Goal: Task Accomplishment & Management: Use online tool/utility

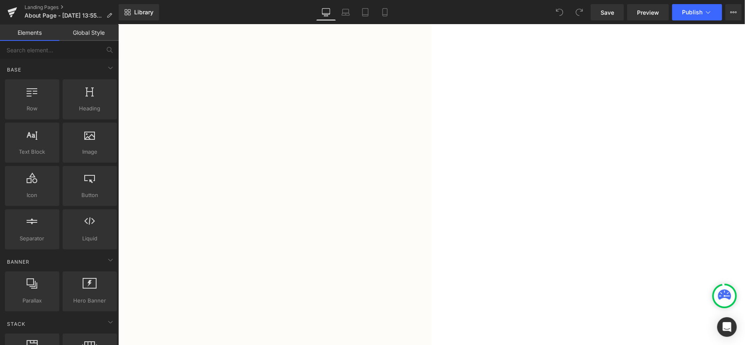
scroll to position [928, 0]
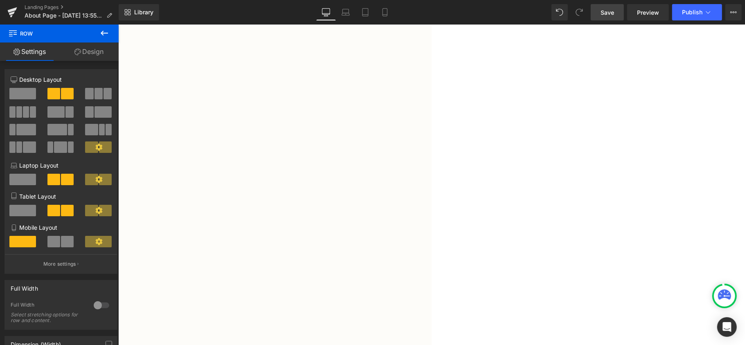
drag, startPoint x: 612, startPoint y: 11, endPoint x: 521, endPoint y: 141, distance: 159.5
click at [612, 11] on span "Save" at bounding box center [608, 12] width 14 height 9
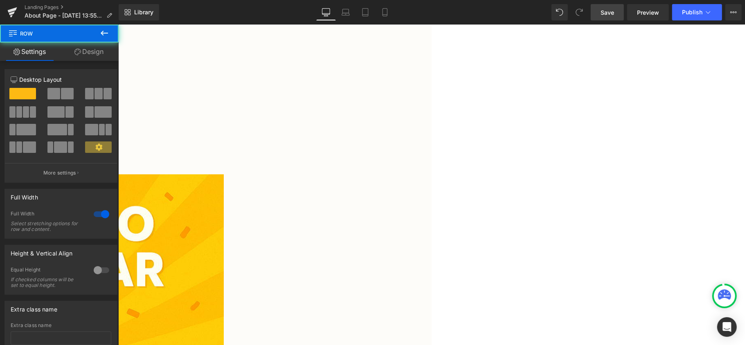
scroll to position [1146, 0]
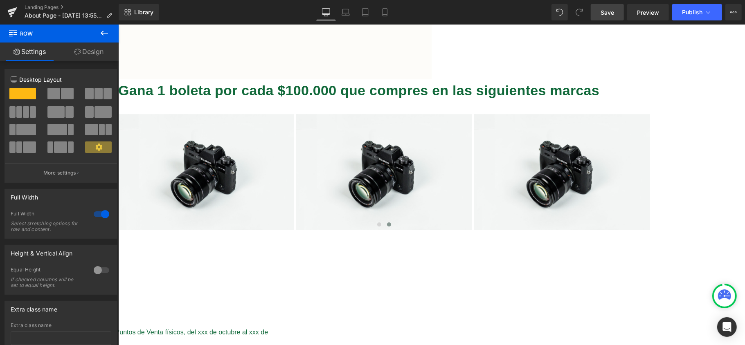
scroll to position [1855, 0]
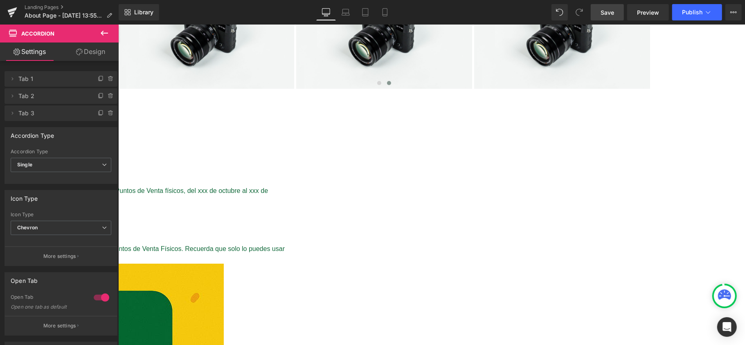
scroll to position [2019, 0]
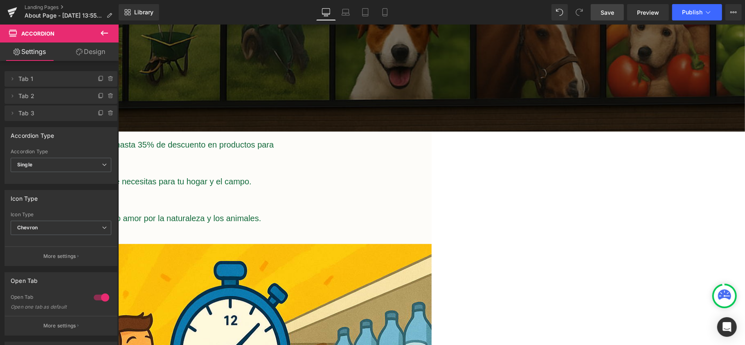
scroll to position [0, 0]
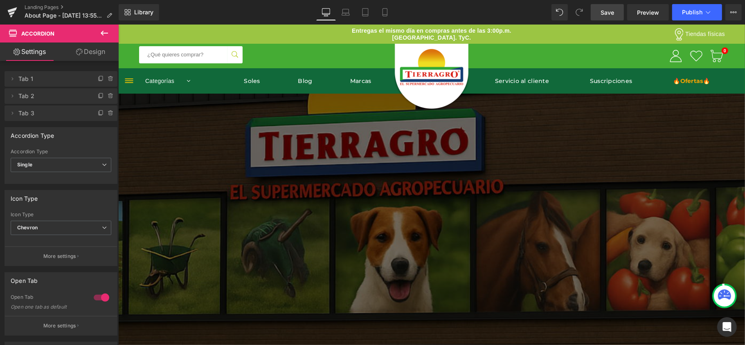
click at [614, 4] on link "Save" at bounding box center [607, 12] width 33 height 16
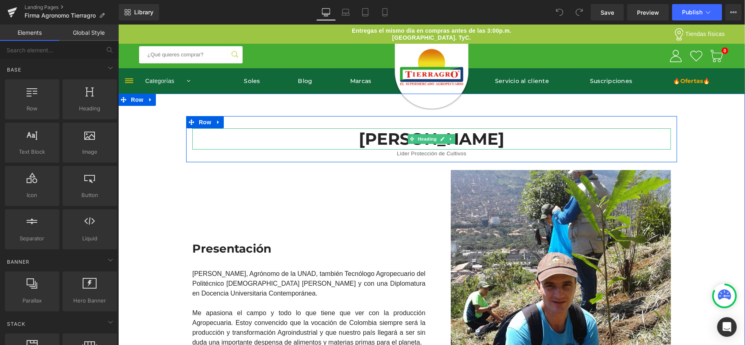
click at [478, 135] on h1 "José Nicolás Gómez Rodríguez" at bounding box center [431, 138] width 479 height 21
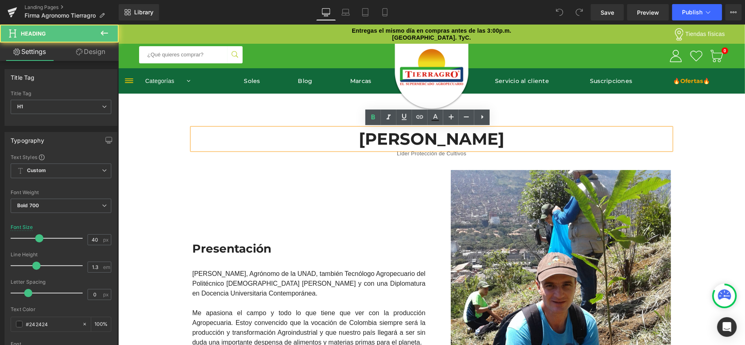
click at [308, 144] on h1 "José Nicolás Gómez Rodríguez" at bounding box center [431, 138] width 479 height 21
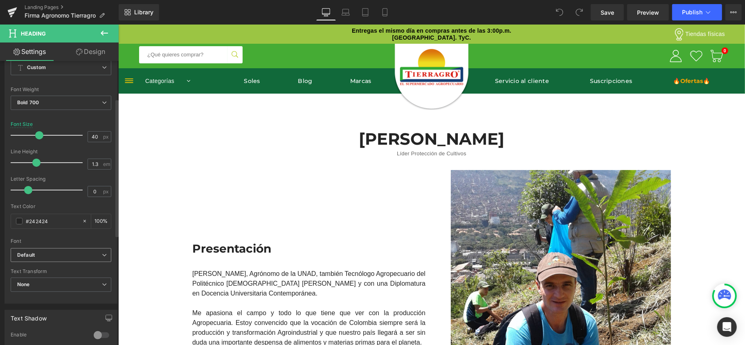
scroll to position [109, 0]
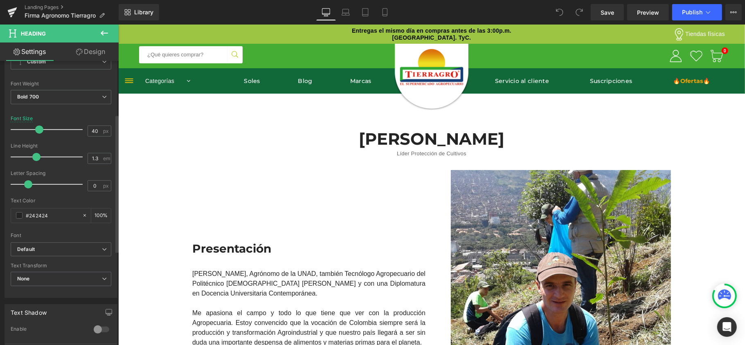
drag, startPoint x: 54, startPoint y: 217, endPoint x: 0, endPoint y: 214, distance: 54.5
click at [0, 214] on div "Typography Text Styles Custom Custom Setup Global Style Custom Setup Global Sty…" at bounding box center [61, 157] width 122 height 281
type input "#11693a"
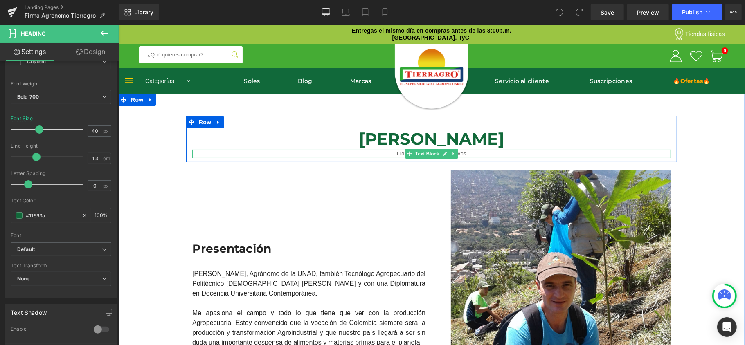
click at [484, 155] on p "Líder Protección de Cultivos" at bounding box center [431, 153] width 479 height 9
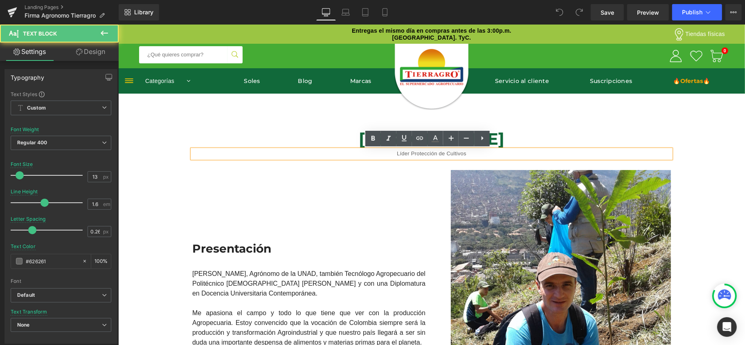
click at [478, 149] on p "Líder Protección de Cultivos" at bounding box center [431, 153] width 479 height 9
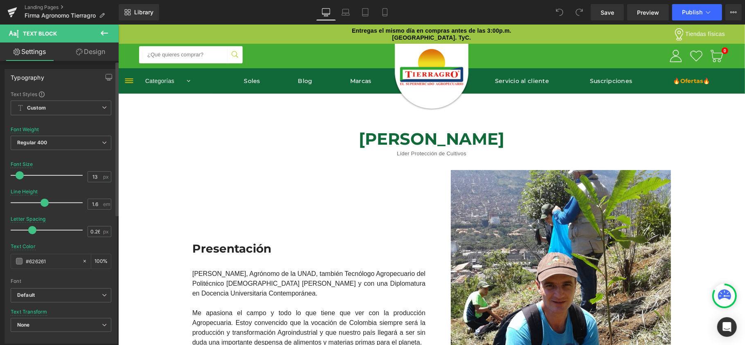
drag, startPoint x: 52, startPoint y: 262, endPoint x: 0, endPoint y: 237, distance: 58.0
click at [0, 237] on div "Typography Text Styles Custom Custom Setup Global Style Custom Setup Global Sty…" at bounding box center [61, 203] width 122 height 281
type input "#11693a"
click at [693, 130] on div "José Nicolás Gómez Rodríguez Heading Líder Protección de Cultivos Text Block Ro…" at bounding box center [431, 328] width 627 height 425
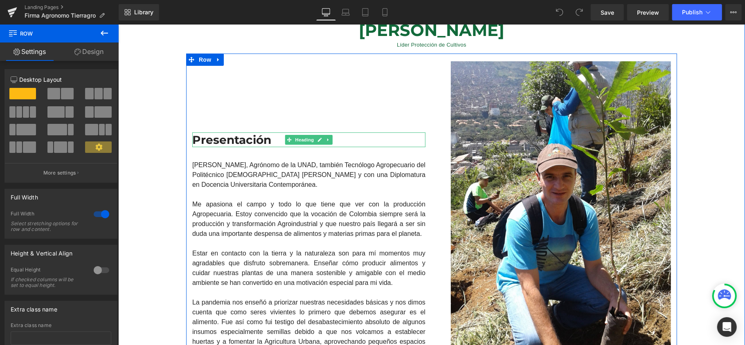
click at [235, 142] on h3 "Presentación" at bounding box center [308, 139] width 233 height 15
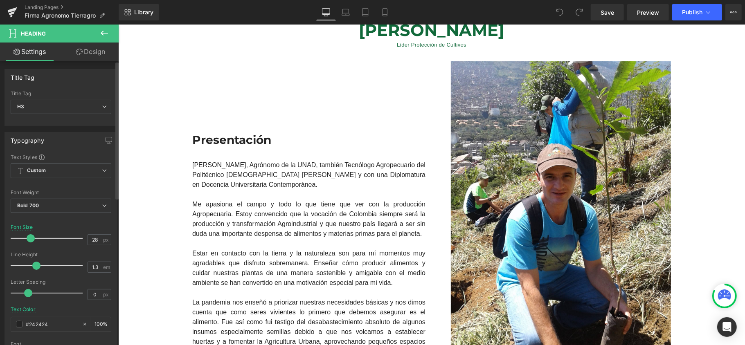
drag, startPoint x: 28, startPoint y: 323, endPoint x: 0, endPoint y: 318, distance: 28.3
click at [0, 318] on div "Typography Text Styles Custom Custom Setup Global Style Custom Setup Global Sty…" at bounding box center [61, 266] width 122 height 281
paste input "11693a"
type input "#11693a"
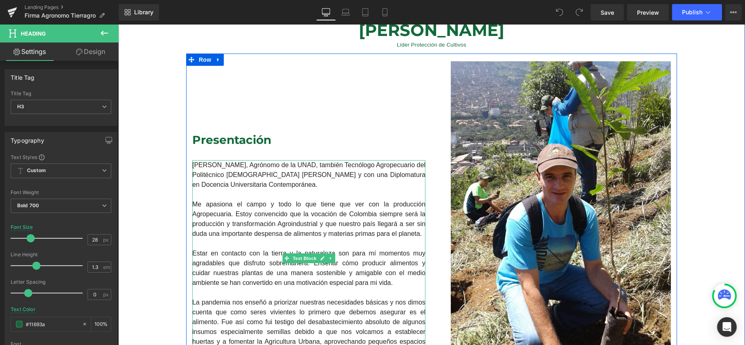
click at [336, 205] on div "Me apasiona el campo y todo lo que tiene que ver con la producción Agropecuaria…" at bounding box center [308, 218] width 233 height 39
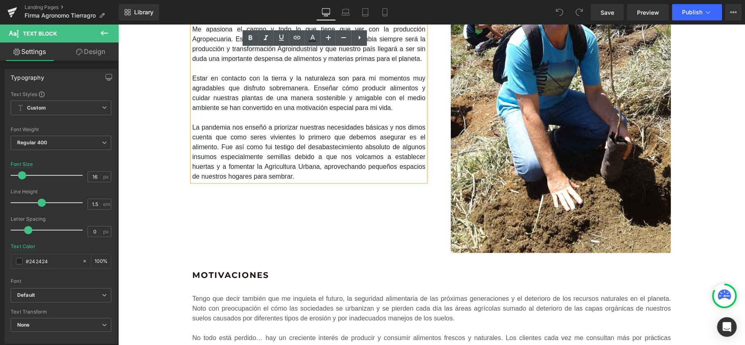
scroll to position [218, 0]
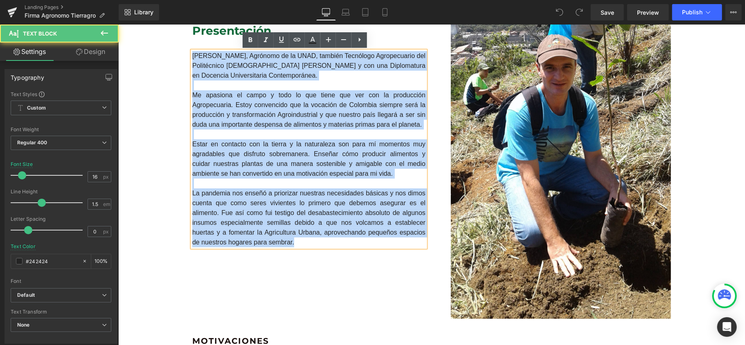
drag, startPoint x: 288, startPoint y: 244, endPoint x: 143, endPoint y: 42, distance: 249.0
click at [143, 42] on div "José Nicolás Gómez Rodríguez Heading Líder Protección de Cultivos Text Block Ro…" at bounding box center [431, 110] width 627 height 425
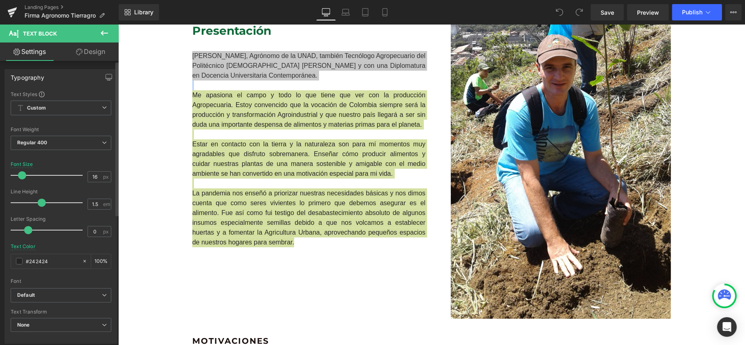
drag, startPoint x: 62, startPoint y: 257, endPoint x: 0, endPoint y: 237, distance: 65.2
click at [0, 237] on div "Typography Text Styles Custom Custom Setup Global Style Custom Setup Global Sty…" at bounding box center [61, 203] width 122 height 281
type input "#11693a"
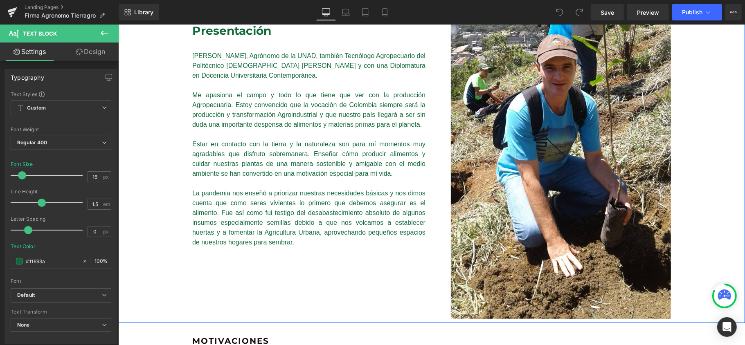
click at [155, 195] on div "José Nicolás Gómez Rodríguez Heading Líder Protección de Cultivos Text Block Ro…" at bounding box center [431, 110] width 627 height 425
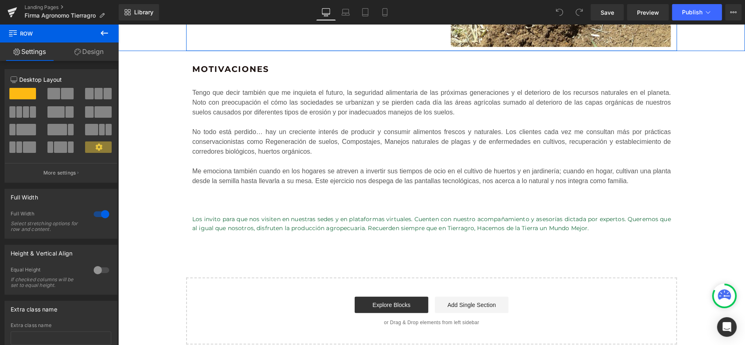
scroll to position [491, 0]
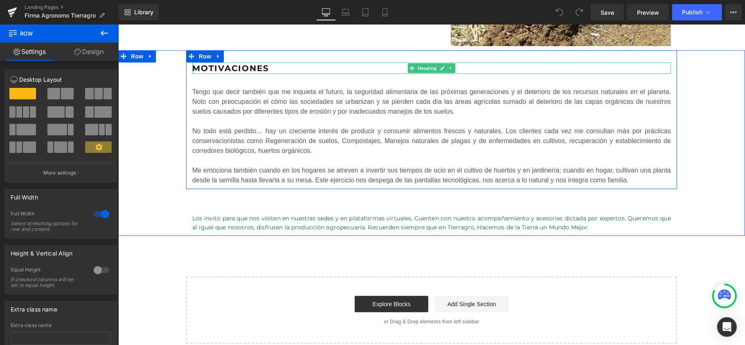
click at [259, 70] on strong "Motivaciones" at bounding box center [230, 68] width 77 height 10
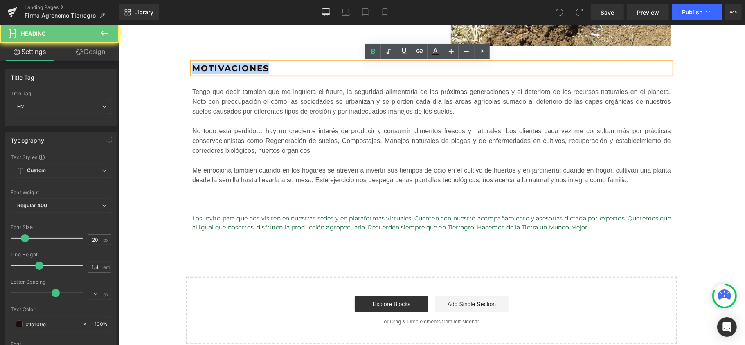
drag, startPoint x: 271, startPoint y: 67, endPoint x: 148, endPoint y: 61, distance: 123.0
click at [148, 61] on div "Motivaciones Heading Tengo que decir también que me inquieta el futuro, la segu…" at bounding box center [431, 143] width 627 height 186
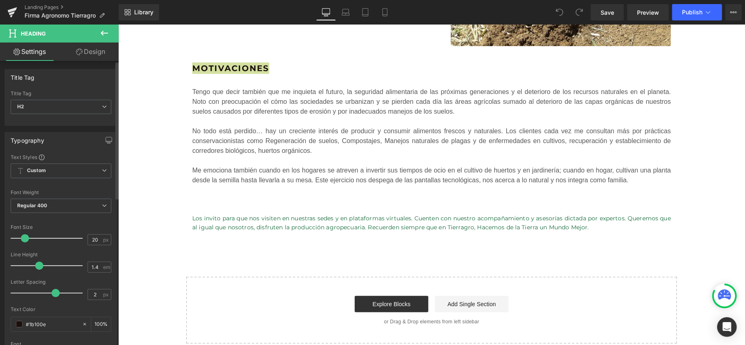
drag, startPoint x: 48, startPoint y: 321, endPoint x: 0, endPoint y: 318, distance: 48.4
click at [0, 318] on div "Typography Text Styles Custom Custom Setup Global Style Custom Setup Global Sty…" at bounding box center [61, 266] width 122 height 281
type input "#11693a"
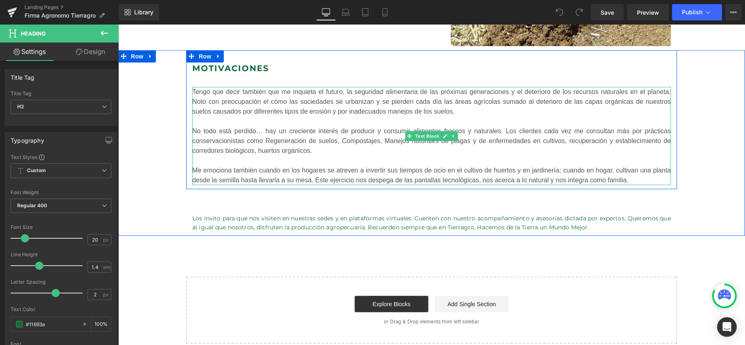
click at [252, 147] on div "No todo está perdido… hay un creciente interés de producir y consumir alimentos…" at bounding box center [431, 140] width 479 height 29
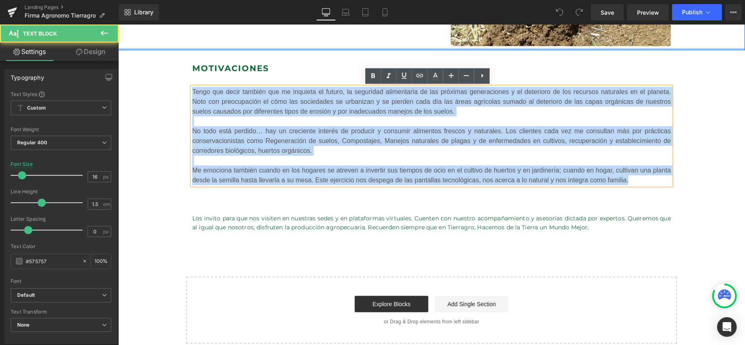
drag, startPoint x: 616, startPoint y: 180, endPoint x: 211, endPoint y: 112, distance: 410.9
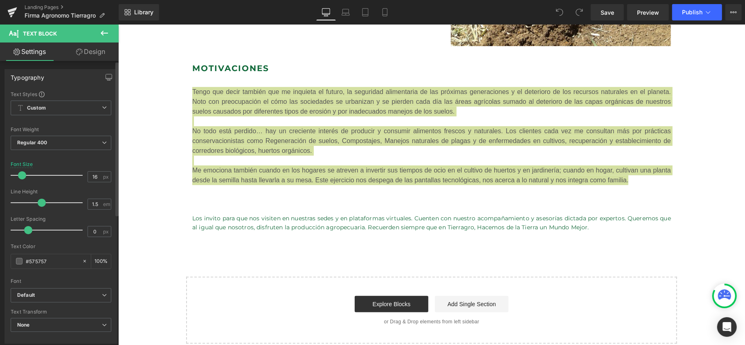
drag, startPoint x: 38, startPoint y: 259, endPoint x: 0, endPoint y: 249, distance: 39.3
click at [0, 249] on div "Typography Text Styles Custom Custom Setup Global Style Custom Setup Global Sty…" at bounding box center [61, 203] width 122 height 281
type input "#11693a"
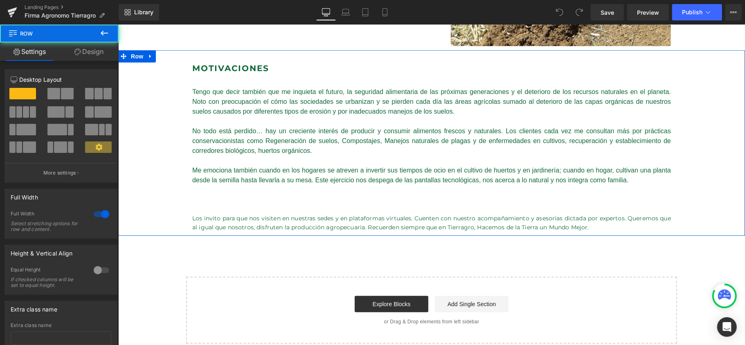
click at [133, 154] on div "Motivaciones Heading Tengo que decir también que me inquieta el futuro, la segu…" at bounding box center [431, 143] width 627 height 186
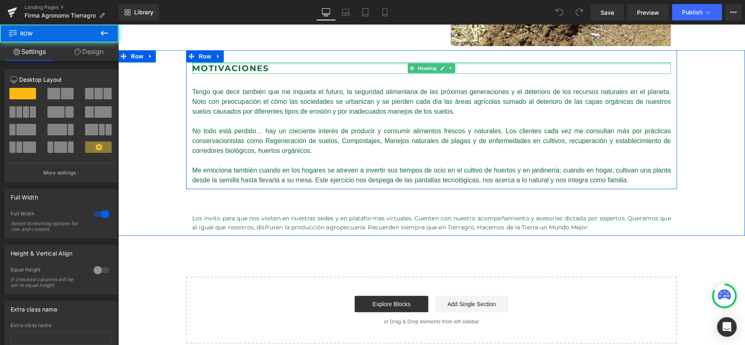
click at [196, 64] on div at bounding box center [431, 63] width 479 height 2
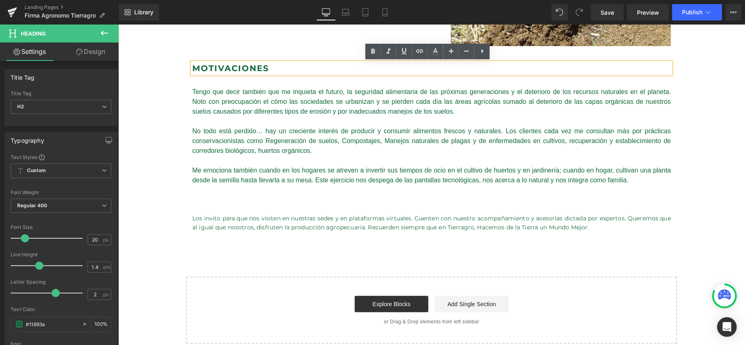
click at [229, 72] on strong "Motivaciones" at bounding box center [230, 68] width 77 height 10
click at [690, 185] on div "Motivaciones Heading Tengo que decir también que me inquieta el futuro, la segu…" at bounding box center [431, 143] width 627 height 186
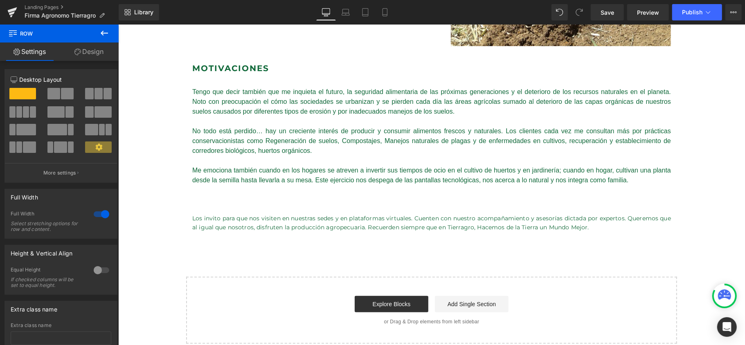
click at [102, 30] on icon at bounding box center [104, 33] width 10 height 10
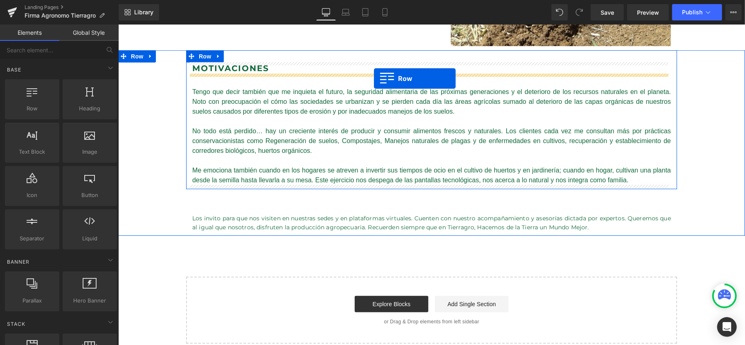
drag, startPoint x: 144, startPoint y: 129, endPoint x: 374, endPoint y: 78, distance: 235.2
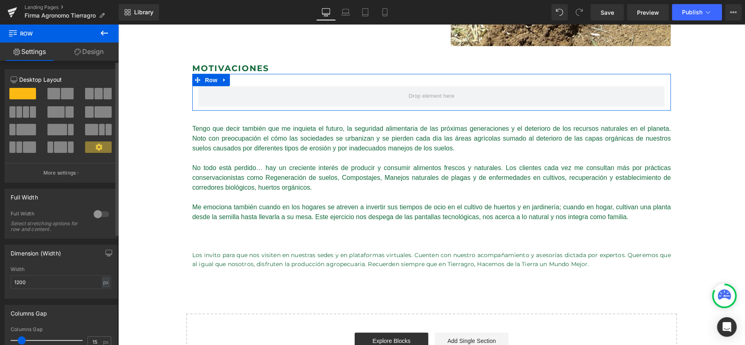
click at [97, 95] on span at bounding box center [99, 93] width 8 height 11
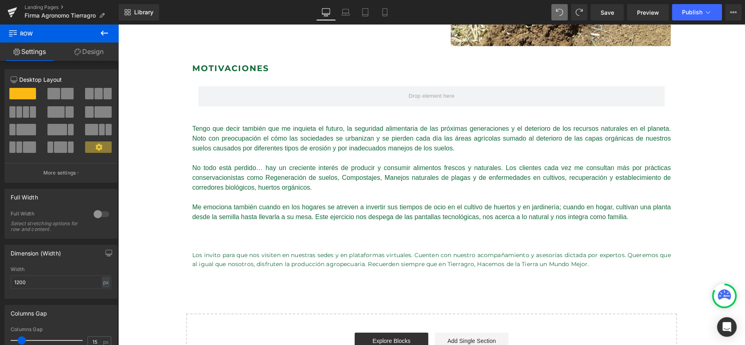
click at [104, 37] on icon at bounding box center [104, 33] width 10 height 10
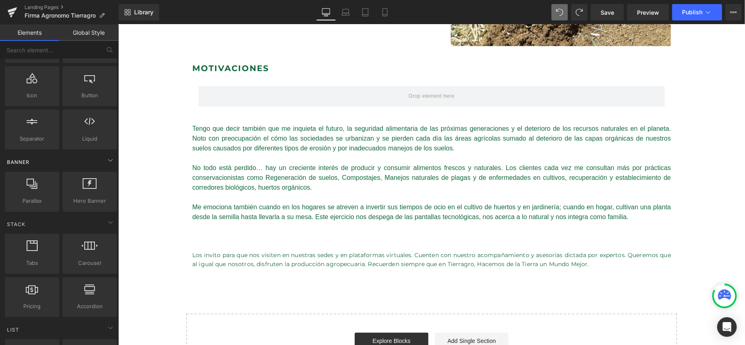
scroll to position [109, 0]
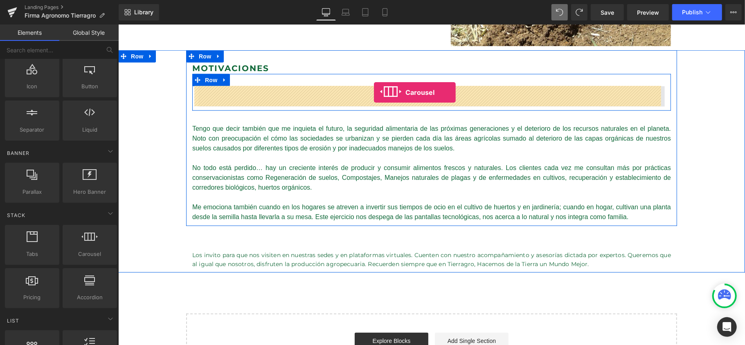
drag, startPoint x: 210, startPoint y: 275, endPoint x: 374, endPoint y: 92, distance: 245.8
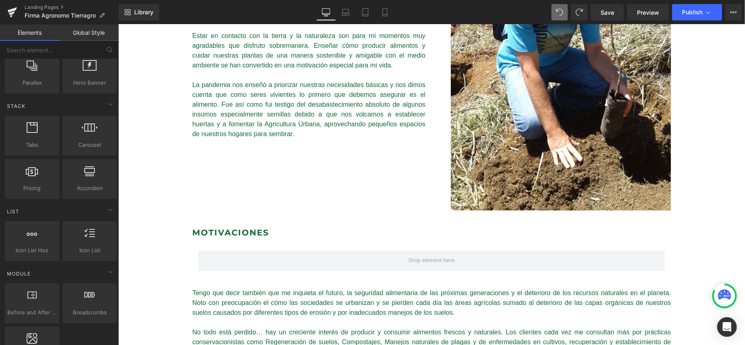
scroll to position [382, 0]
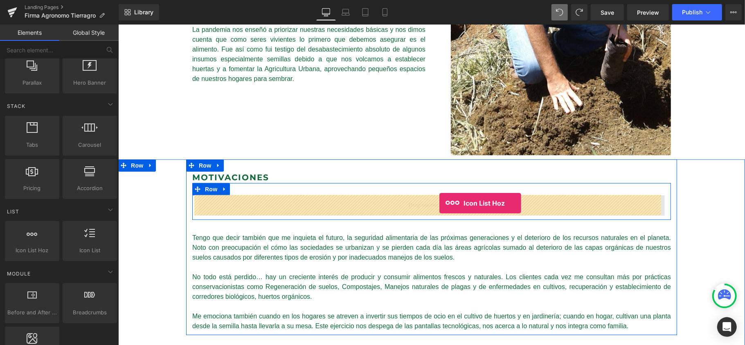
drag, startPoint x: 165, startPoint y: 266, endPoint x: 439, endPoint y: 203, distance: 281.7
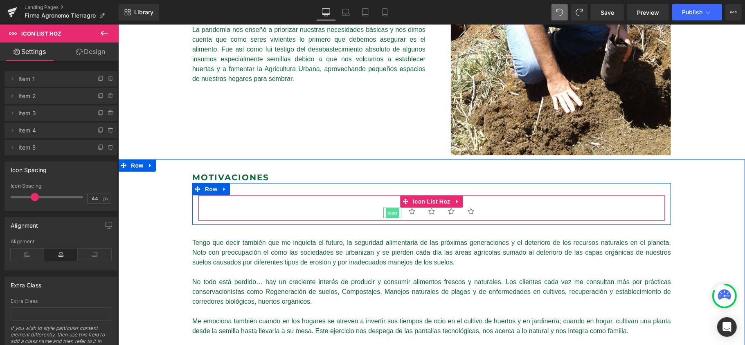
click at [390, 213] on span "Icon" at bounding box center [392, 213] width 13 height 10
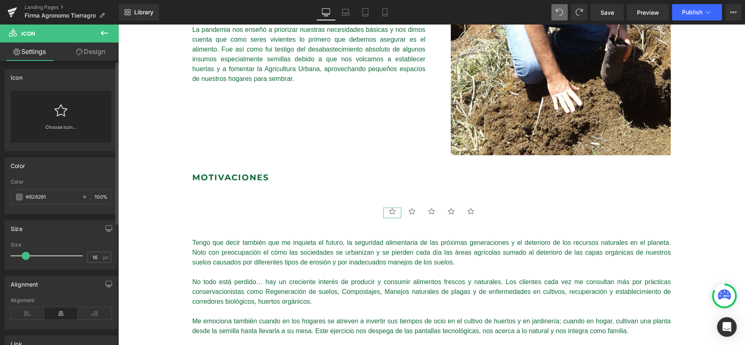
click at [54, 117] on link at bounding box center [60, 107] width 13 height 33
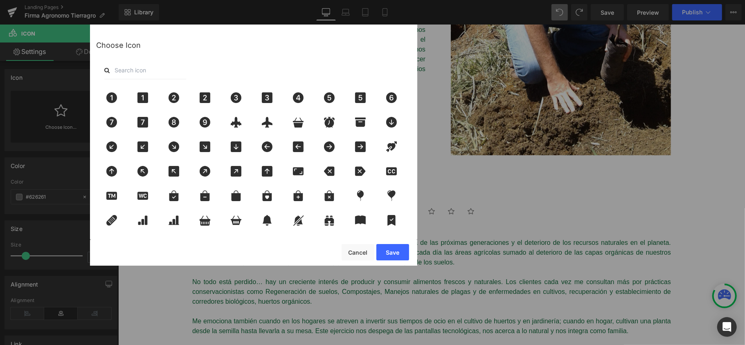
click at [120, 65] on input "text" at bounding box center [145, 70] width 82 height 18
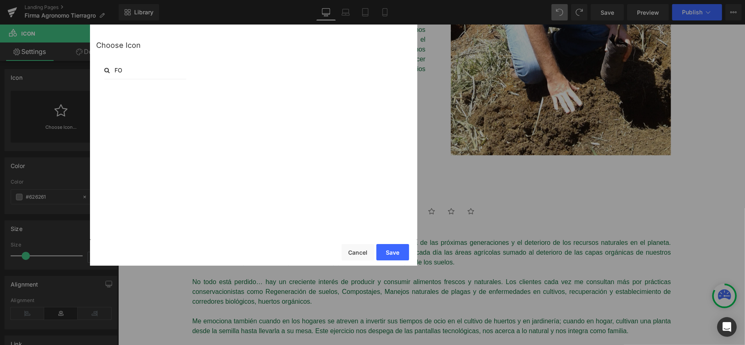
type input "F"
type input "C"
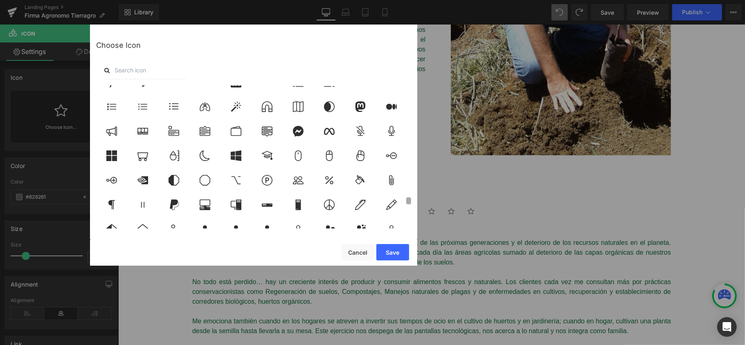
scroll to position [2337, 0]
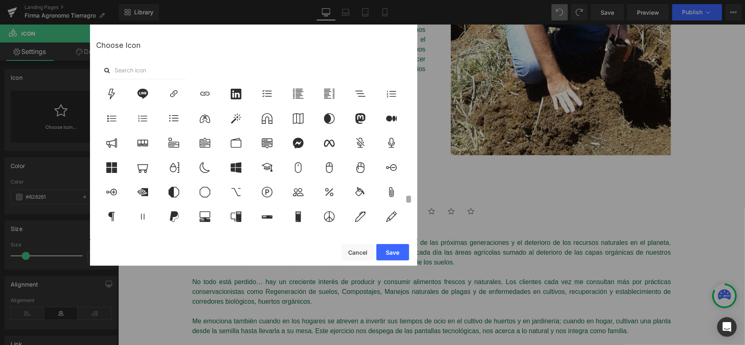
click at [414, 197] on div "Choose Icon" at bounding box center [253, 132] width 327 height 214
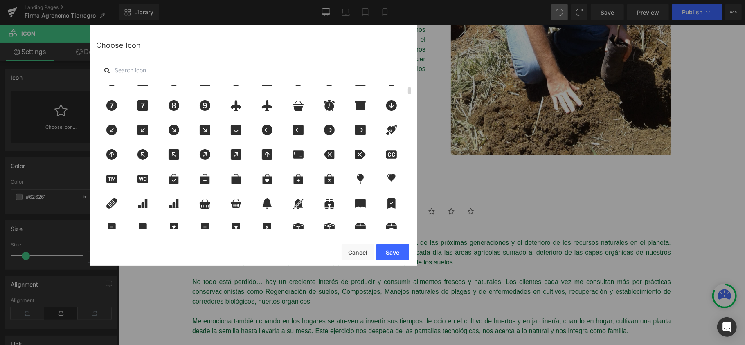
scroll to position [0, 0]
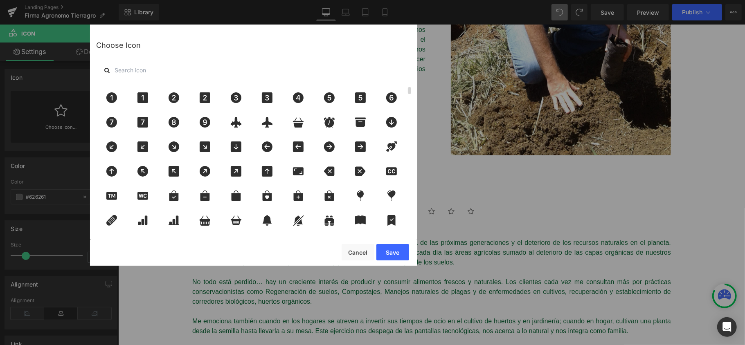
type input "|"
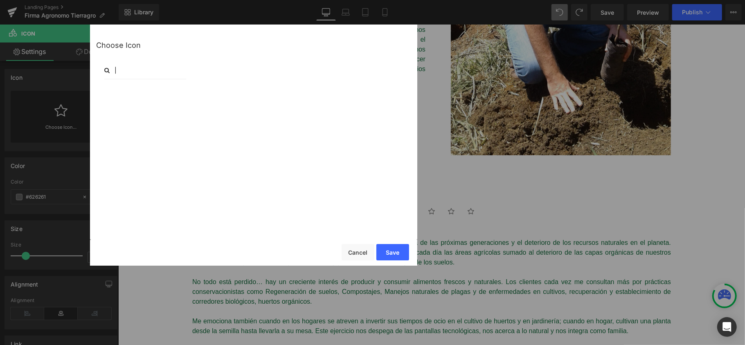
click at [133, 66] on input "|" at bounding box center [145, 70] width 82 height 18
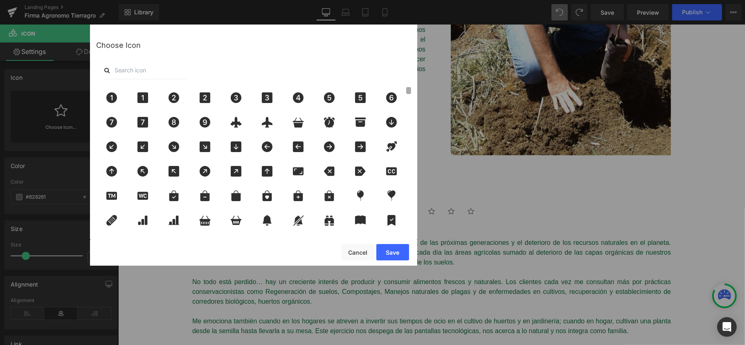
click at [402, 56] on div "Choose Icon" at bounding box center [253, 132] width 327 height 214
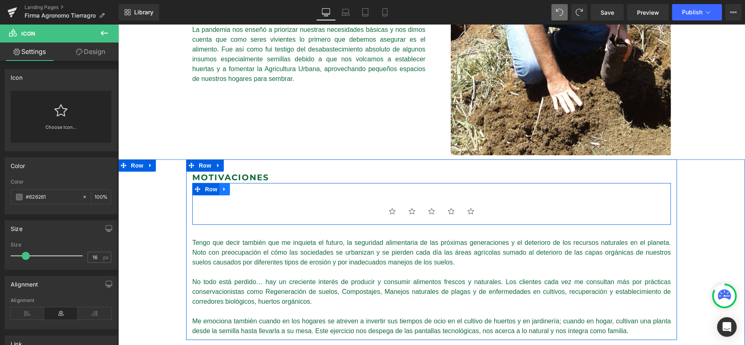
click at [222, 187] on icon at bounding box center [224, 189] width 6 height 6
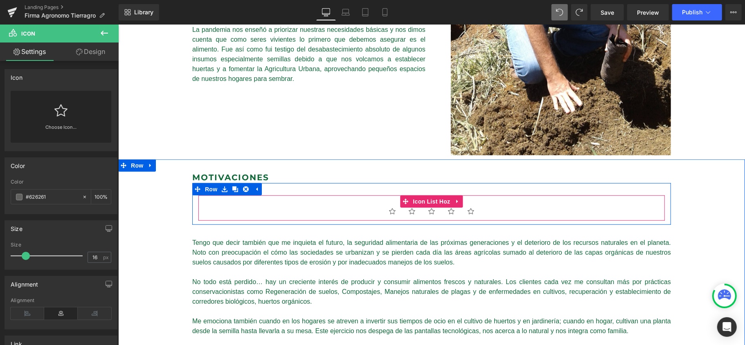
click at [322, 208] on ul "Icon Icon Icon Icon Icon" at bounding box center [431, 215] width 467 height 14
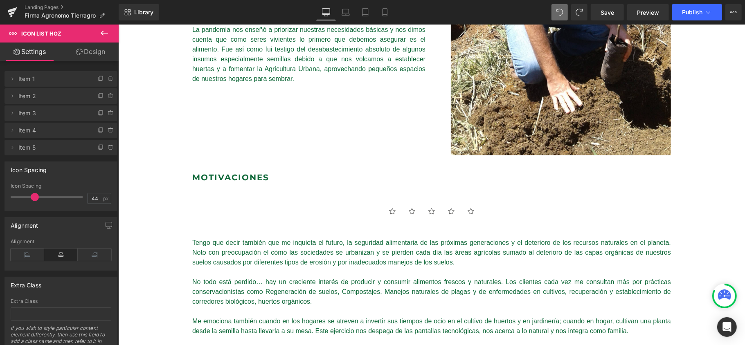
click at [107, 34] on icon at bounding box center [104, 33] width 10 height 10
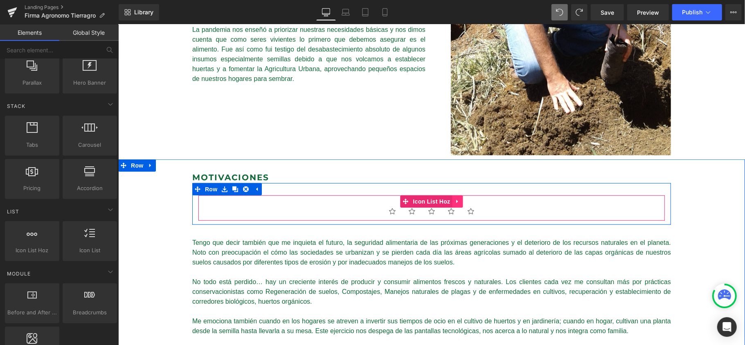
click at [452, 197] on link at bounding box center [457, 201] width 11 height 12
click at [460, 203] on icon at bounding box center [463, 202] width 6 height 6
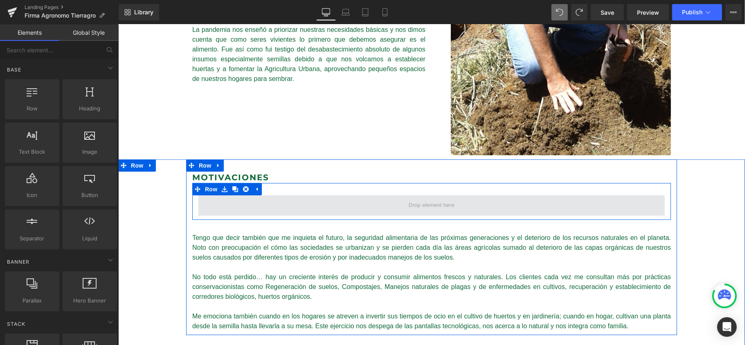
click at [398, 207] on span at bounding box center [431, 205] width 467 height 20
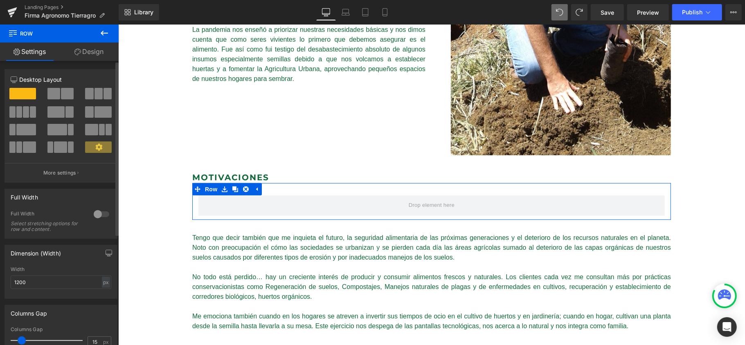
click at [104, 95] on span at bounding box center [108, 93] width 8 height 11
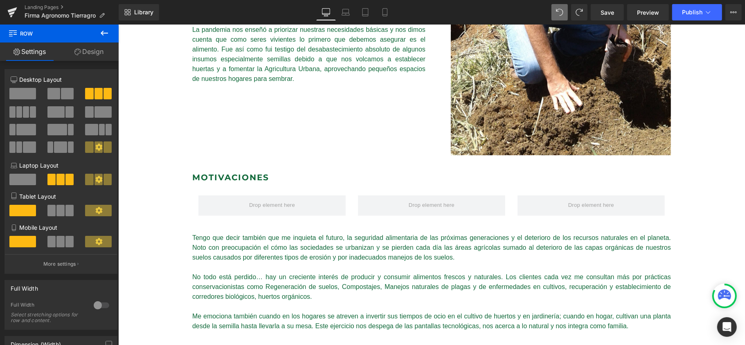
click at [108, 27] on button at bounding box center [104, 34] width 29 height 18
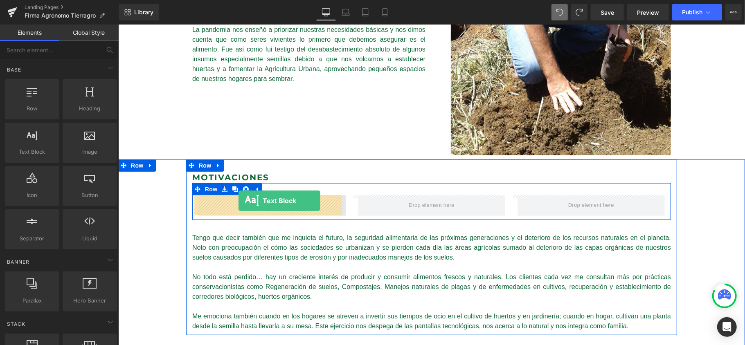
drag, startPoint x: 150, startPoint y: 174, endPoint x: 238, endPoint y: 200, distance: 92.2
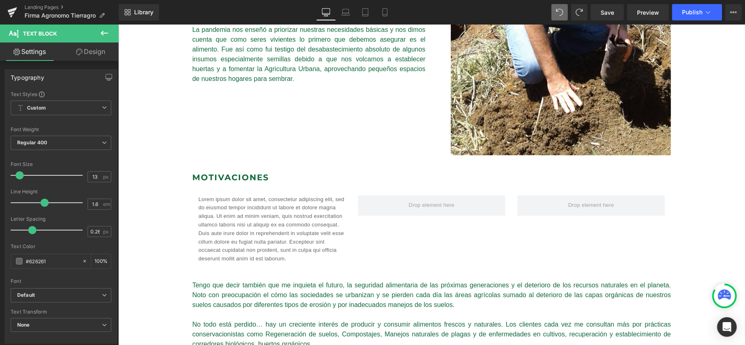
click at [110, 33] on button at bounding box center [104, 34] width 29 height 18
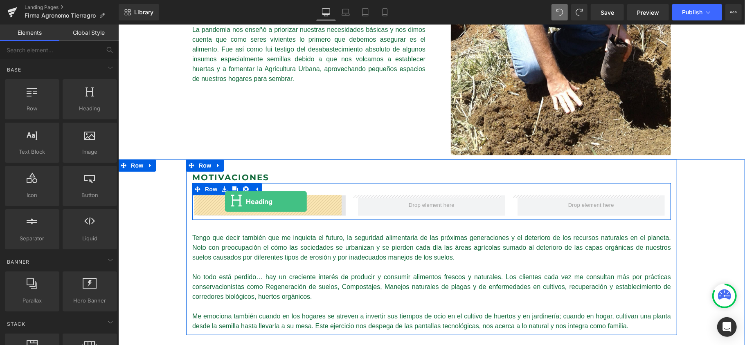
drag, startPoint x: 219, startPoint y: 132, endPoint x: 225, endPoint y: 201, distance: 69.4
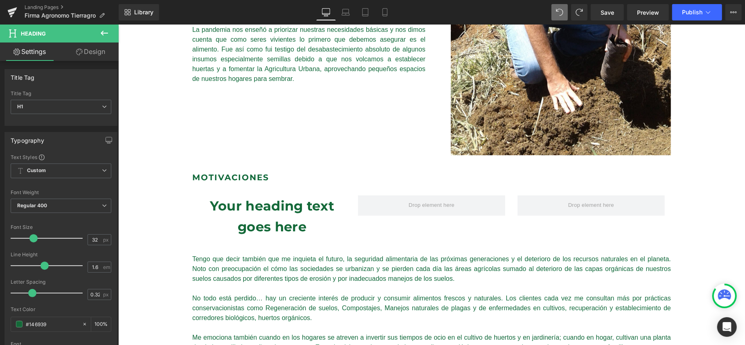
click at [104, 32] on icon at bounding box center [104, 33] width 10 height 10
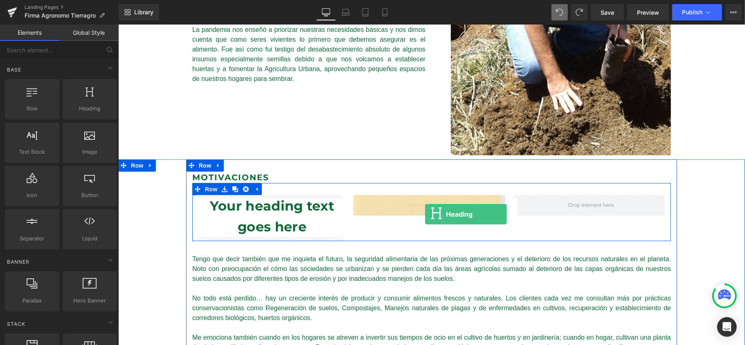
drag, startPoint x: 217, startPoint y: 126, endPoint x: 425, endPoint y: 214, distance: 226.3
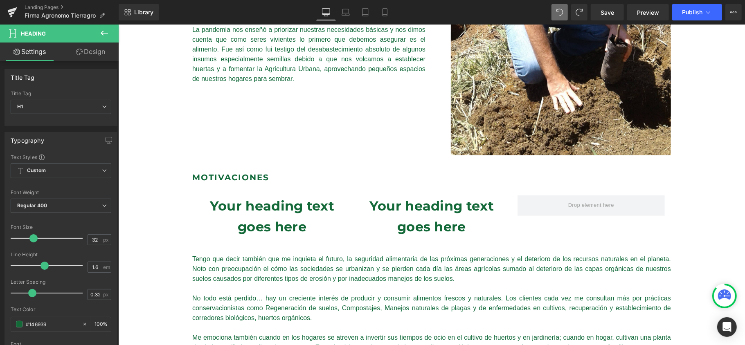
click at [105, 37] on icon at bounding box center [104, 33] width 10 height 10
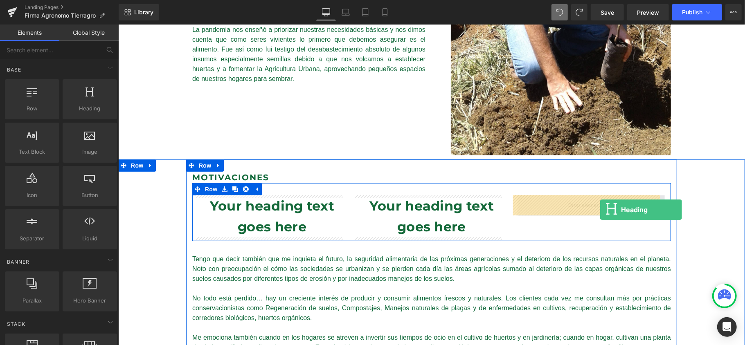
drag, startPoint x: 215, startPoint y: 131, endPoint x: 600, endPoint y: 210, distance: 392.8
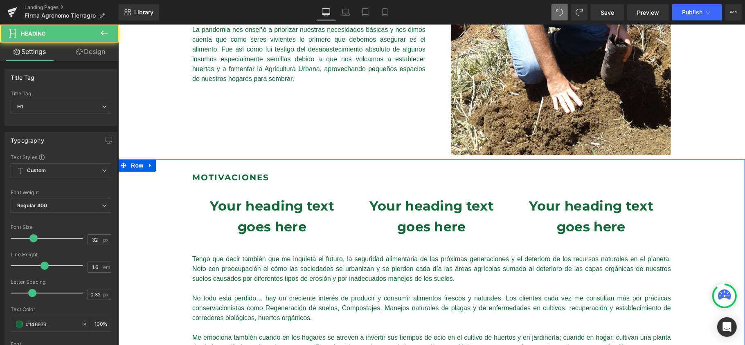
click at [719, 185] on div "Motivaciones Heading Your heading text goes here Heading Your heading text goes…" at bounding box center [431, 281] width 627 height 244
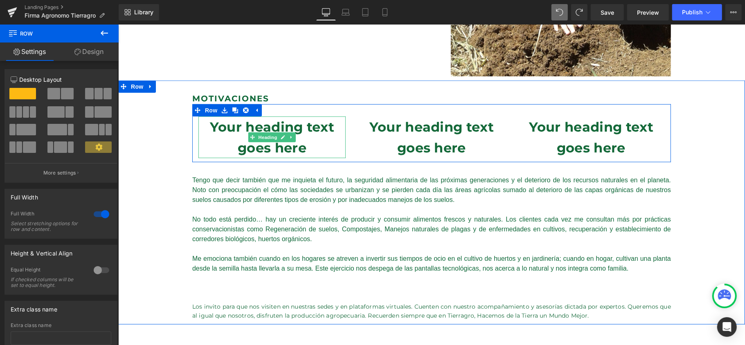
scroll to position [491, 0]
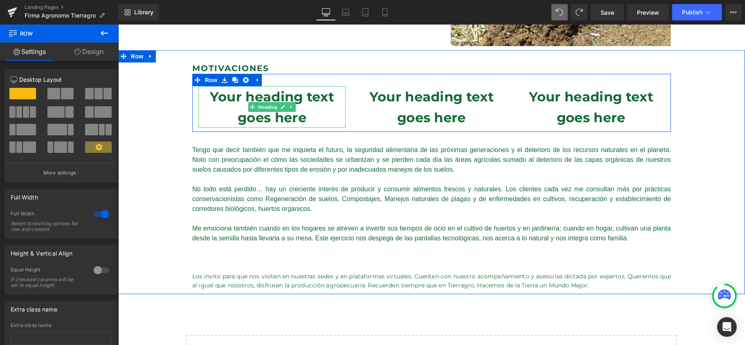
click at [305, 115] on h1 "Your heading text goes here" at bounding box center [271, 107] width 147 height 42
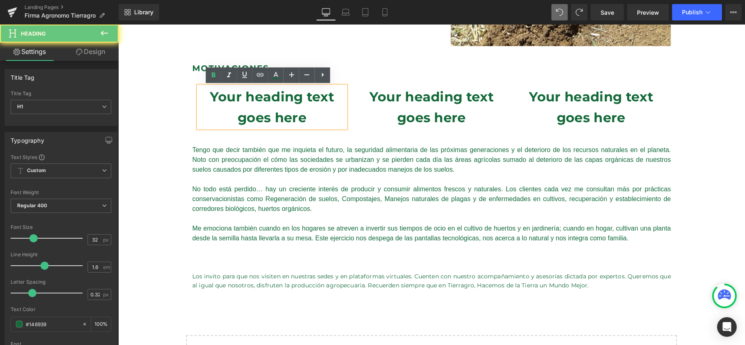
click at [307, 115] on h1 "Your heading text goes here" at bounding box center [271, 107] width 147 height 42
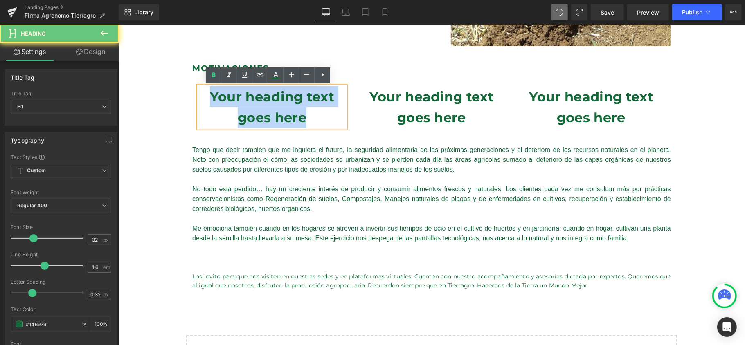
click at [307, 115] on h1 "Your heading text goes here" at bounding box center [271, 107] width 147 height 42
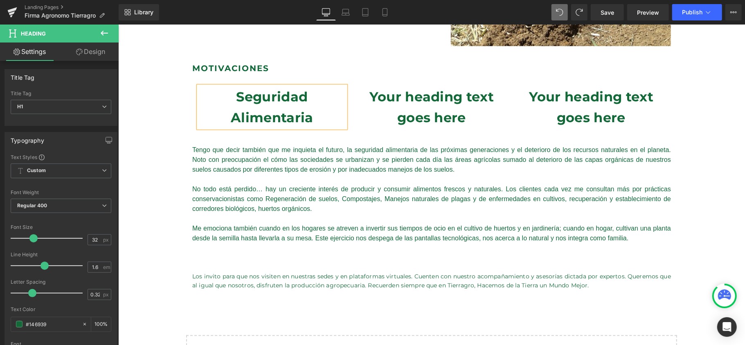
click at [471, 113] on h1 "Your heading text goes here" at bounding box center [431, 107] width 147 height 42
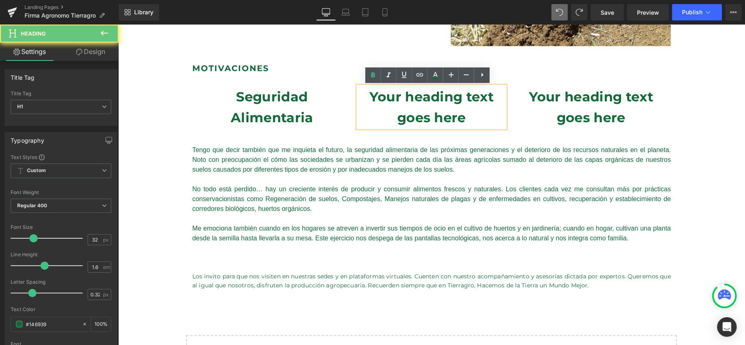
click at [471, 113] on h1 "Your heading text goes here" at bounding box center [431, 107] width 147 height 42
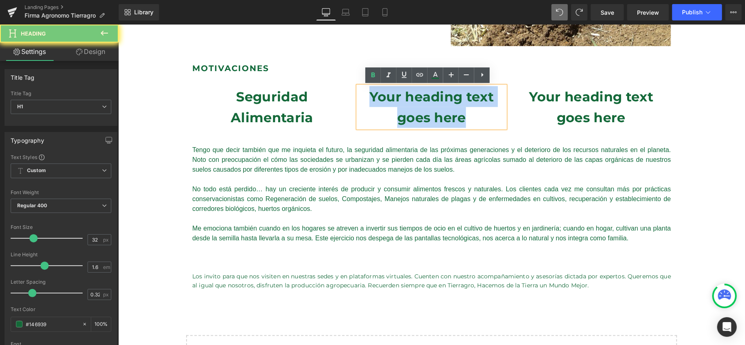
click at [471, 113] on h1 "Your heading text goes here" at bounding box center [431, 107] width 147 height 42
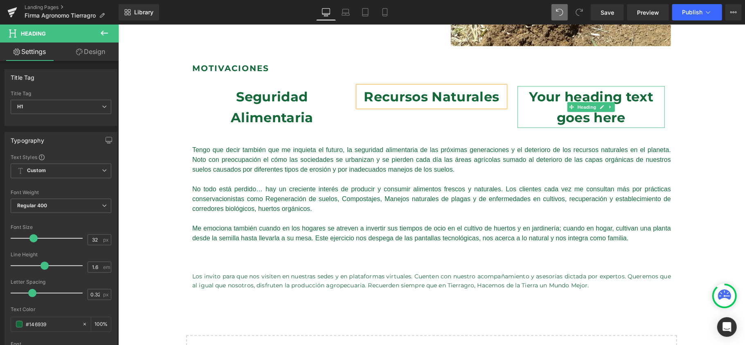
click at [645, 95] on h1 "Your heading text goes here" at bounding box center [590, 107] width 147 height 42
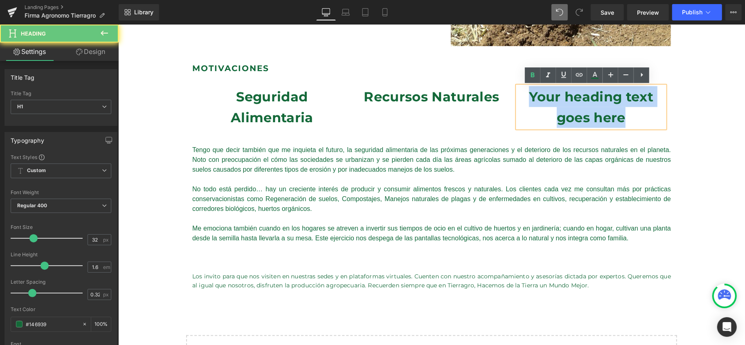
click at [644, 95] on h1 "Your heading text goes here" at bounding box center [590, 107] width 147 height 42
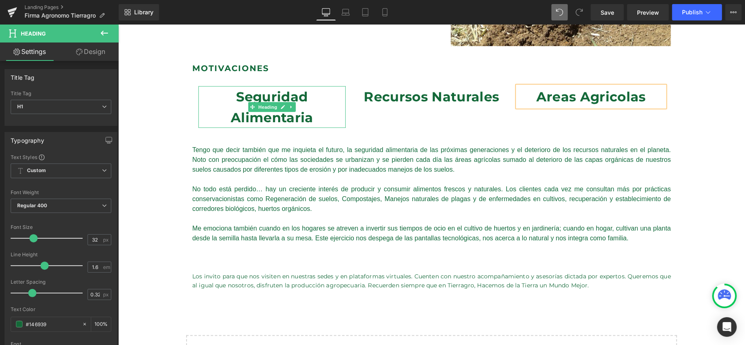
click at [313, 114] on h1 "Seguridad Alimentaria" at bounding box center [271, 107] width 147 height 42
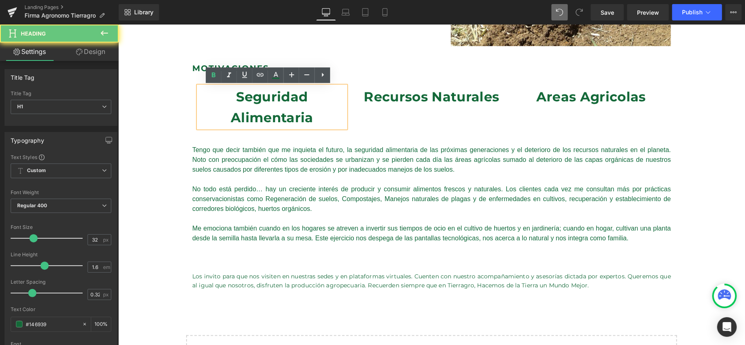
click at [313, 114] on h1 "Seguridad Alimentaria" at bounding box center [271, 107] width 147 height 42
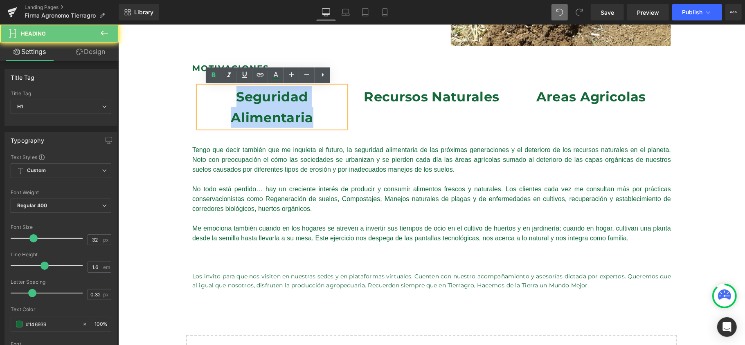
click at [313, 114] on h1 "Seguridad Alimentaria" at bounding box center [271, 107] width 147 height 42
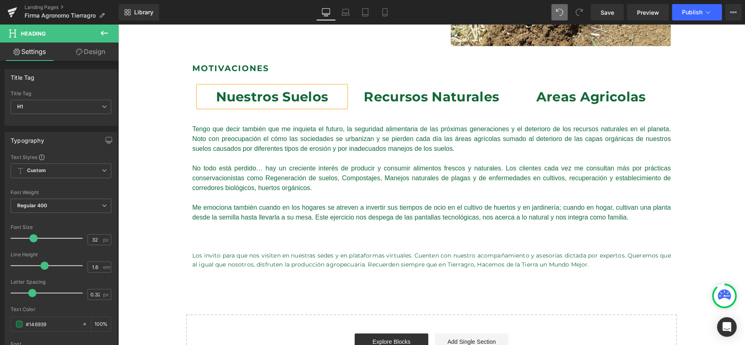
click at [702, 120] on div "Motivaciones Heading Nuestros Suelos Heading Recursos Naturales Heading Areas A…" at bounding box center [431, 161] width 627 height 223
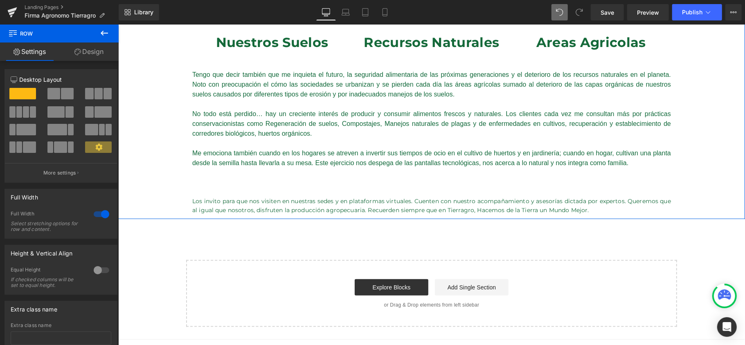
scroll to position [436, 0]
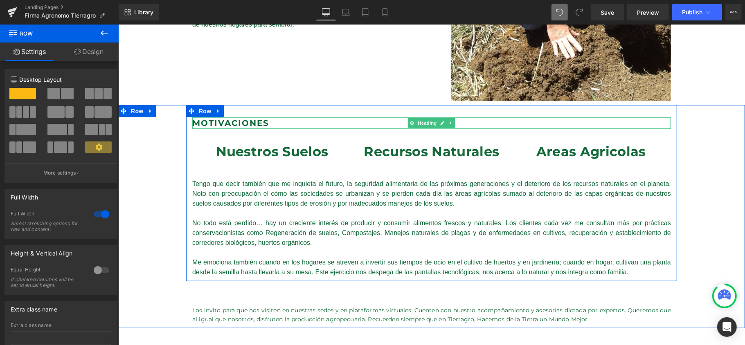
click at [236, 122] on strong "Motivaciones" at bounding box center [230, 123] width 77 height 10
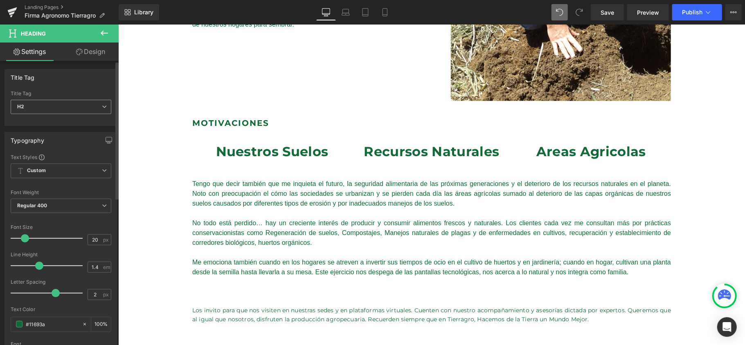
click at [105, 100] on span "H2" at bounding box center [61, 107] width 101 height 14
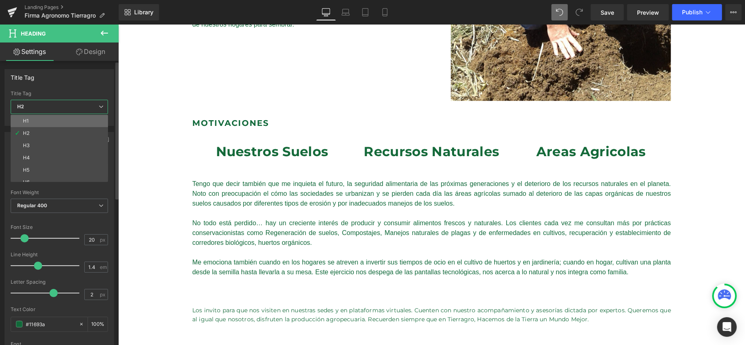
click at [92, 120] on li "H1" at bounding box center [61, 121] width 101 height 12
type input "24"
type input "2.4"
type input "#1b100e"
type input "100"
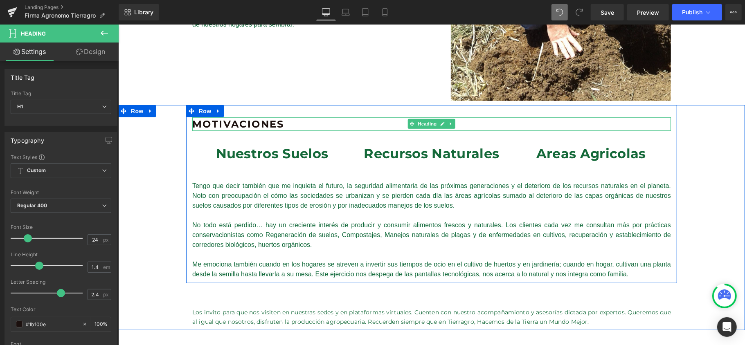
click at [267, 120] on strong "Motivaciones" at bounding box center [238, 124] width 92 height 12
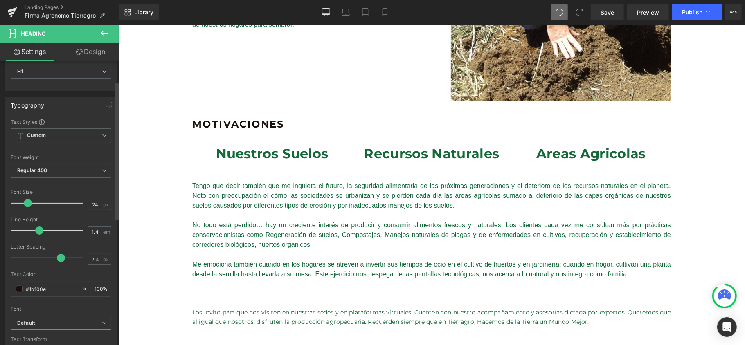
scroll to position [54, 0]
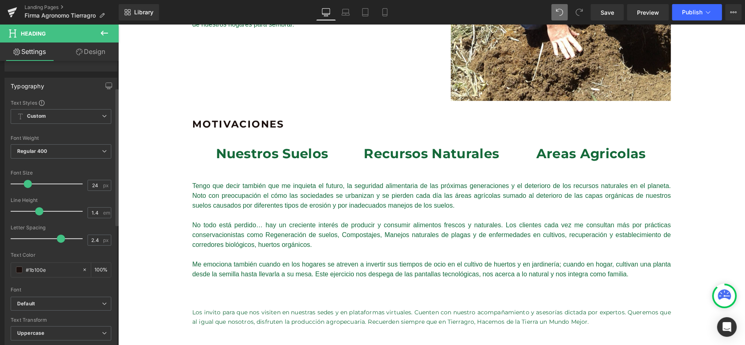
drag, startPoint x: 52, startPoint y: 270, endPoint x: 0, endPoint y: 250, distance: 56.2
click at [0, 250] on div "Typography Text Styles Custom Custom Setup Global Style Custom Setup Global Sty…" at bounding box center [61, 212] width 122 height 281
type input "#11693a"
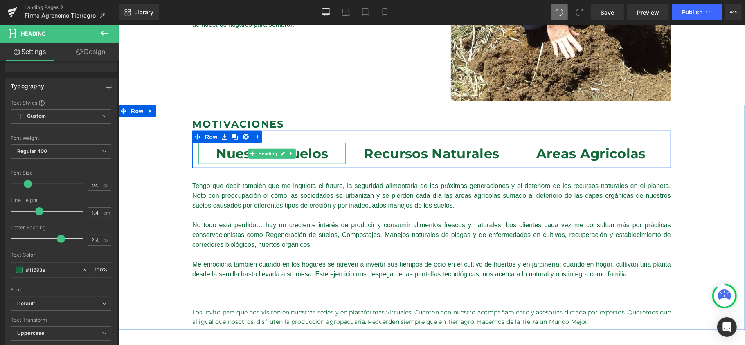
click at [271, 155] on span "Heading" at bounding box center [268, 154] width 22 height 10
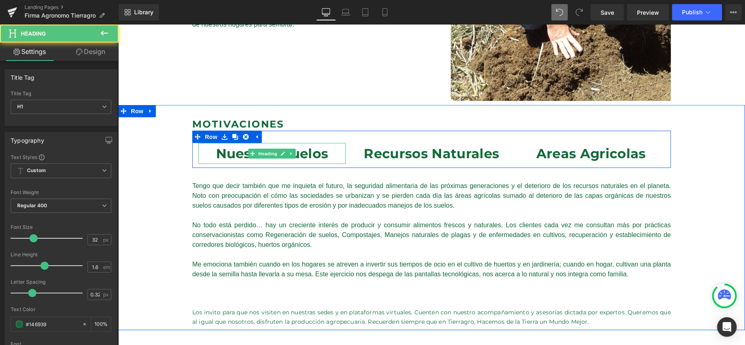
click at [314, 155] on h1 "Nuestros Suelos" at bounding box center [271, 153] width 147 height 21
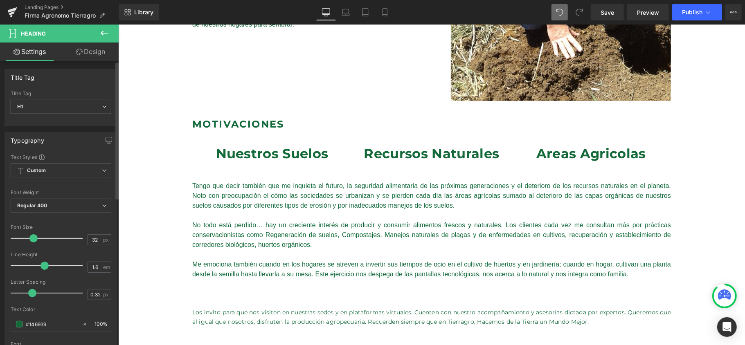
click at [82, 106] on span "H1" at bounding box center [61, 107] width 101 height 14
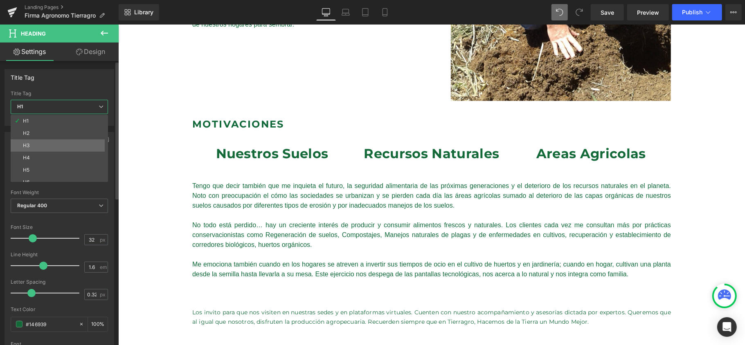
click at [88, 143] on li "H3" at bounding box center [61, 146] width 101 height 12
type input "22"
type input "0.22"
type input "100"
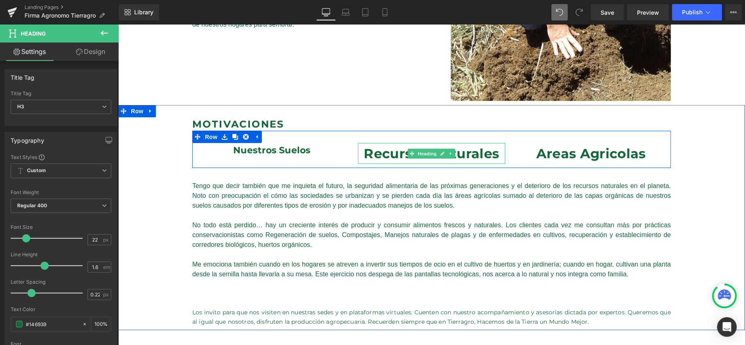
click at [485, 154] on h1 "Recursos Naturales" at bounding box center [431, 153] width 147 height 21
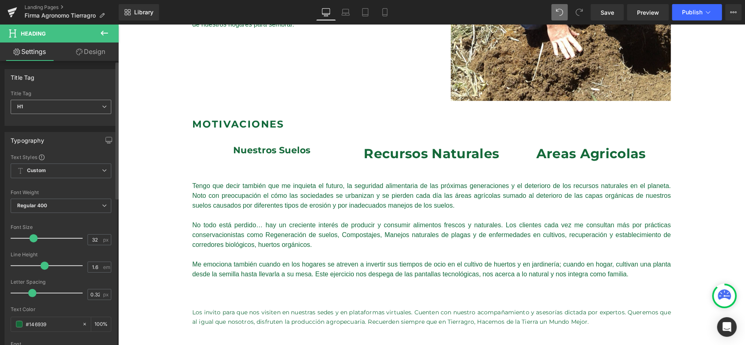
click at [84, 108] on span "H1" at bounding box center [61, 107] width 101 height 14
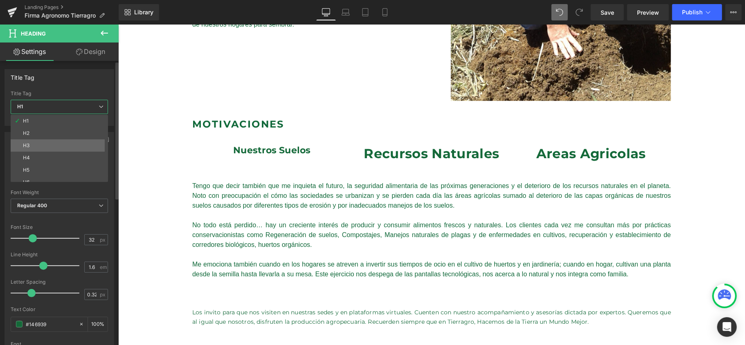
click at [83, 150] on li "H3" at bounding box center [61, 146] width 101 height 12
type input "22"
type input "0.22"
type input "100"
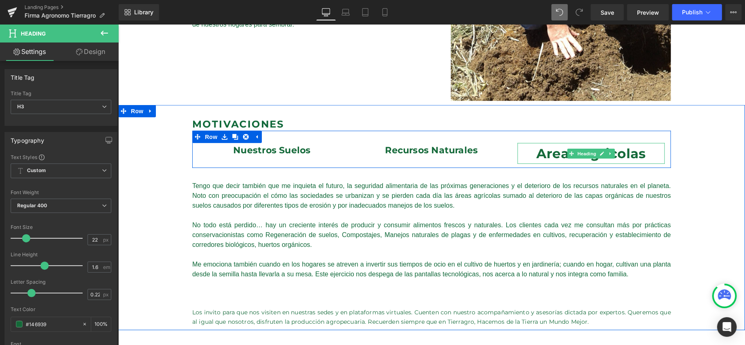
click at [642, 152] on h1 "Areas Agricolas" at bounding box center [590, 153] width 147 height 21
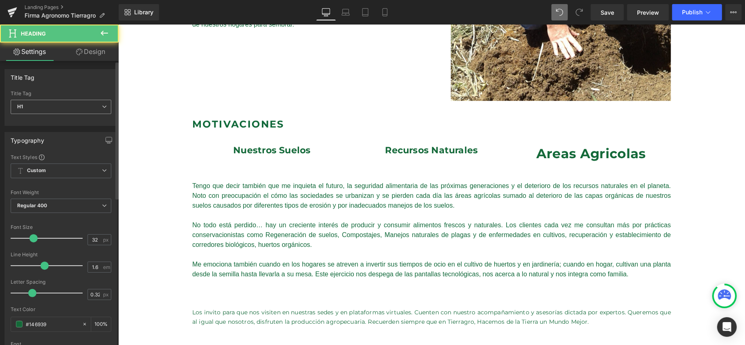
click at [97, 111] on span "H1" at bounding box center [61, 107] width 101 height 14
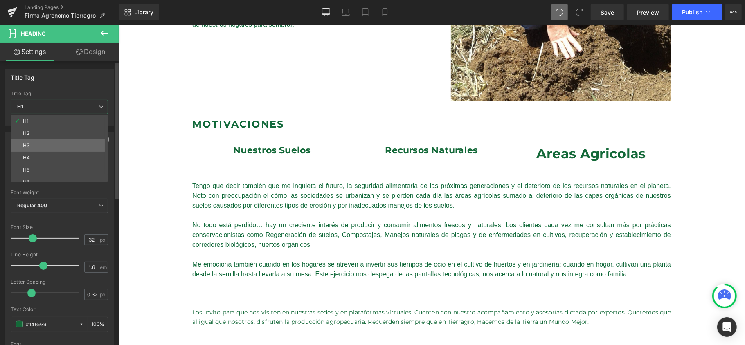
click at [92, 141] on li "H3" at bounding box center [61, 146] width 101 height 12
type input "22"
type input "0.22"
type input "100"
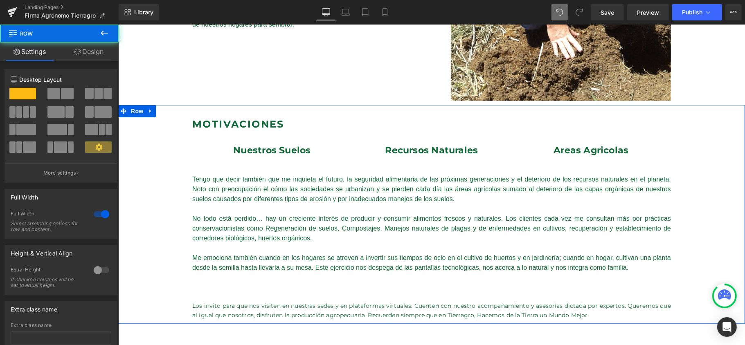
click at [724, 142] on div "Motivaciones Heading Nuestros Suelos Heading Recursos Naturales Heading Areas A…" at bounding box center [431, 214] width 627 height 219
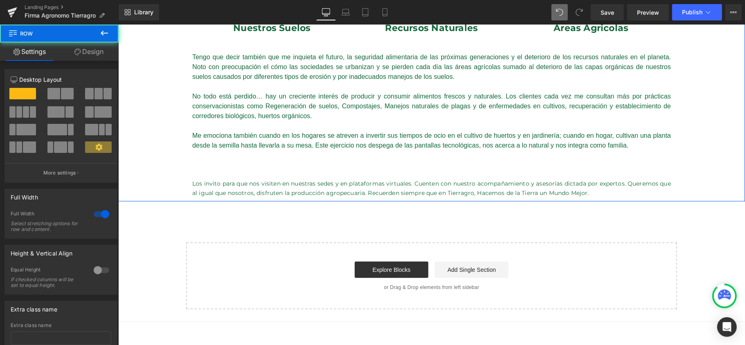
scroll to position [600, 0]
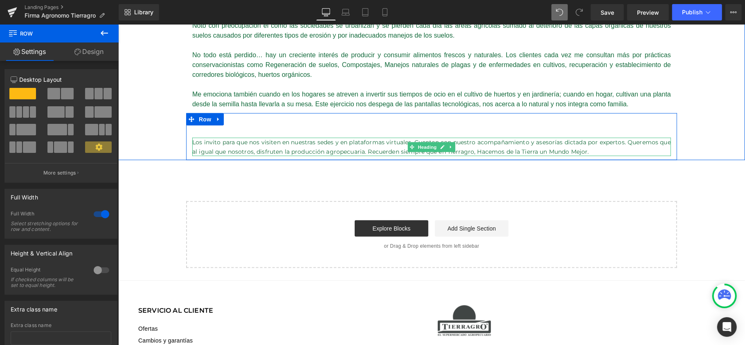
click at [269, 149] on h6 "Los invito para que nos visiten en nuestras sedes y en plataformas virtuales. C…" at bounding box center [431, 147] width 479 height 18
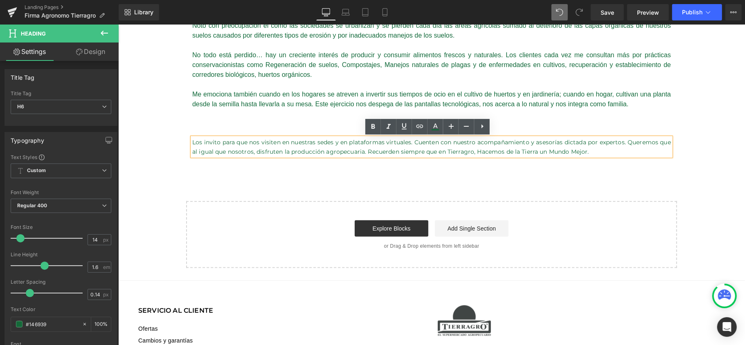
click at [723, 132] on div "Motivaciones Heading Nuestros Suelos Heading Recursos Naturales Heading Areas A…" at bounding box center [431, 50] width 627 height 219
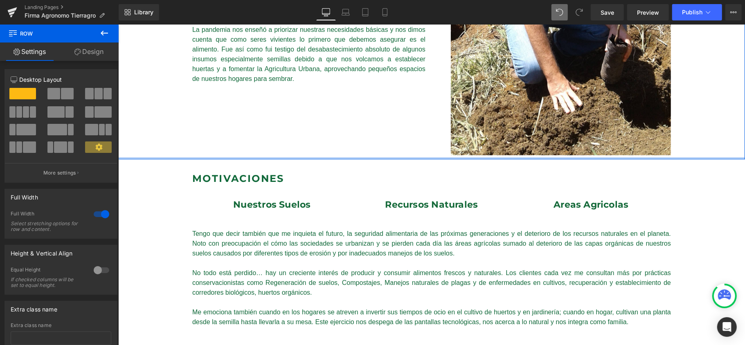
scroll to position [327, 0]
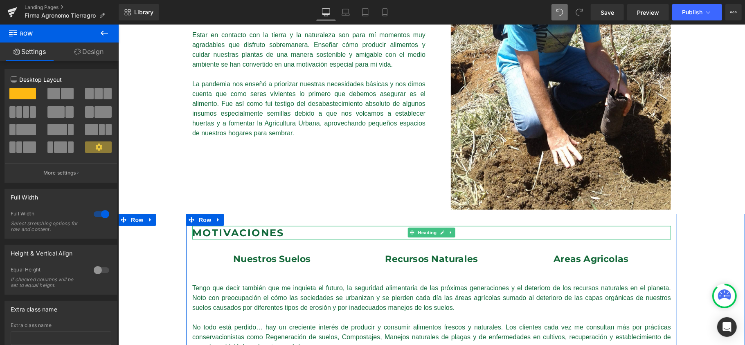
click at [264, 231] on strong "Motivaciones" at bounding box center [238, 233] width 92 height 12
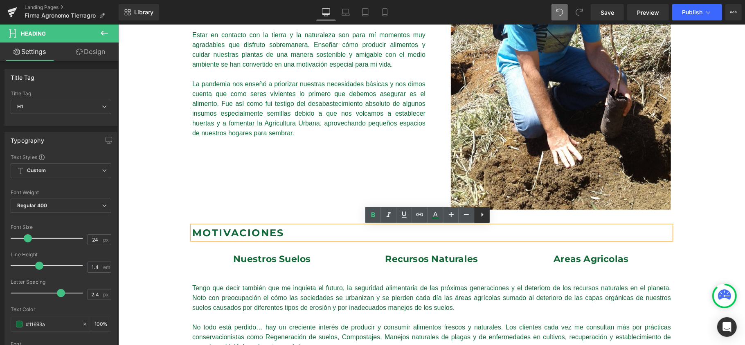
click at [480, 215] on icon at bounding box center [483, 215] width 10 height 10
click at [250, 231] on strong "Motivaciones" at bounding box center [238, 233] width 92 height 12
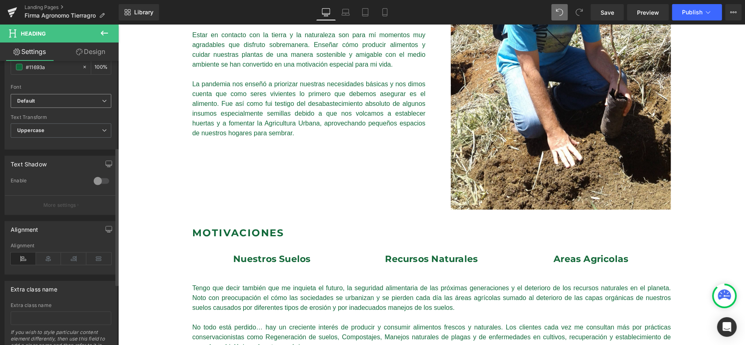
scroll to position [273, 0]
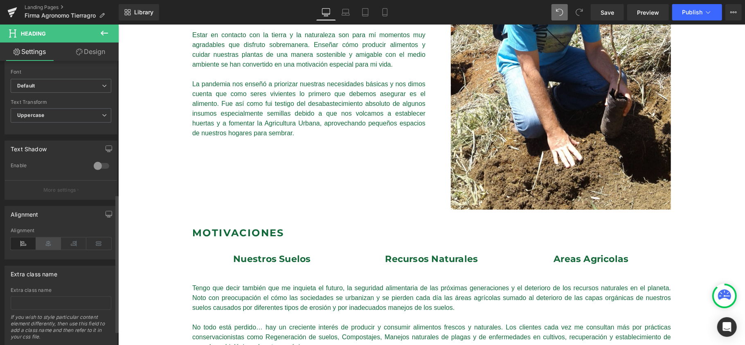
click at [46, 246] on icon at bounding box center [48, 244] width 25 height 12
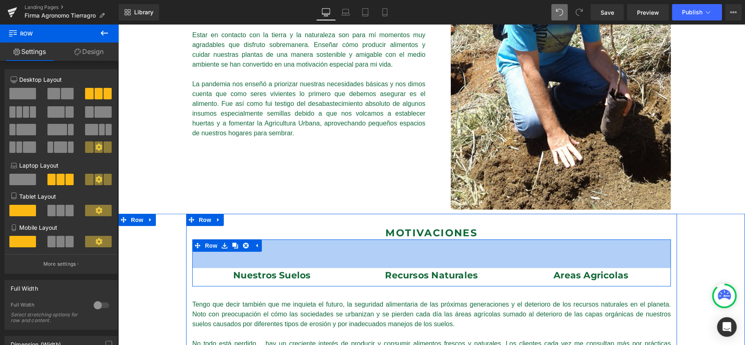
drag, startPoint x: 488, startPoint y: 252, endPoint x: 725, endPoint y: 254, distance: 237.0
click at [493, 267] on div "Nuestros Suelos Heading Recursos Naturales Heading Areas Agricolas Heading Row …" at bounding box center [431, 262] width 479 height 47
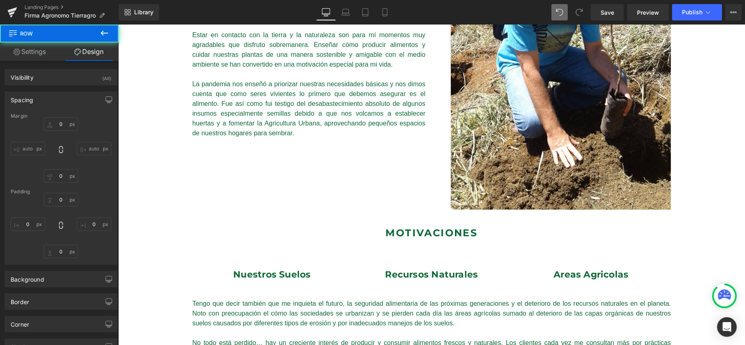
type input "0"
type input "68"
type input "0"
type input "10"
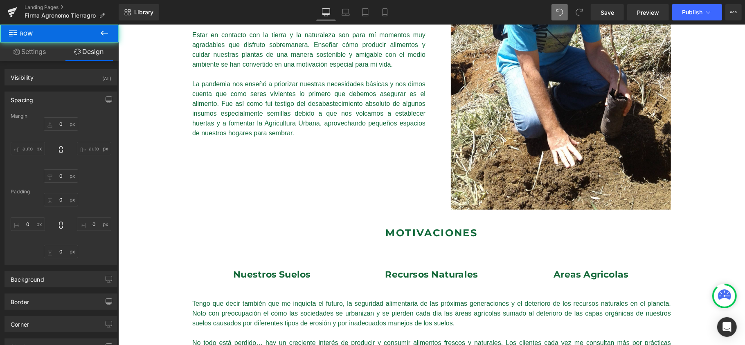
type input "0"
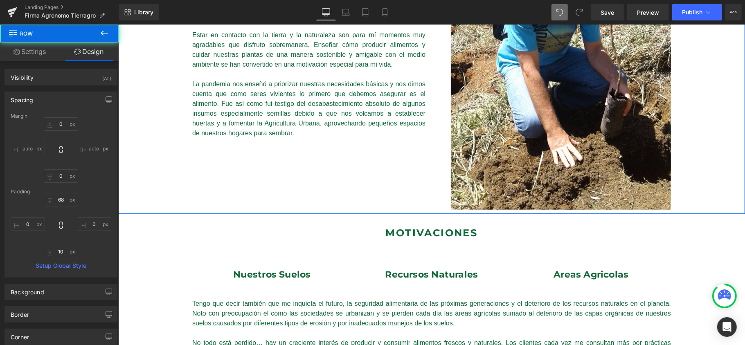
click at [707, 131] on div "José Nicolás Gómez Rodríguez Heading Líder Protección de Cultivos Text Block Ro…" at bounding box center [431, 0] width 627 height 425
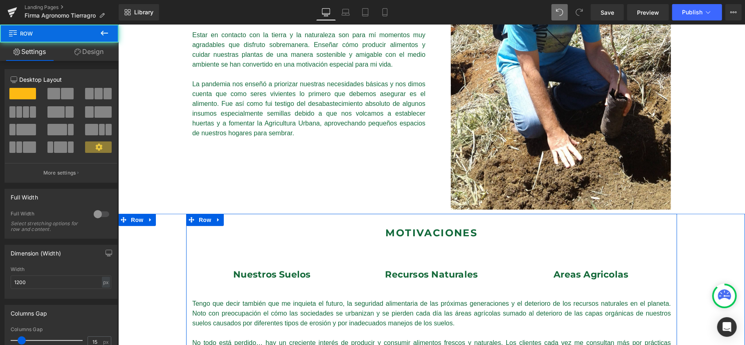
click at [477, 217] on div "Motivaciones Heading Nuestros Suelos Heading Recursos Naturales Heading Areas A…" at bounding box center [431, 308] width 491 height 188
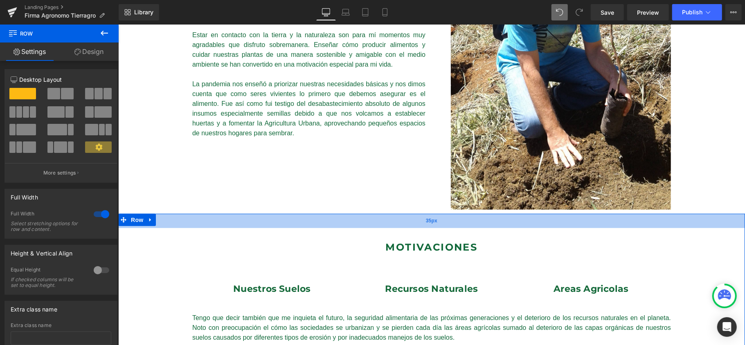
drag, startPoint x: 478, startPoint y: 214, endPoint x: 475, endPoint y: 229, distance: 14.7
click at [475, 229] on div "Motivaciones Heading Nuestros Suelos Heading Recursos Naturales Heading Areas A…" at bounding box center [431, 338] width 627 height 249
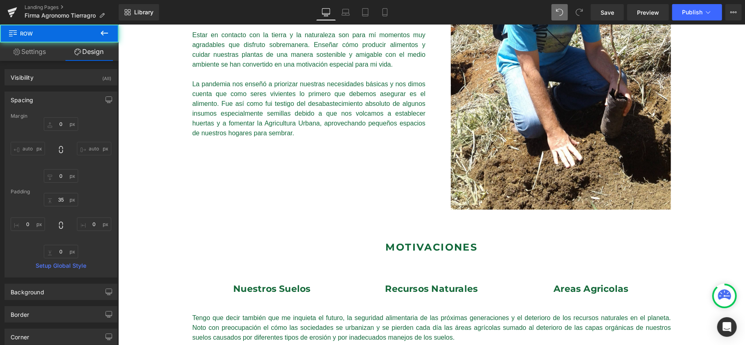
click at [700, 120] on div "José Nicolás Gómez Rodríguez Heading Líder Protección de Cultivos Text Block Ro…" at bounding box center [431, 0] width 627 height 425
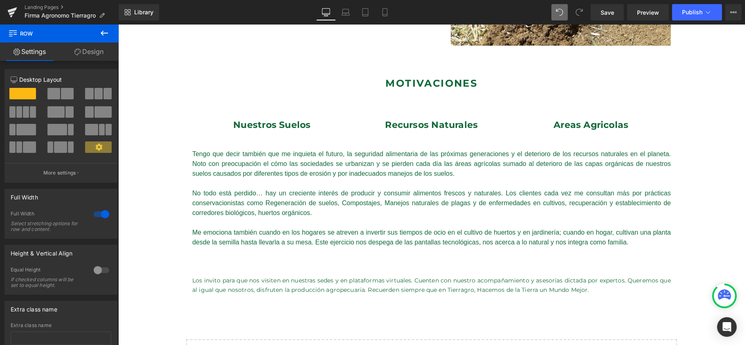
scroll to position [491, 0]
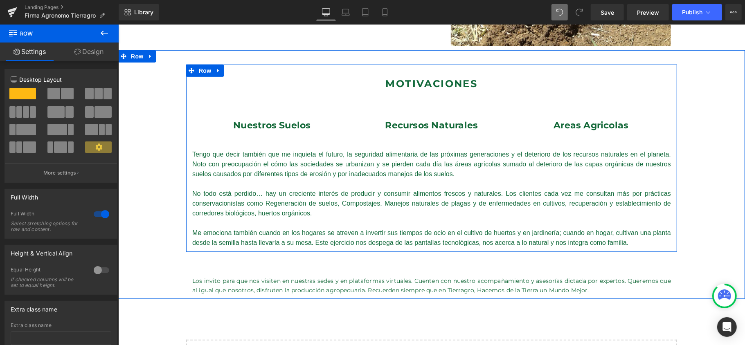
click at [436, 140] on div "Motivaciones Heading Nuestros Suelos Heading Recursos Naturales Heading Areas A…" at bounding box center [431, 163] width 491 height 172
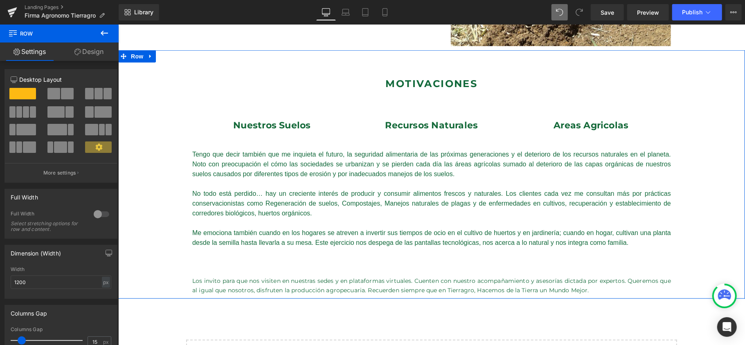
click at [724, 132] on div "Motivaciones Heading Nuestros Suelos Heading Recursos Naturales Heading Areas A…" at bounding box center [431, 181] width 627 height 235
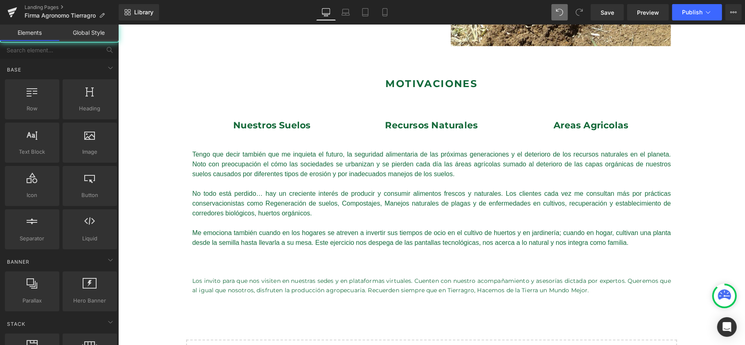
click at [640, 316] on div "José Nicolás Gómez Rodríguez Heading Líder Protección de Cultivos Text Block Ro…" at bounding box center [431, 4] width 627 height 805
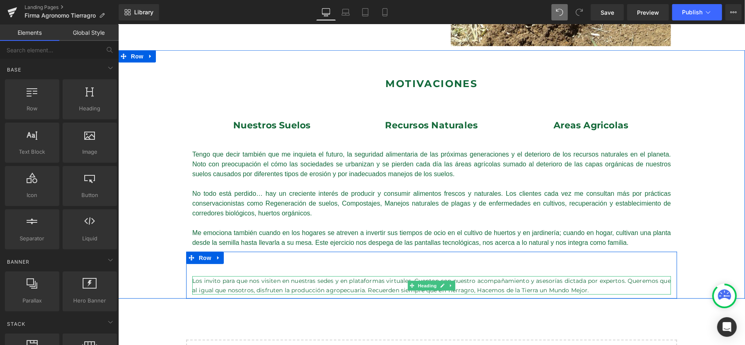
click at [238, 284] on h6 "Los invito para que nos visiten en nuestras sedes y en plataformas virtuales. C…" at bounding box center [431, 285] width 479 height 18
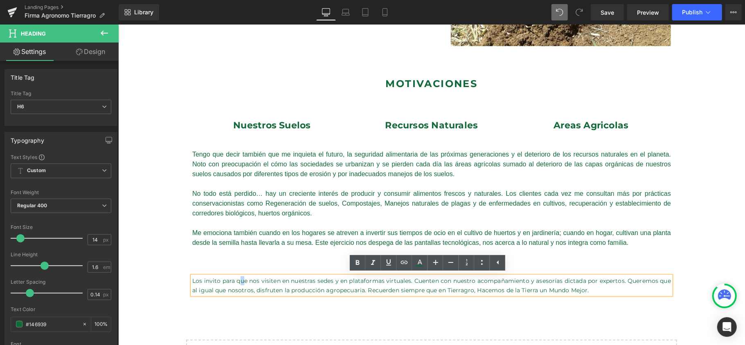
click at [299, 260] on div "Los invito para que nos visiten en nuestras sedes y en plataformas virtuales. C…" at bounding box center [431, 275] width 491 height 47
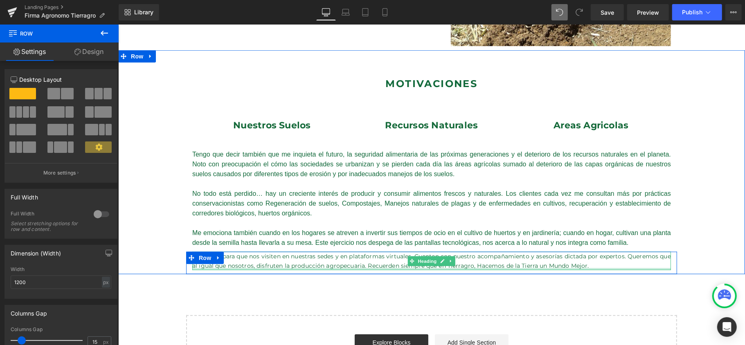
click at [293, 272] on div "Motivaciones Heading Nuestros Suelos Heading Recursos Naturales Heading Areas A…" at bounding box center [431, 162] width 627 height 225
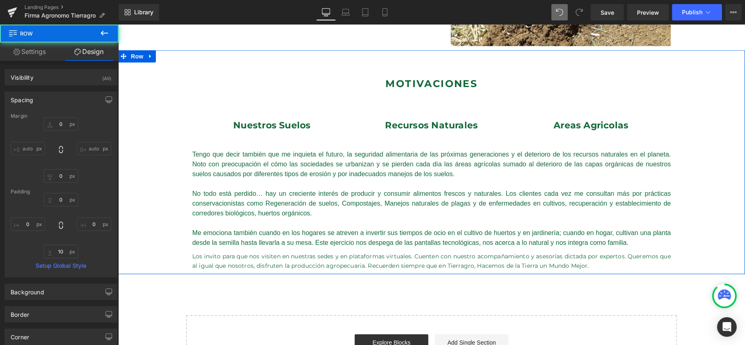
drag, startPoint x: 712, startPoint y: 201, endPoint x: 709, endPoint y: 206, distance: 5.7
click at [713, 201] on div "Motivaciones Heading Nuestros Suelos Heading Recursos Naturales Heading Areas A…" at bounding box center [431, 169] width 627 height 210
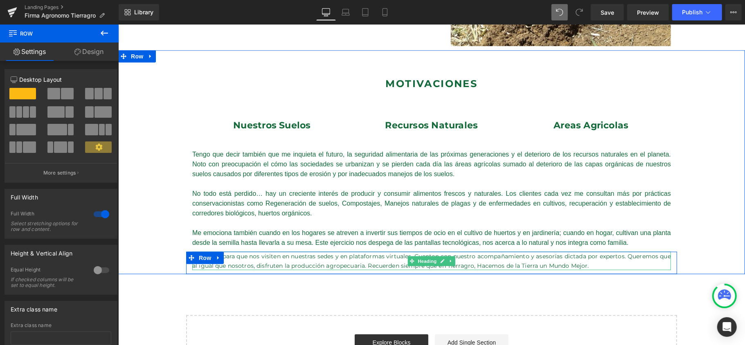
click at [552, 260] on h6 "Los invito para que nos visiten en nuestras sedes y en plataformas virtuales. C…" at bounding box center [431, 261] width 479 height 18
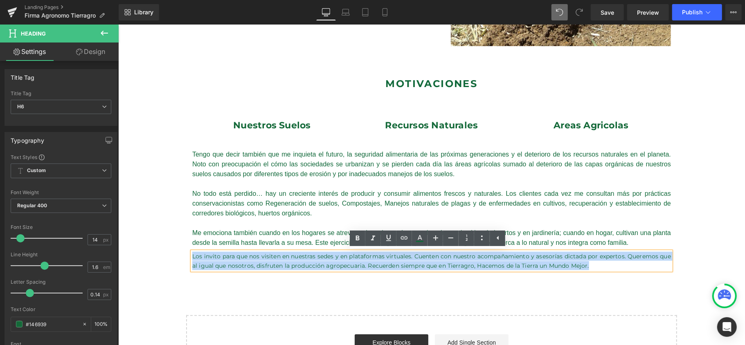
drag, startPoint x: 588, startPoint y: 267, endPoint x: 188, endPoint y: 269, distance: 399.9
click at [118, 244] on html "Ir directamente al contenido Entregas el mismo día en compras antes de las 3:00…" at bounding box center [431, 80] width 627 height 1095
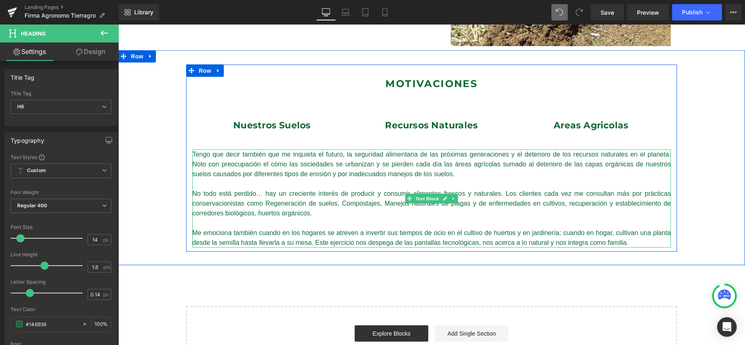
click at [634, 245] on div "Me emociona también cuando en los hogares se atreven a invertir sus tiempos de …" at bounding box center [431, 238] width 479 height 20
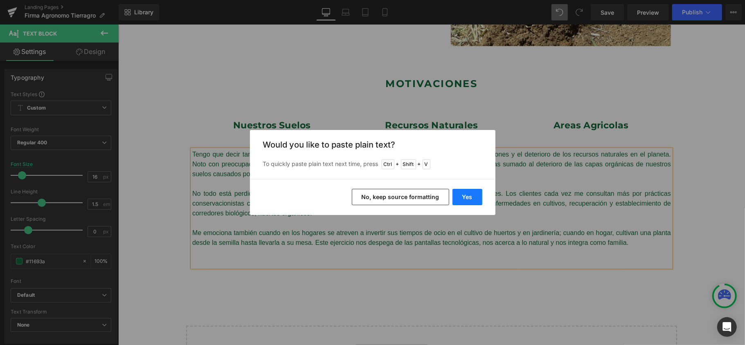
click at [471, 197] on button "Yes" at bounding box center [468, 197] width 30 height 16
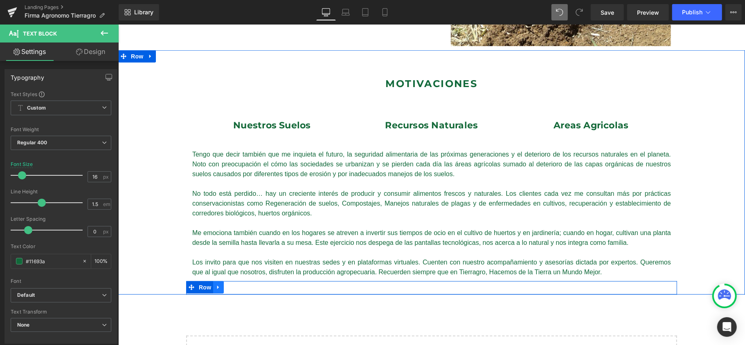
click at [213, 287] on link at bounding box center [218, 287] width 11 height 12
click at [237, 288] on icon at bounding box center [240, 287] width 6 height 6
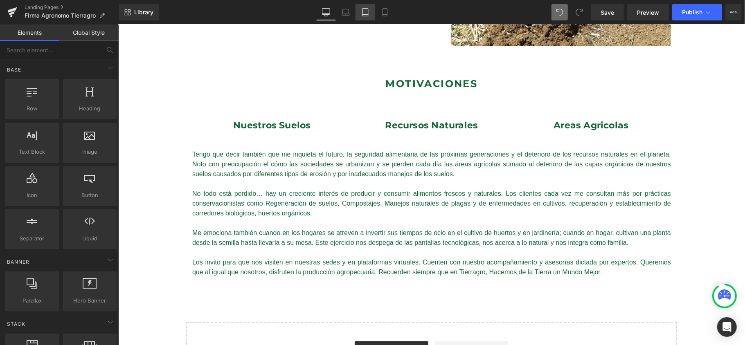
click at [369, 12] on icon at bounding box center [365, 12] width 8 height 8
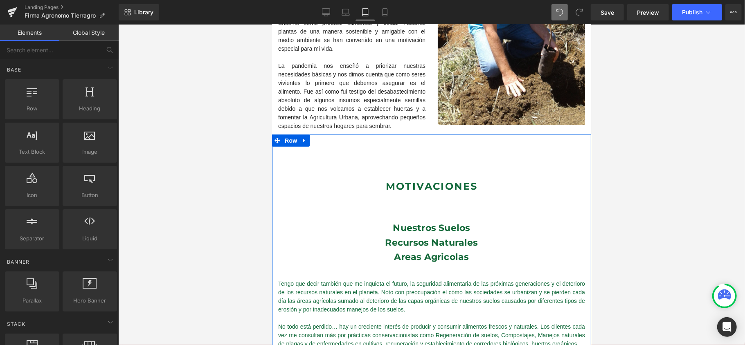
scroll to position [218, 0]
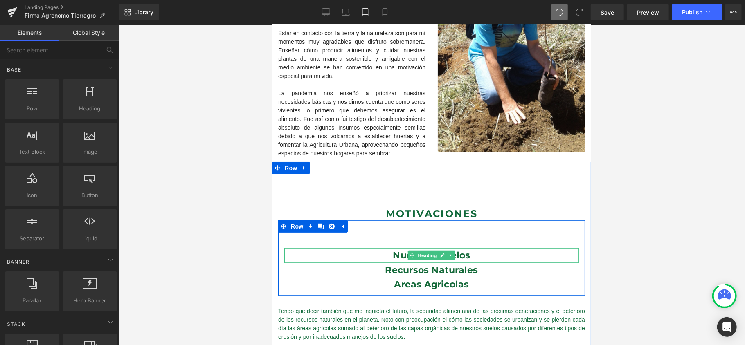
click at [383, 252] on h3 "Nuestros Suelos" at bounding box center [431, 255] width 295 height 14
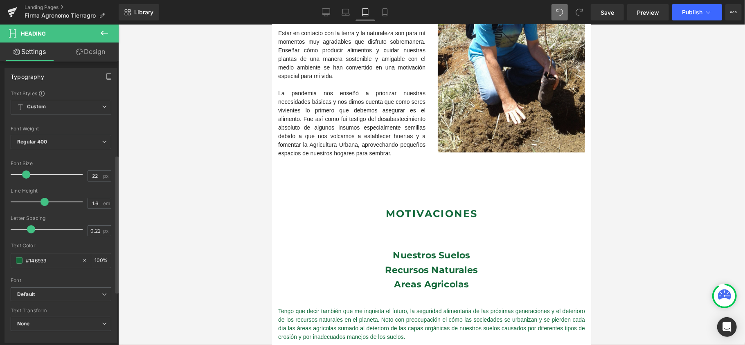
scroll to position [273, 0]
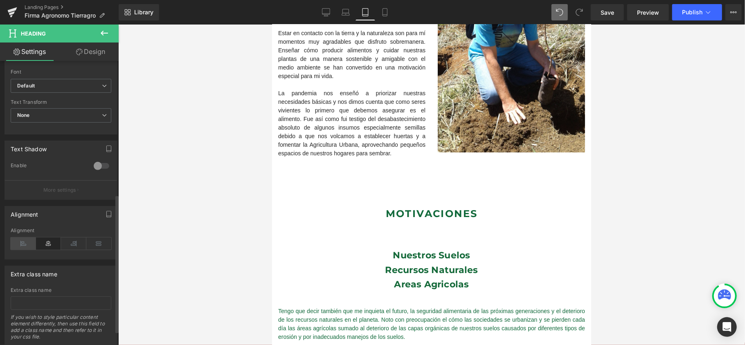
click at [20, 249] on icon at bounding box center [23, 244] width 25 height 12
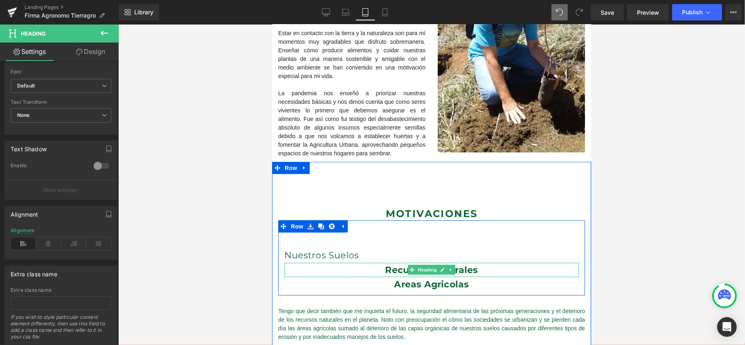
drag, startPoint x: 374, startPoint y: 273, endPoint x: 341, endPoint y: 270, distance: 32.5
click at [373, 272] on h3 "Recursos Naturales" at bounding box center [431, 270] width 295 height 14
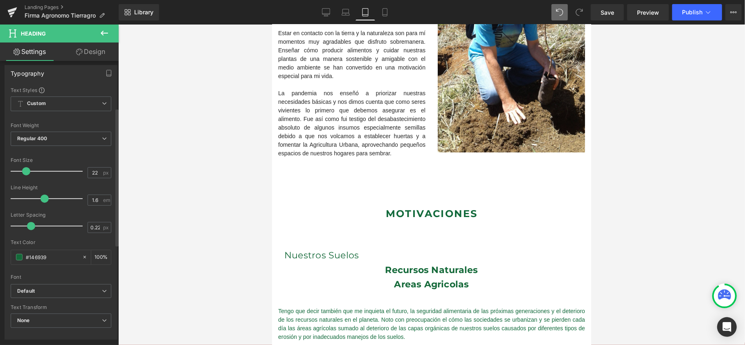
scroll to position [218, 0]
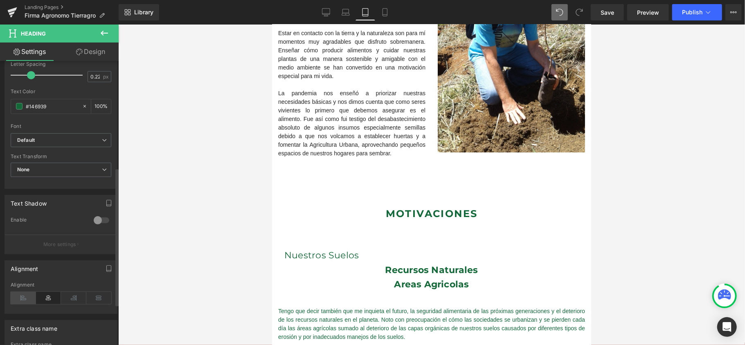
click at [21, 294] on icon at bounding box center [23, 298] width 25 height 12
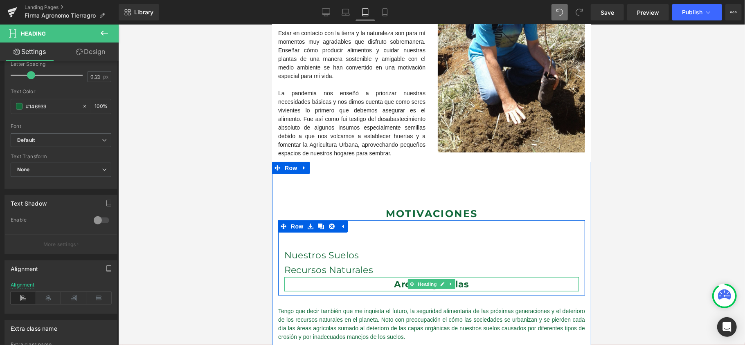
click at [387, 285] on h3 "Areas Agricolas" at bounding box center [431, 284] width 295 height 14
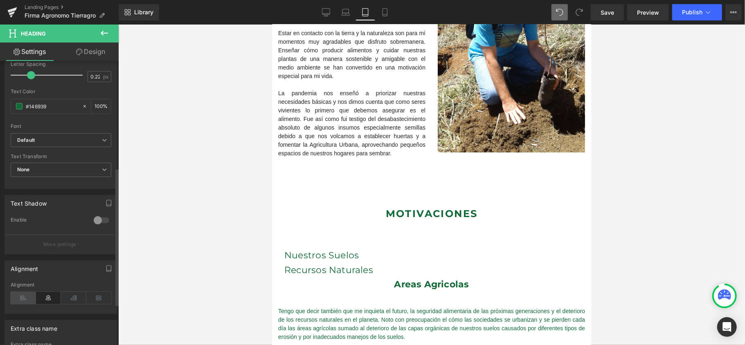
click at [25, 303] on icon at bounding box center [23, 298] width 25 height 12
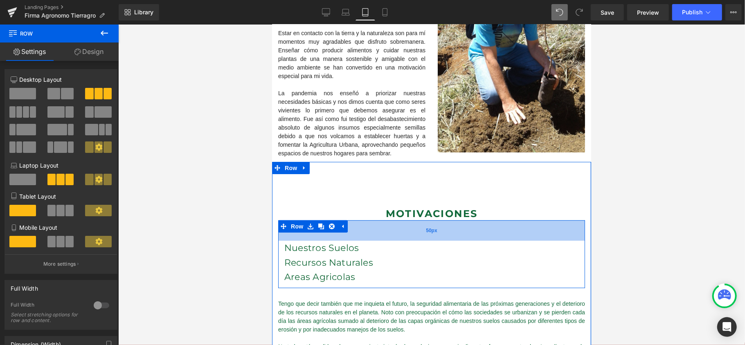
click at [452, 239] on div "50px" at bounding box center [431, 230] width 307 height 20
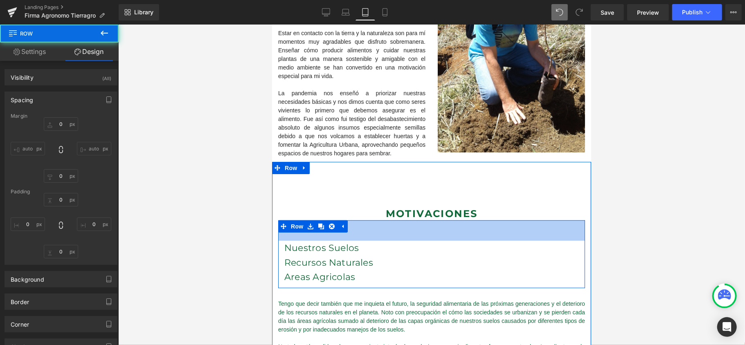
click at [639, 202] on div at bounding box center [431, 185] width 627 height 321
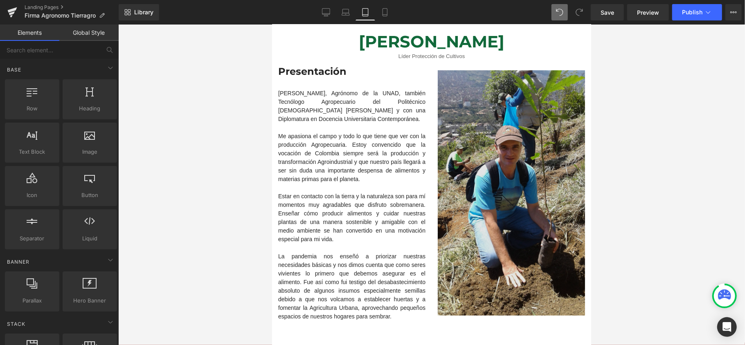
scroll to position [54, 0]
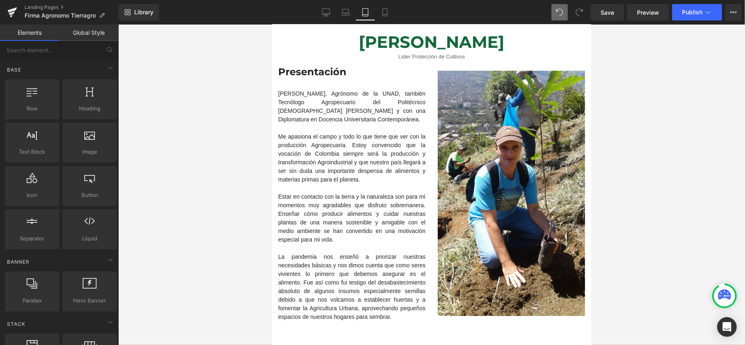
click at [340, 138] on div "Me apasiona el campo y todo lo que tiene que ver con la producción Agropecuaria…" at bounding box center [351, 158] width 147 height 52
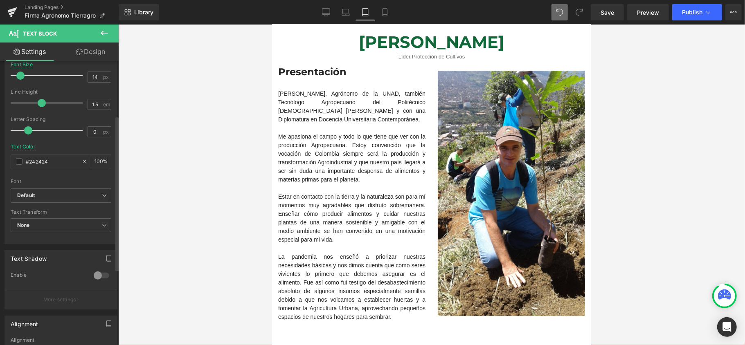
scroll to position [109, 0]
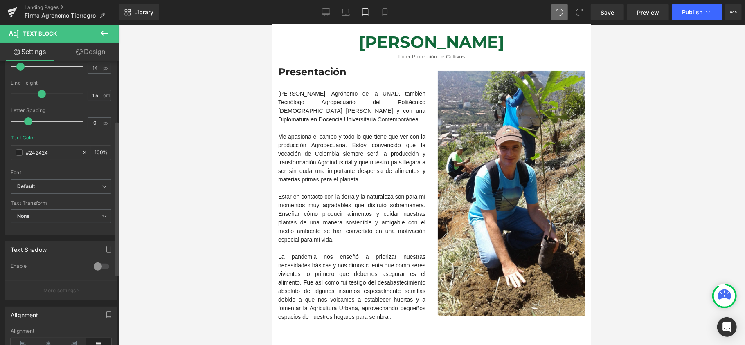
drag, startPoint x: 8, startPoint y: 159, endPoint x: 0, endPoint y: 164, distance: 9.3
click at [0, 164] on div "Typography Text Styles Custom Custom Setup Global Style Custom Setup Global Sty…" at bounding box center [61, 94] width 122 height 281
type input "Los invito para que nos visiten en nuestras sedes y en plataformas virtuales. C…"
type input "0"
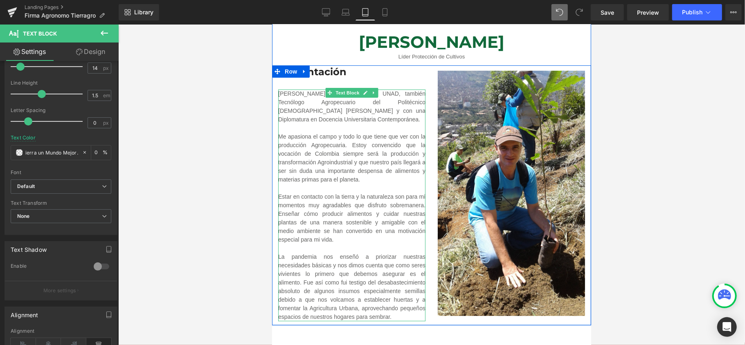
type input "#242424"
type input "100"
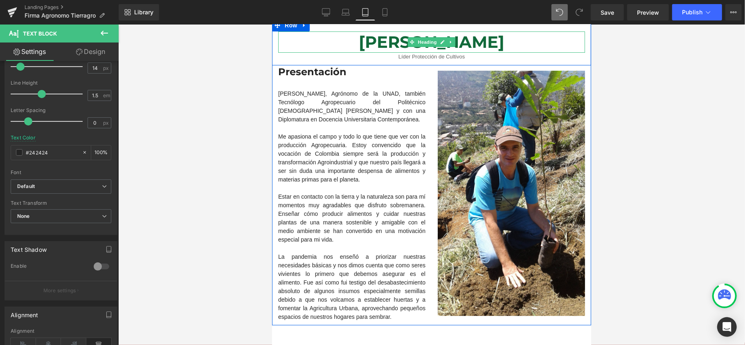
click at [348, 44] on h1 "José Nicolás Gómez Rodríguez" at bounding box center [431, 41] width 307 height 21
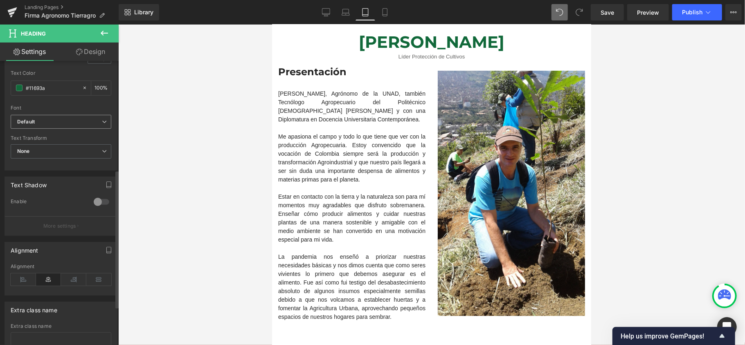
scroll to position [109, 0]
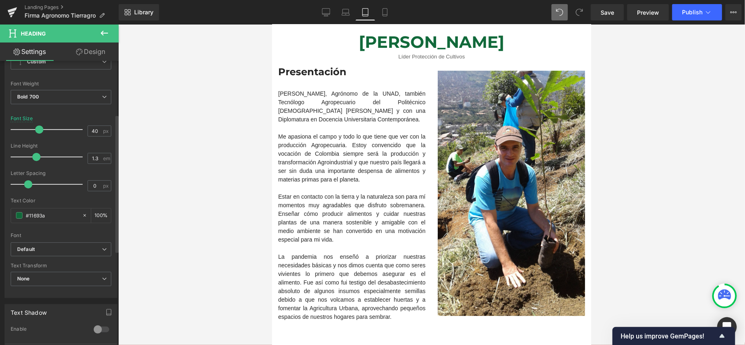
drag, startPoint x: 0, startPoint y: 208, endPoint x: 0, endPoint y: 196, distance: 12.3
click at [0, 196] on div "Typography Text Styles Custom Custom Setup Global Style Custom Setup Global Sty…" at bounding box center [61, 157] width 122 height 281
click at [680, 126] on div at bounding box center [431, 185] width 627 height 321
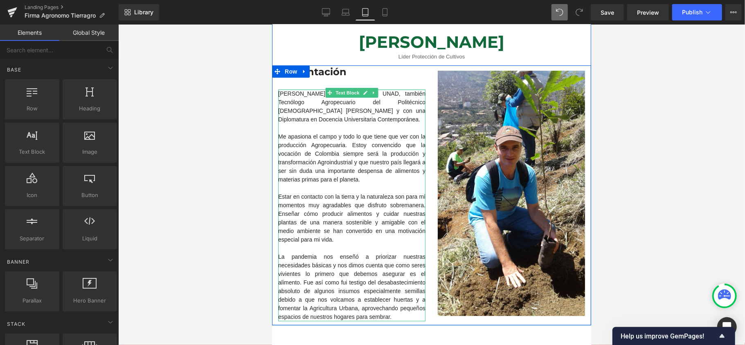
click at [384, 174] on div "Me apasiona el campo y todo lo que tiene que ver con la producción Agropecuaria…" at bounding box center [351, 158] width 147 height 52
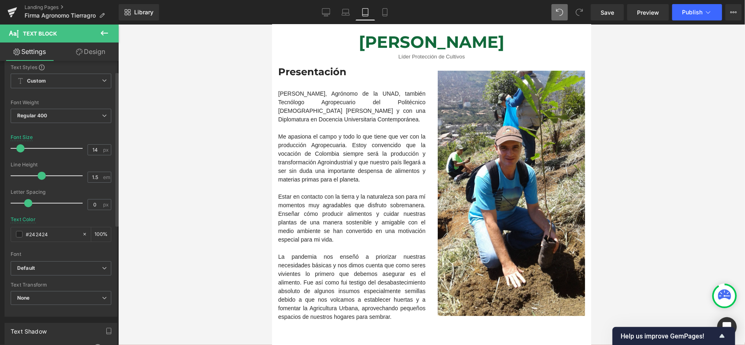
scroll to position [19, 0]
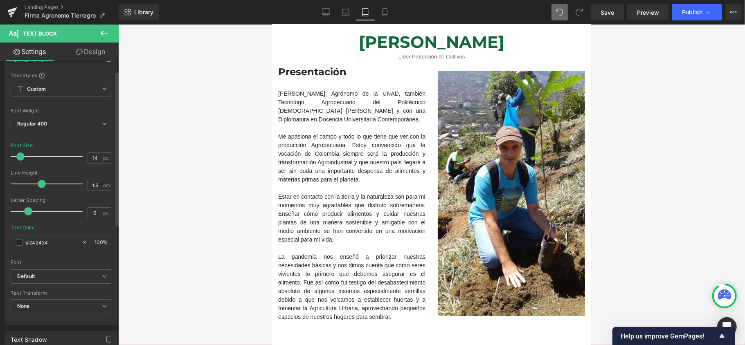
drag, startPoint x: 51, startPoint y: 246, endPoint x: 0, endPoint y: 228, distance: 53.9
click at [0, 228] on div "Typography Text Styles Custom Custom Setup Global Style Custom Setup Global Sty…" at bounding box center [61, 184] width 122 height 281
type input "#11693a"
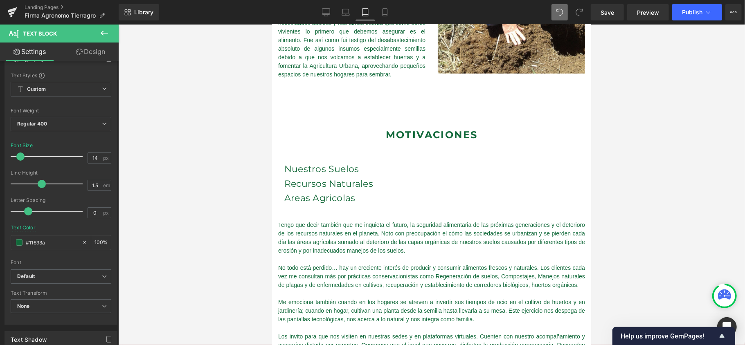
scroll to position [327, 0]
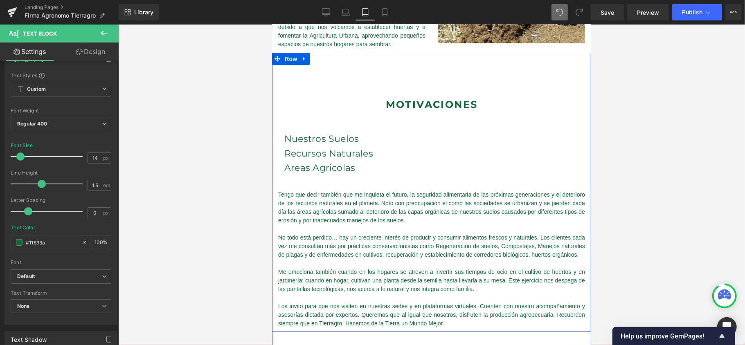
click at [438, 96] on div "Motivaciones Heading Nuestros Suelos Heading Recursos Naturales Heading Areas A…" at bounding box center [431, 192] width 319 height 280
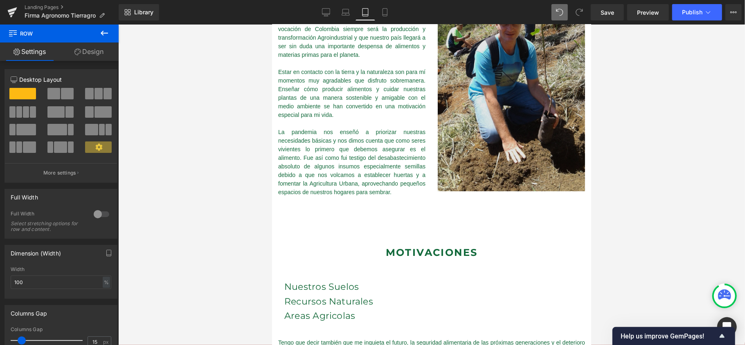
scroll to position [164, 0]
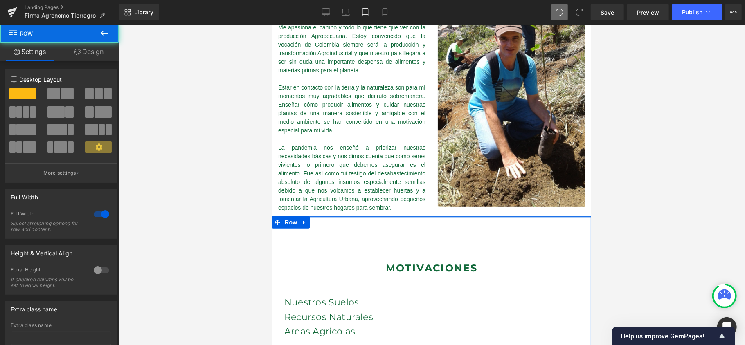
drag, startPoint x: 323, startPoint y: 218, endPoint x: 341, endPoint y: 203, distance: 22.4
click at [331, 192] on div "José Nicolás Gómez Rodríguez Heading Líder Protección de Cultivos Text Block Ro…" at bounding box center [431, 264] width 319 height 735
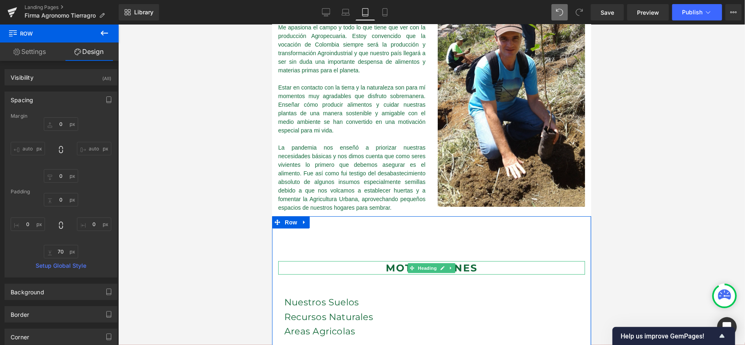
click at [423, 265] on li "Heading" at bounding box center [423, 268] width 31 height 10
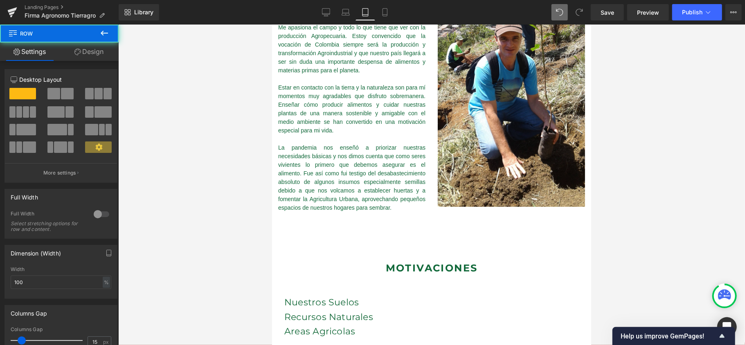
click at [231, 251] on div at bounding box center [431, 185] width 627 height 321
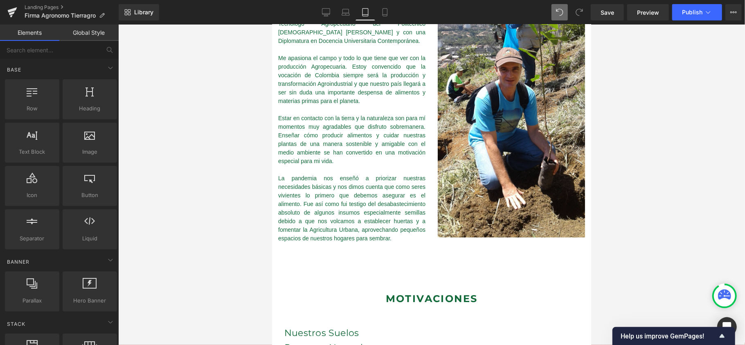
scroll to position [0, 0]
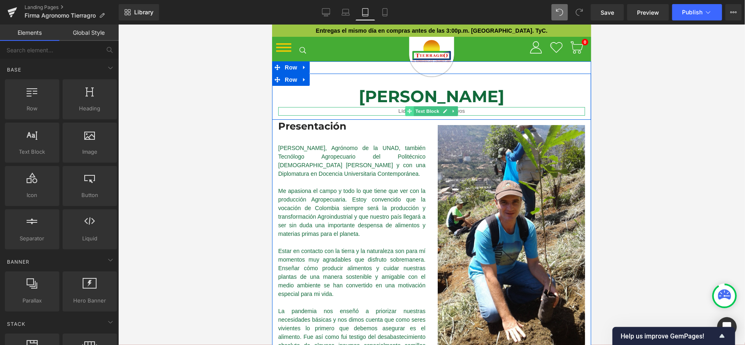
click at [405, 113] on span at bounding box center [409, 111] width 9 height 10
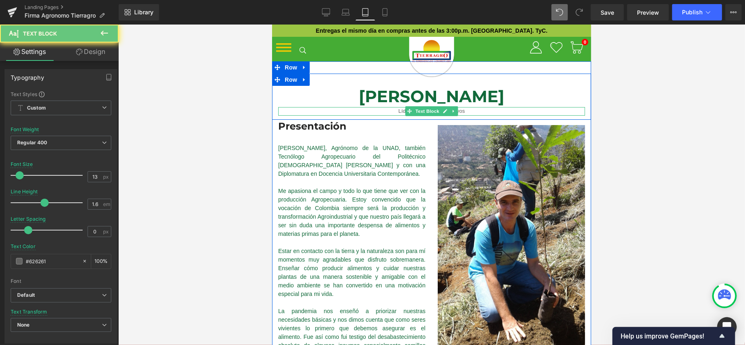
click at [380, 111] on p "Líder Protección de Cultivos" at bounding box center [431, 111] width 307 height 9
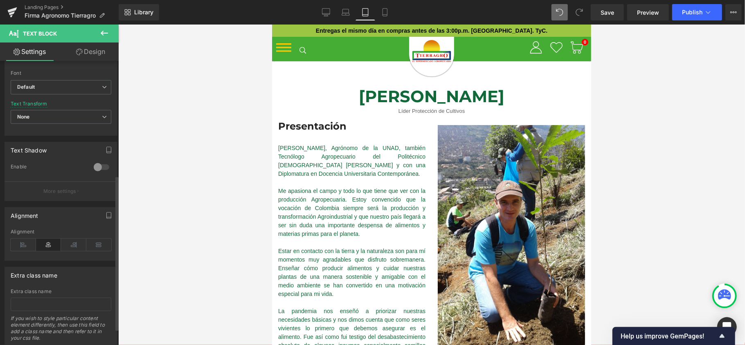
scroll to position [183, 0]
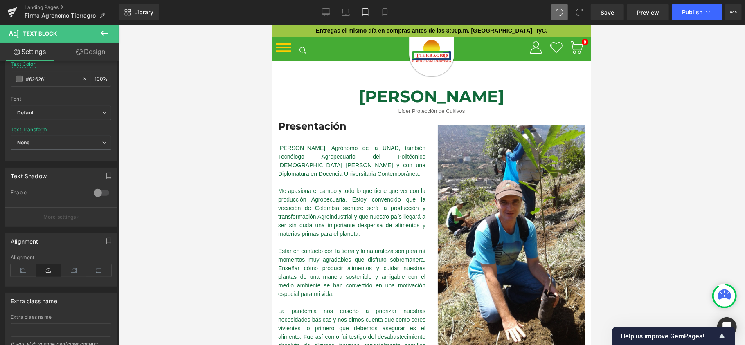
drag, startPoint x: 37, startPoint y: 77, endPoint x: 0, endPoint y: 61, distance: 40.5
click at [0, 60] on div "Settings Design Typography Text Styles Custom Custom Setup Global Style Custom …" at bounding box center [59, 205] width 119 height 325
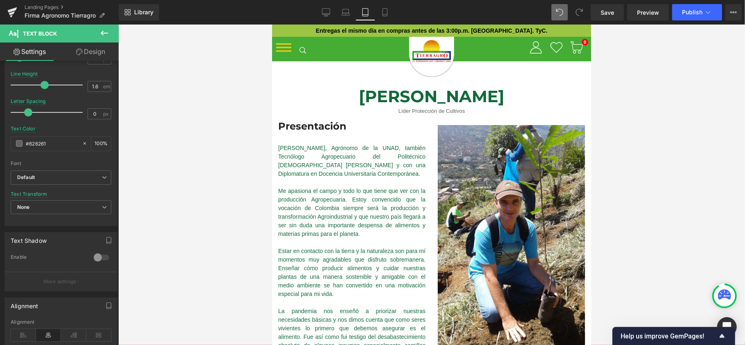
type input "#11693a"
click at [630, 136] on div at bounding box center [431, 185] width 627 height 321
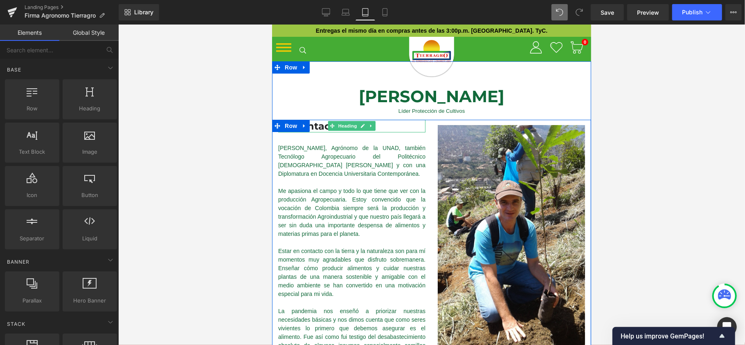
click at [313, 126] on h3 "Presentación" at bounding box center [351, 126] width 147 height 13
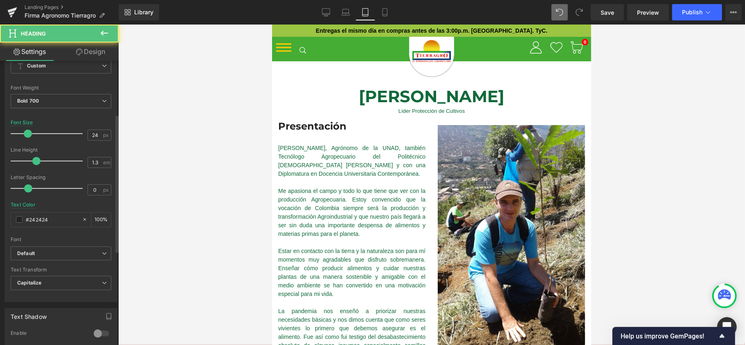
scroll to position [109, 0]
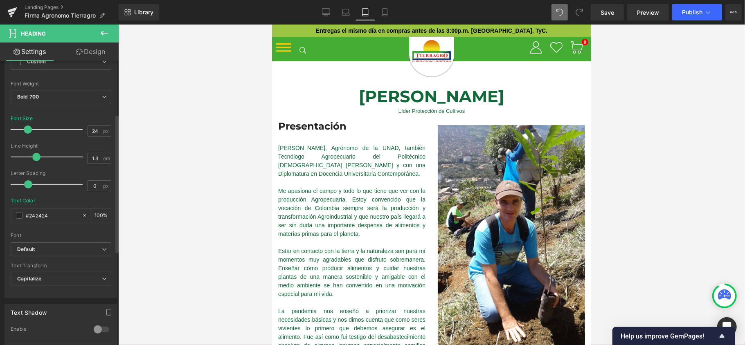
drag, startPoint x: 63, startPoint y: 212, endPoint x: 0, endPoint y: 201, distance: 64.0
click at [0, 201] on div "Typography Text Styles Custom Custom Setup Global Style Custom Setup Global Sty…" at bounding box center [61, 157] width 122 height 281
type input "#11693a"
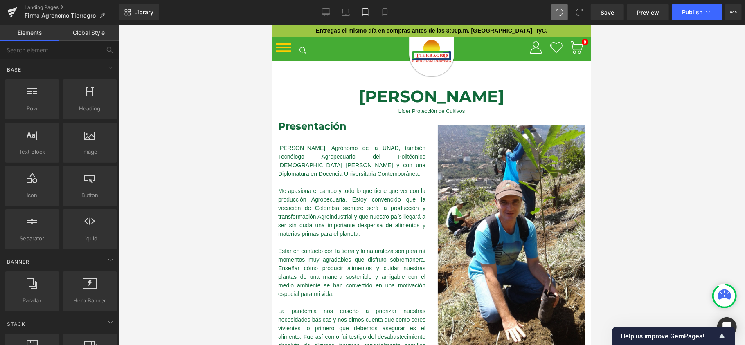
click at [675, 163] on div at bounding box center [431, 185] width 627 height 321
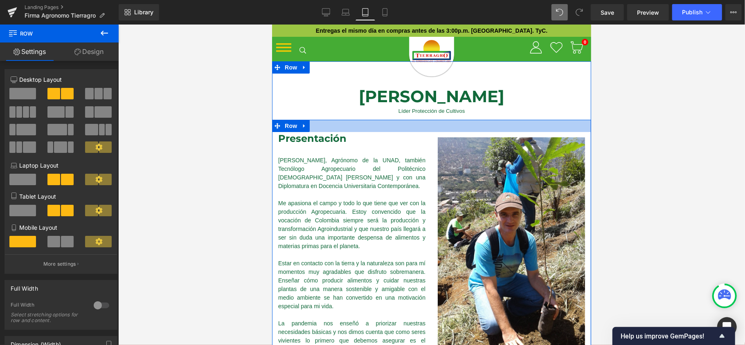
drag, startPoint x: 372, startPoint y: 127, endPoint x: 364, endPoint y: 132, distance: 8.9
click at [364, 132] on div "Presentación Heading Soy José Nicolás Gómez, Agrónomo de la UNAD, también Tecnó…" at bounding box center [431, 256] width 319 height 273
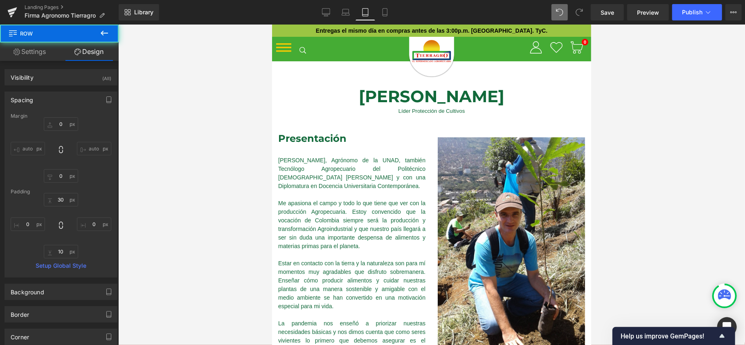
click at [683, 129] on div at bounding box center [431, 185] width 627 height 321
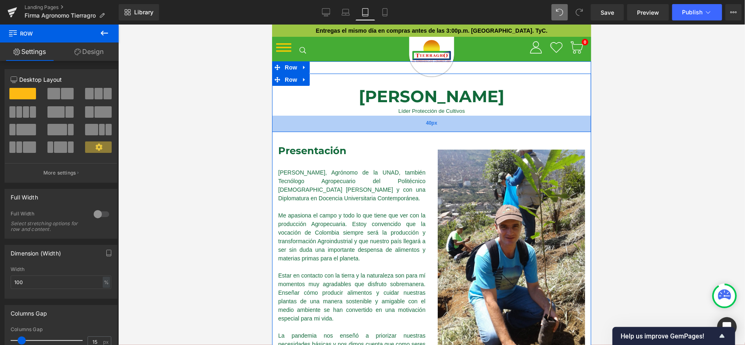
drag, startPoint x: 508, startPoint y: 117, endPoint x: 510, endPoint y: 129, distance: 12.1
click at [508, 130] on div "40px" at bounding box center [431, 123] width 319 height 16
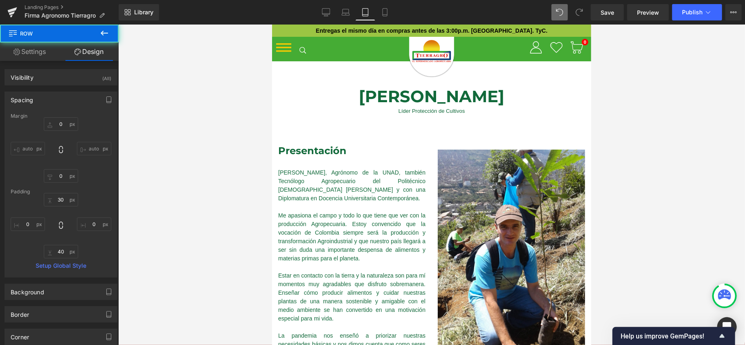
click at [666, 158] on div at bounding box center [431, 185] width 627 height 321
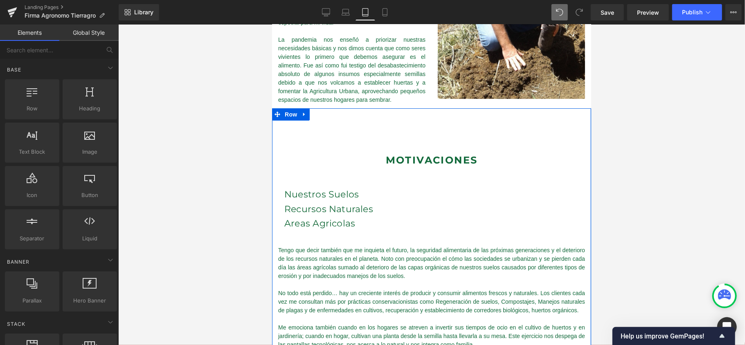
scroll to position [273, 0]
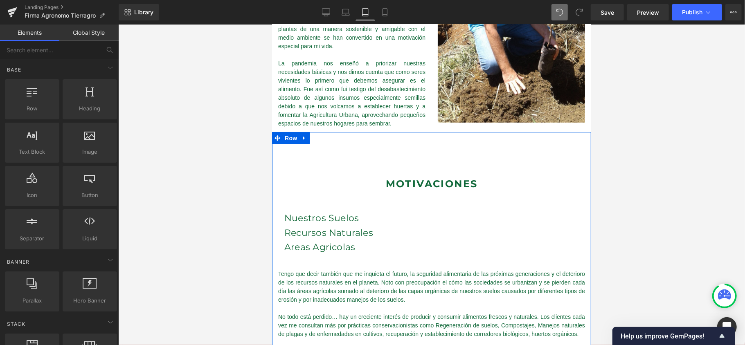
click at [323, 218] on h3 "Nuestros Suelos" at bounding box center [431, 218] width 295 height 14
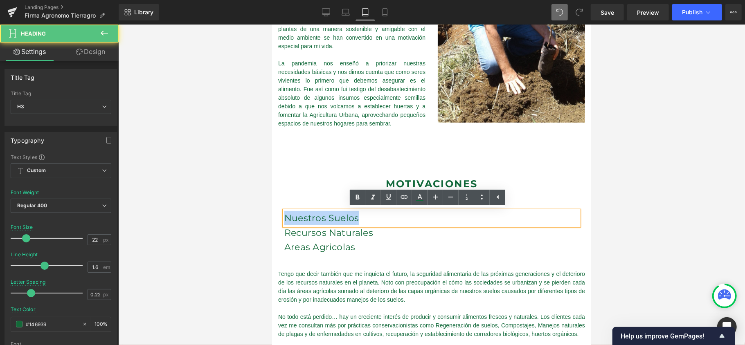
drag, startPoint x: 360, startPoint y: 218, endPoint x: 492, endPoint y: 230, distance: 132.4
click at [272, 206] on html "Ir directamente al contenido Entregas el mismo día en compras antes de las 3:00…" at bounding box center [431, 273] width 319 height 1043
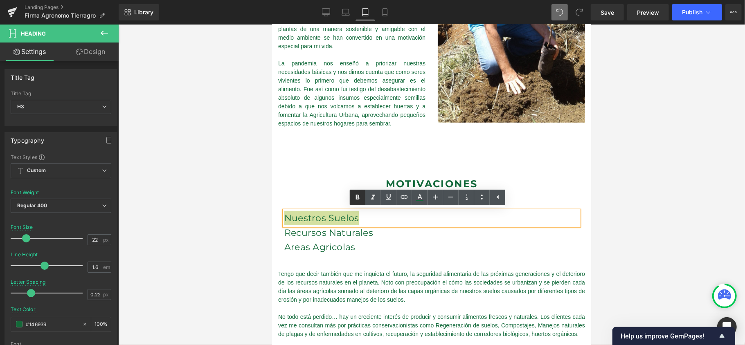
click at [359, 194] on icon at bounding box center [358, 198] width 10 height 10
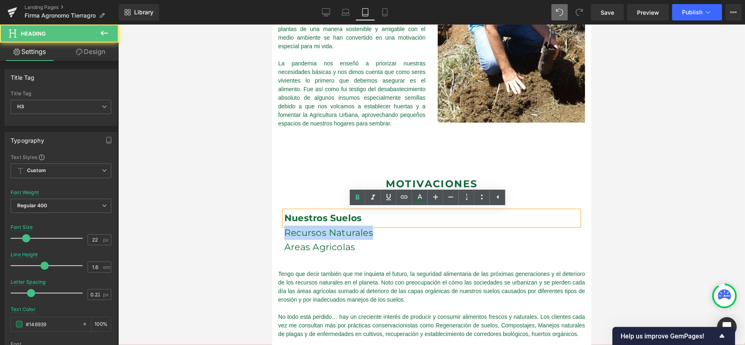
drag, startPoint x: 307, startPoint y: 229, endPoint x: 539, endPoint y: 257, distance: 234.1
click at [272, 232] on html "Ir directamente al contenido Entregas el mismo día en compras antes de las 3:00…" at bounding box center [431, 273] width 319 height 1043
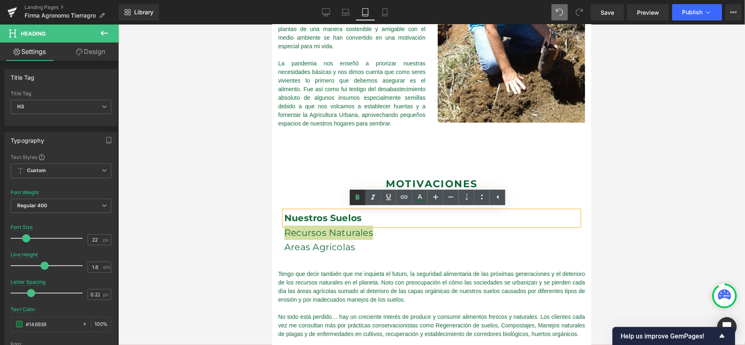
click at [362, 195] on icon at bounding box center [358, 198] width 10 height 10
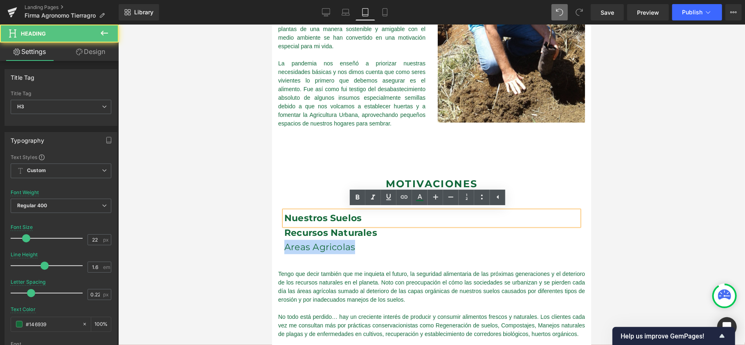
drag, startPoint x: 264, startPoint y: 243, endPoint x: 543, endPoint y: 265, distance: 279.2
click at [272, 243] on html "Ir directamente al contenido Entregas el mismo día en compras antes de las 3:00…" at bounding box center [431, 273] width 319 height 1043
click at [355, 199] on icon at bounding box center [358, 198] width 10 height 10
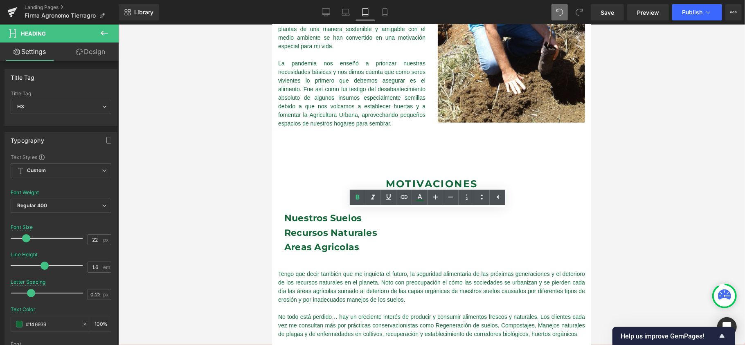
click at [656, 167] on div at bounding box center [431, 185] width 627 height 321
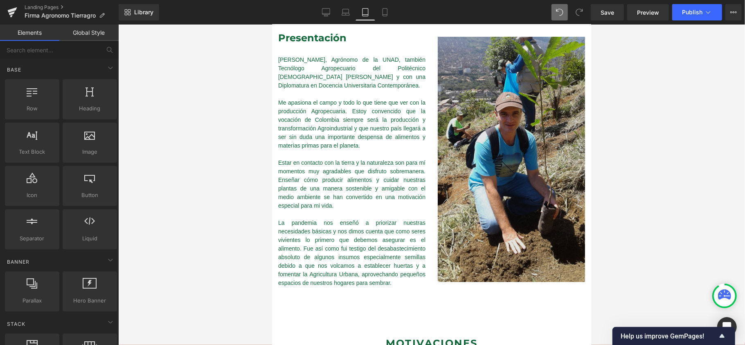
scroll to position [0, 0]
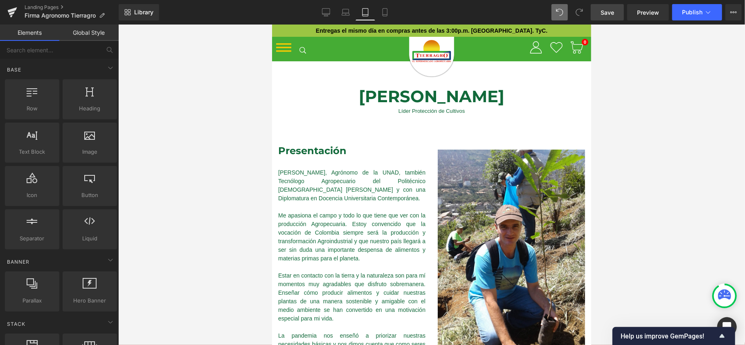
click at [607, 11] on span "Save" at bounding box center [608, 12] width 14 height 9
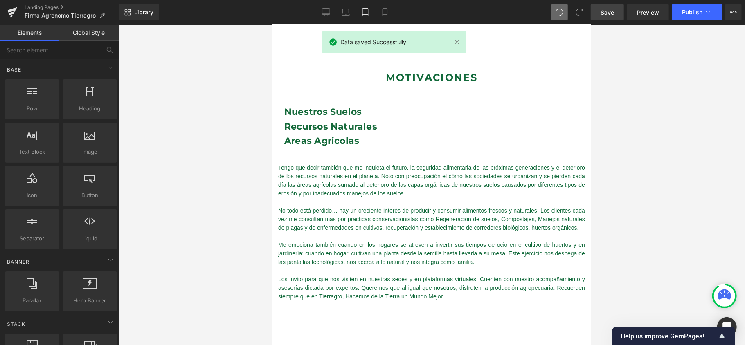
scroll to position [382, 0]
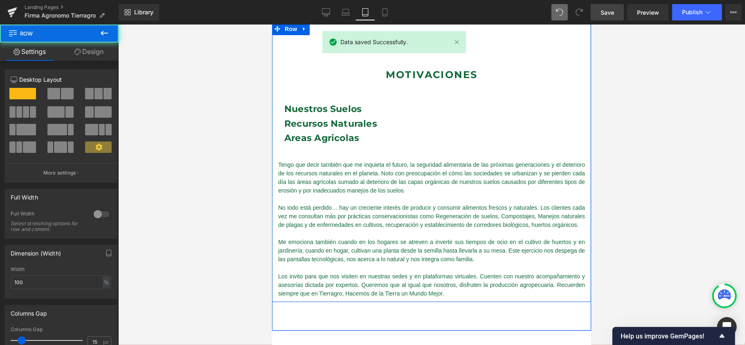
click at [333, 158] on div "Motivaciones Heading Nuestros Suelos Heading Recursos Naturales Heading Areas A…" at bounding box center [431, 183] width 319 height 230
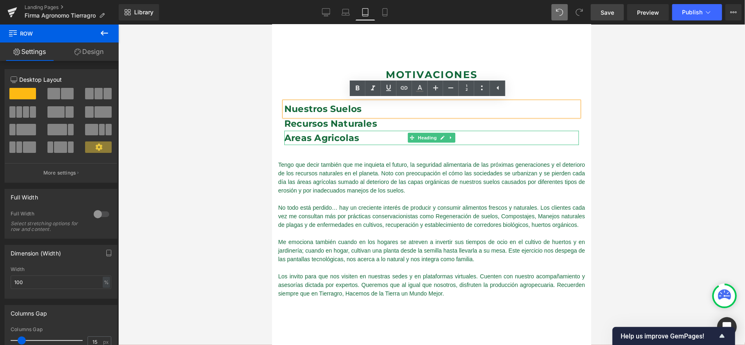
click at [363, 143] on div at bounding box center [431, 144] width 295 height 2
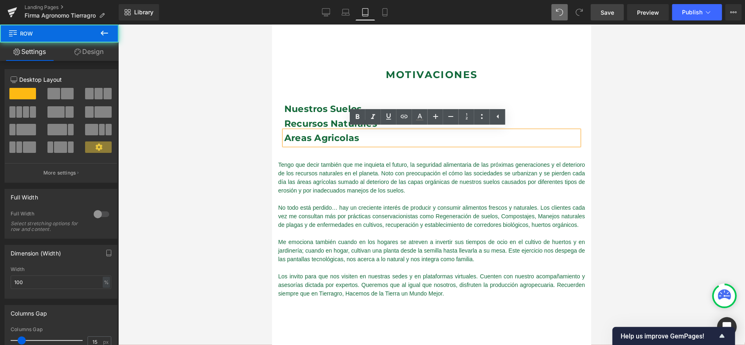
click at [362, 158] on div "Motivaciones Heading Nuestros Suelos Heading Recursos Naturales Heading Areas A…" at bounding box center [431, 183] width 319 height 230
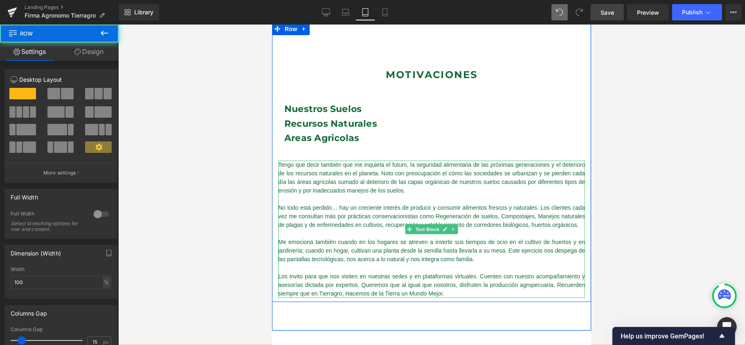
click at [357, 165] on div "Tengo que decir también que me inquieta el futuro, la seguridad alimentaria de …" at bounding box center [431, 177] width 307 height 34
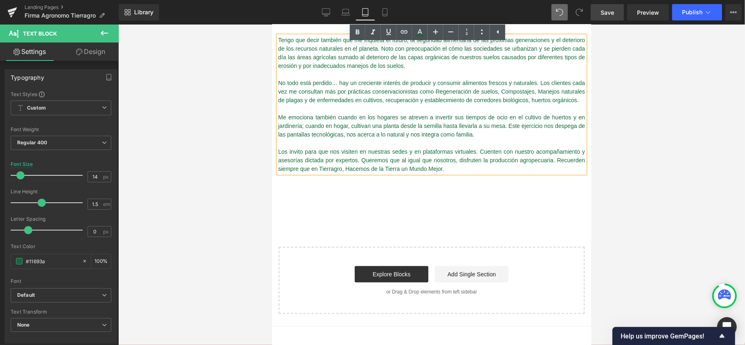
scroll to position [491, 0]
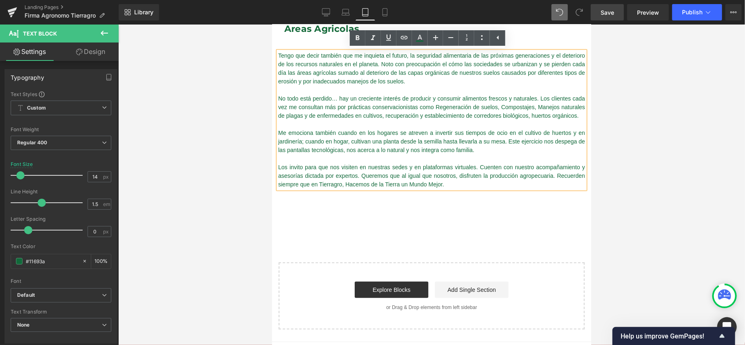
click at [666, 143] on div at bounding box center [431, 185] width 627 height 321
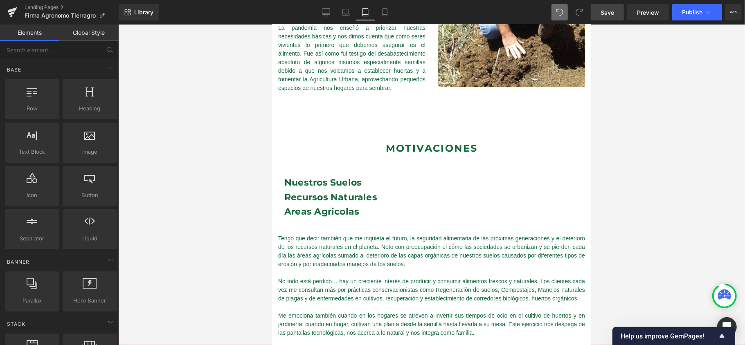
scroll to position [273, 0]
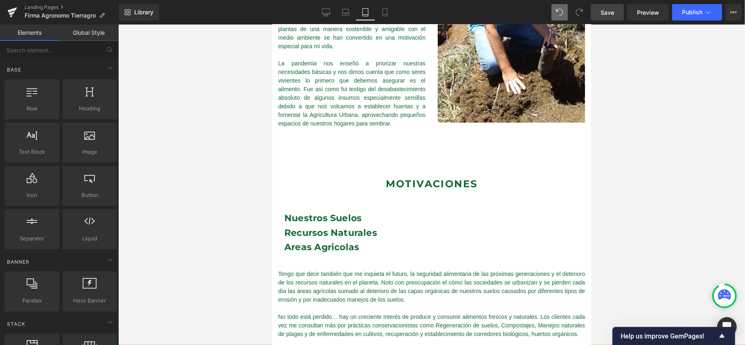
click at [390, 219] on h3 "Nuestros Suelos" at bounding box center [431, 218] width 295 height 14
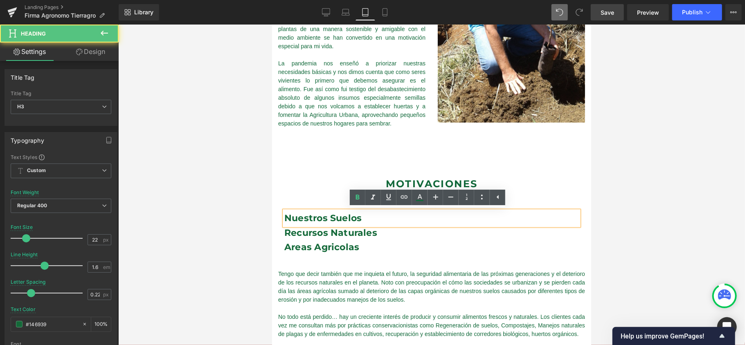
click at [278, 191] on div "Nuestros Suelos Heading Recursos Naturales Heading Areas Agricolas Heading Row …" at bounding box center [431, 224] width 307 height 68
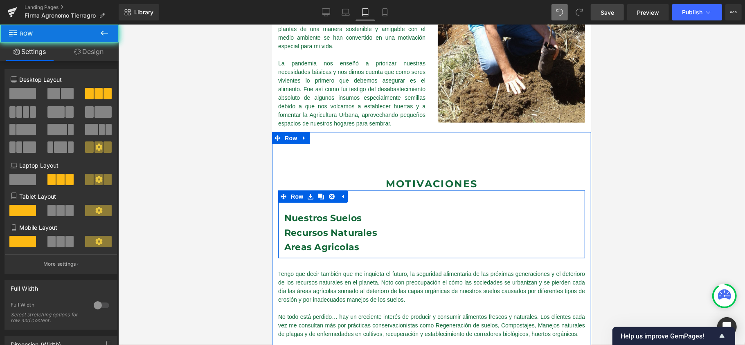
click at [292, 196] on div "Nuestros Suelos Heading Recursos Naturales Heading Areas Agricolas Heading Row …" at bounding box center [431, 224] width 307 height 68
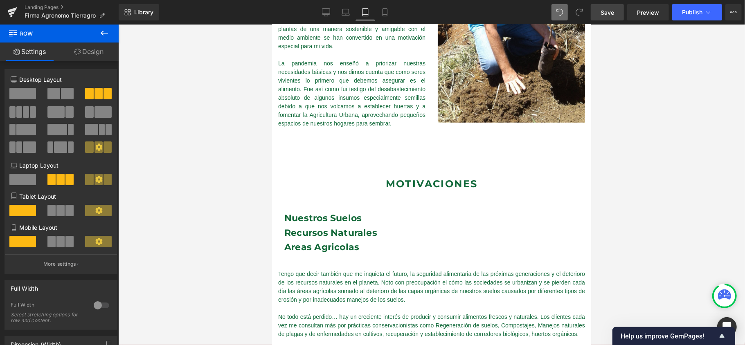
click at [604, 14] on span "Save" at bounding box center [608, 12] width 14 height 9
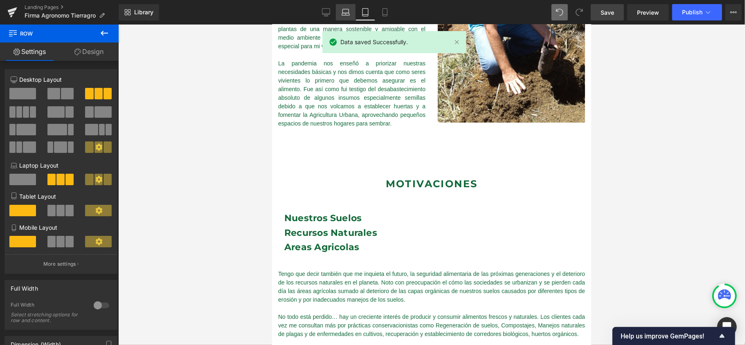
click at [344, 15] on icon at bounding box center [346, 14] width 8 height 2
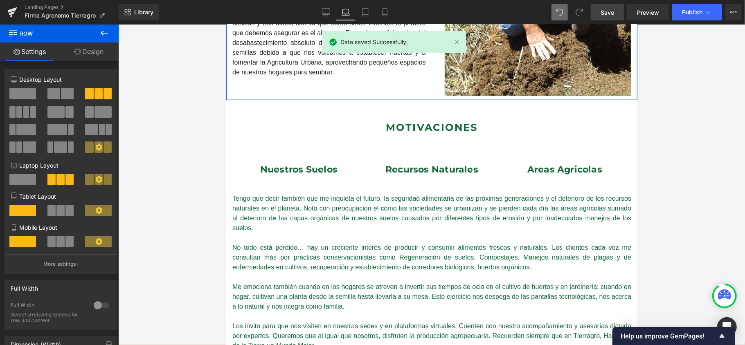
scroll to position [412, 0]
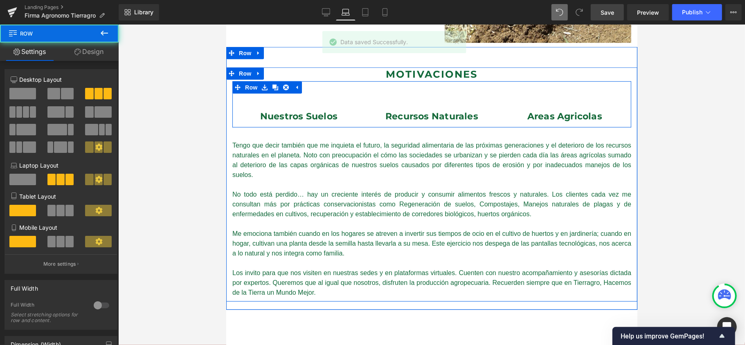
click at [424, 103] on div "Nuestros Suelos Heading Recursos Naturales Heading Areas Agricolas Heading Row …" at bounding box center [431, 104] width 399 height 46
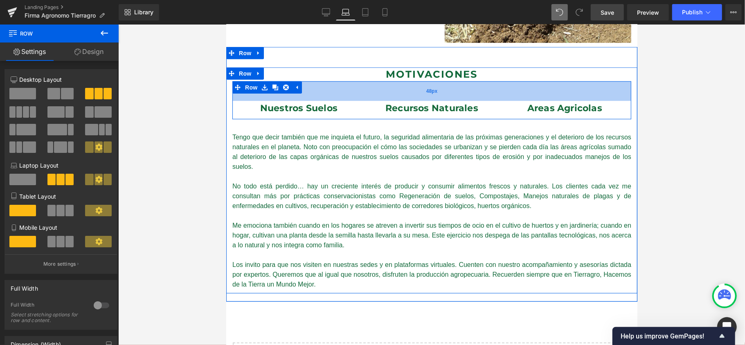
drag, startPoint x: 421, startPoint y: 100, endPoint x: 421, endPoint y: 92, distance: 8.2
click at [421, 92] on div "48px" at bounding box center [431, 91] width 399 height 20
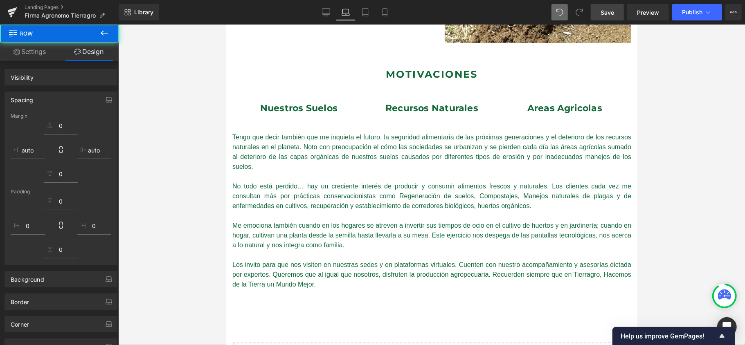
click at [667, 135] on div at bounding box center [431, 185] width 627 height 321
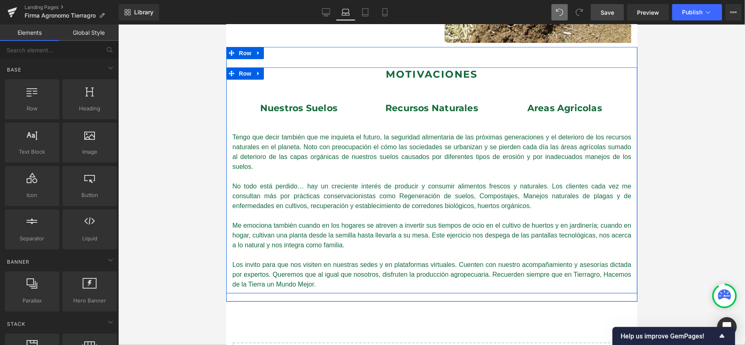
click at [444, 128] on div "Motivaciones Heading Nuestros Suelos Heading Recursos Naturales Heading Areas A…" at bounding box center [431, 178] width 411 height 222
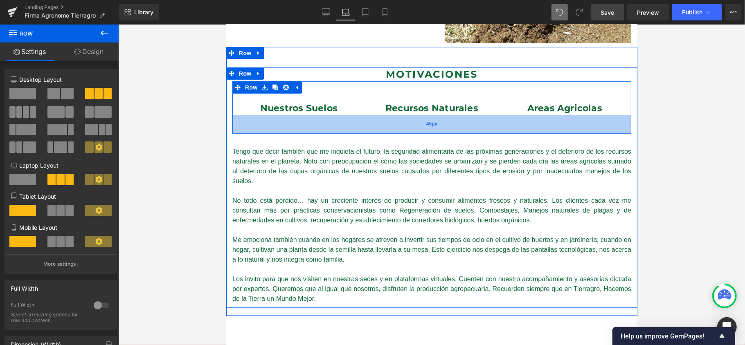
drag, startPoint x: 457, startPoint y: 117, endPoint x: 461, endPoint y: 131, distance: 14.9
click at [461, 131] on div "45px" at bounding box center [431, 124] width 399 height 18
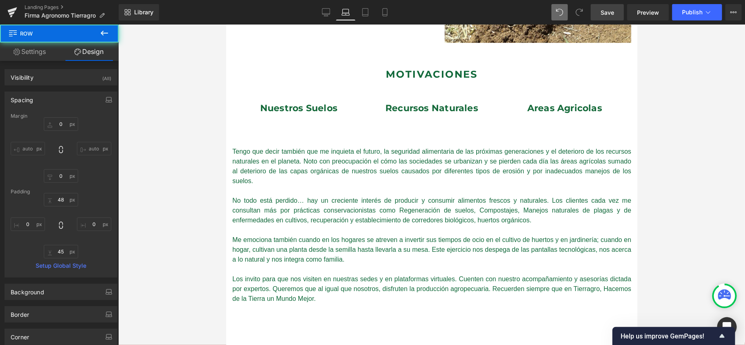
click at [667, 100] on div at bounding box center [431, 185] width 627 height 321
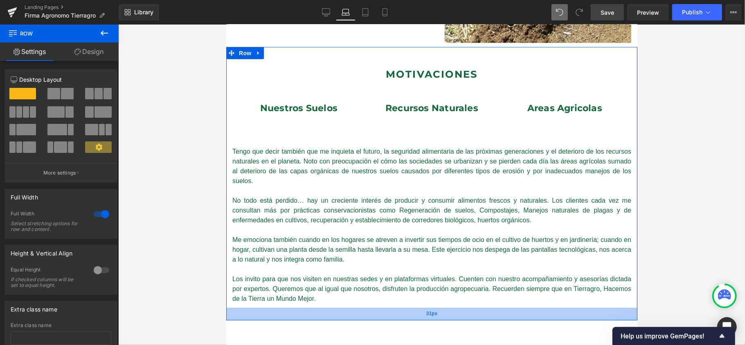
drag, startPoint x: 335, startPoint y: 304, endPoint x: 893, endPoint y: 241, distance: 561.1
click at [334, 308] on div "31px" at bounding box center [431, 314] width 411 height 13
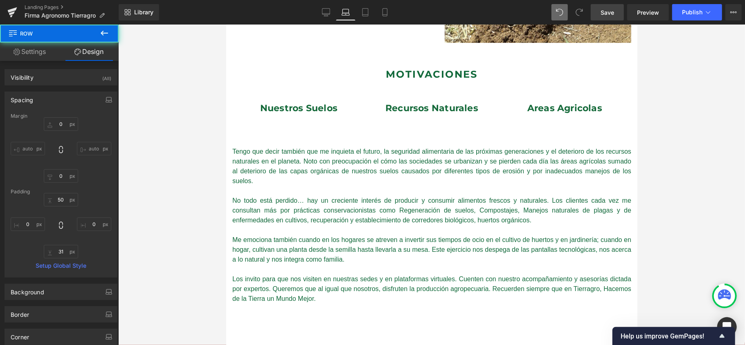
type input "0"
type input "50"
type input "0"
type input "31"
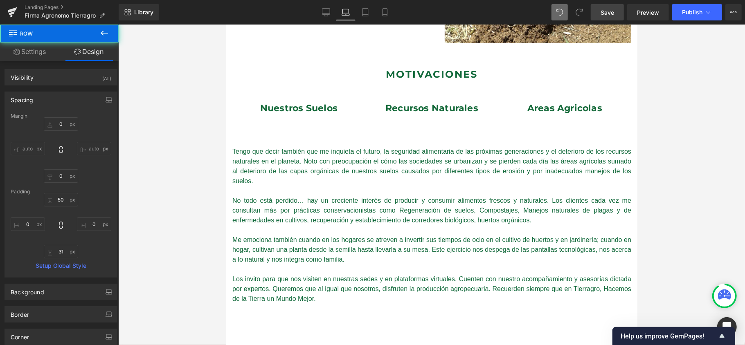
type input "0"
click at [667, 217] on div at bounding box center [431, 185] width 627 height 321
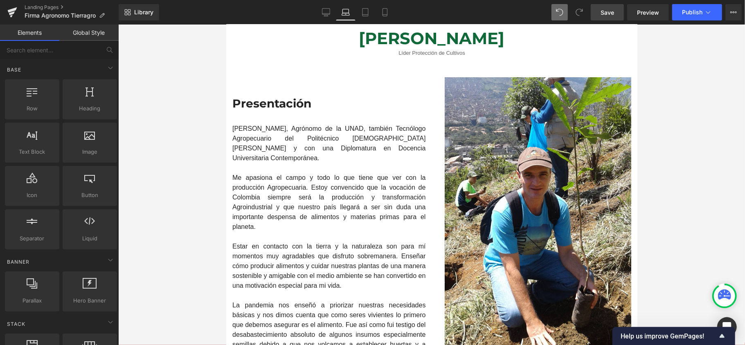
scroll to position [0, 0]
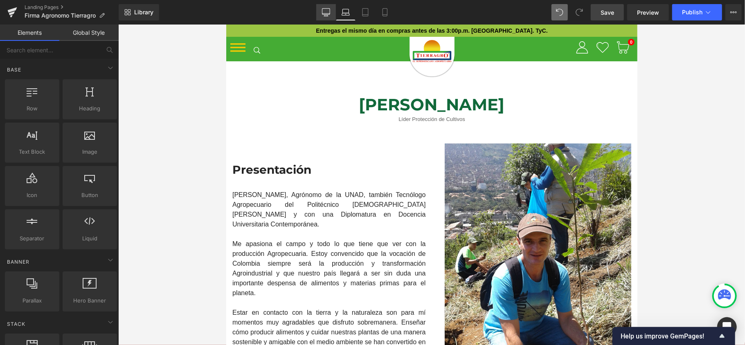
click at [328, 11] on icon at bounding box center [326, 12] width 8 height 8
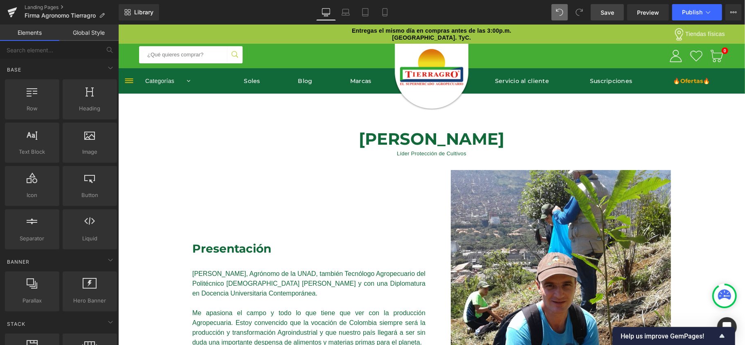
scroll to position [69, 0]
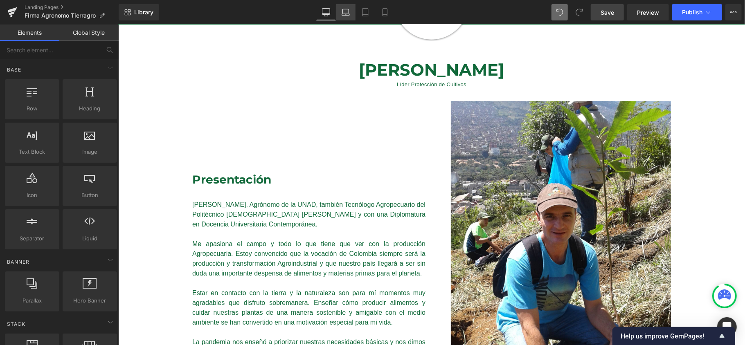
click at [347, 13] on icon at bounding box center [346, 14] width 8 height 2
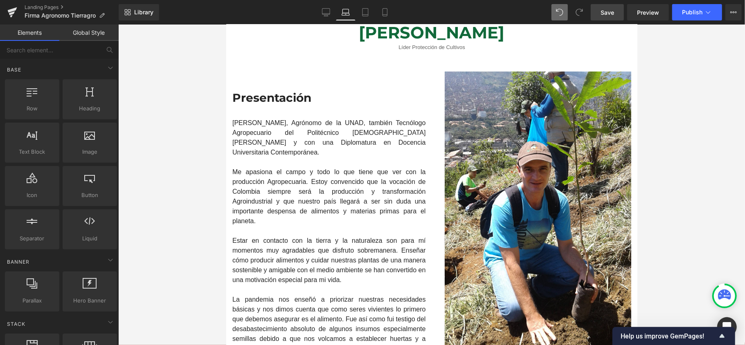
scroll to position [92, 0]
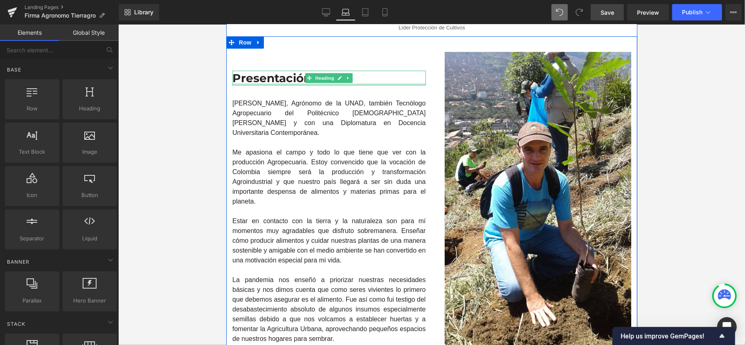
click at [251, 80] on h3 "Presentación" at bounding box center [329, 77] width 194 height 15
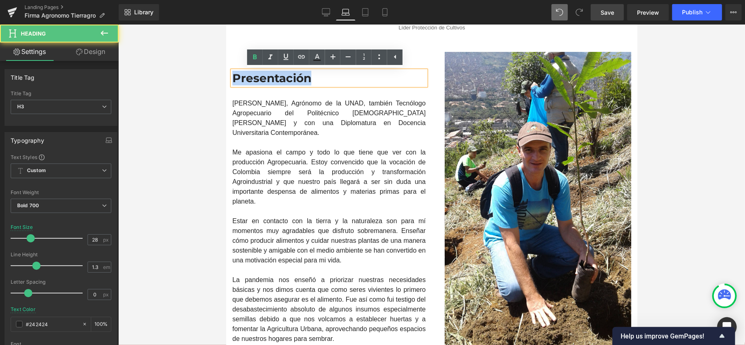
drag, startPoint x: 312, startPoint y: 79, endPoint x: 359, endPoint y: 100, distance: 51.7
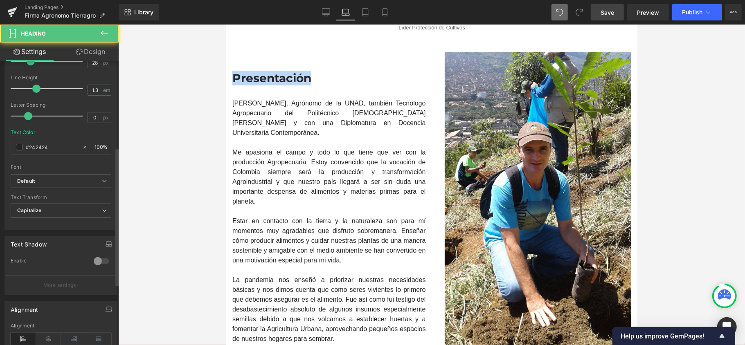
scroll to position [218, 0]
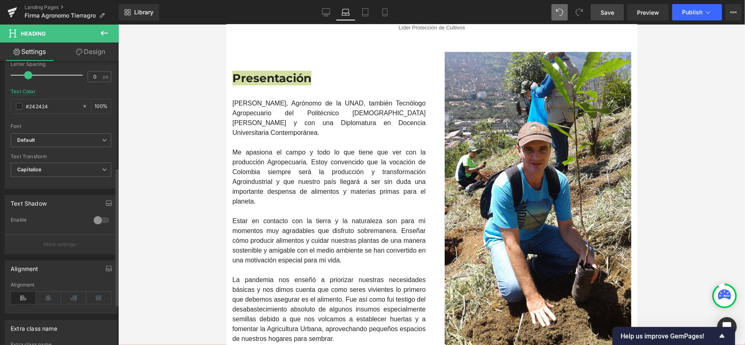
drag, startPoint x: 25, startPoint y: 107, endPoint x: 2, endPoint y: 99, distance: 24.7
click at [0, 99] on div "Typography Text Styles Custom Custom Setup Global Style Custom Setup Global Sty…" at bounding box center [61, 48] width 122 height 281
type input "#11693a"
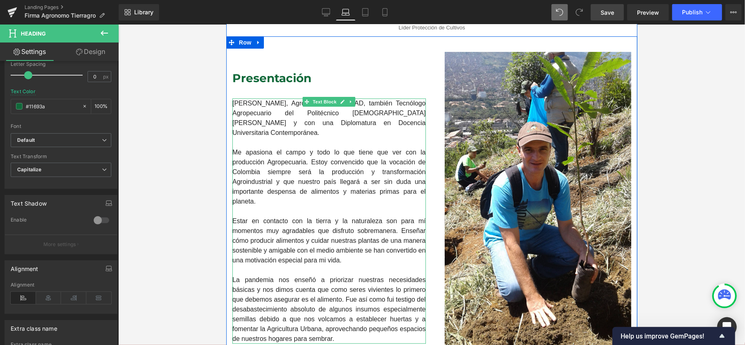
click at [260, 162] on div "Me apasiona el campo y todo lo que tiene que ver con la producción Agropecuaria…" at bounding box center [329, 176] width 194 height 59
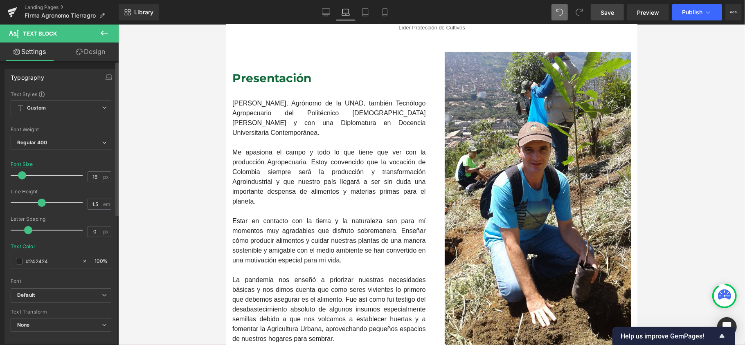
click at [0, 244] on div "Typography Text Styles Custom Custom Setup Global Style Custom Setup Global Sty…" at bounding box center [61, 203] width 122 height 281
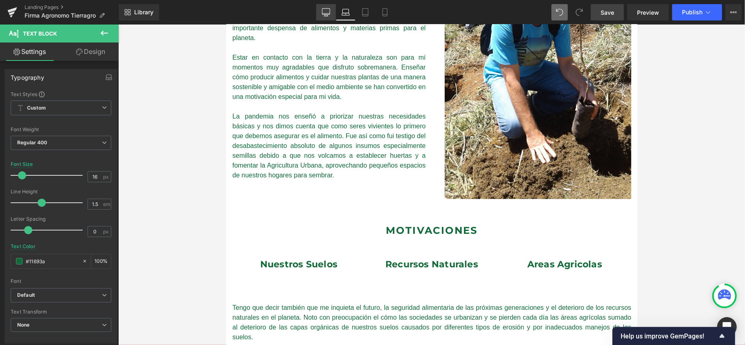
type input "#11693a"
click at [318, 12] on link "Desktop" at bounding box center [326, 12] width 20 height 16
type input "100"
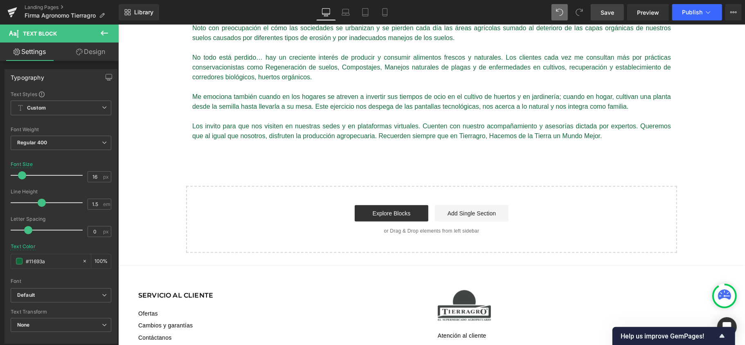
scroll to position [655, 0]
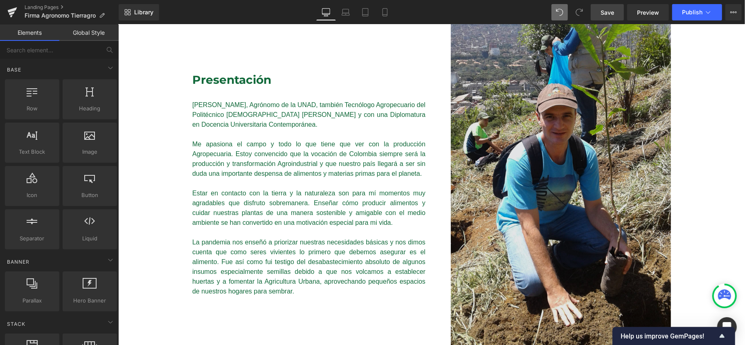
scroll to position [164, 0]
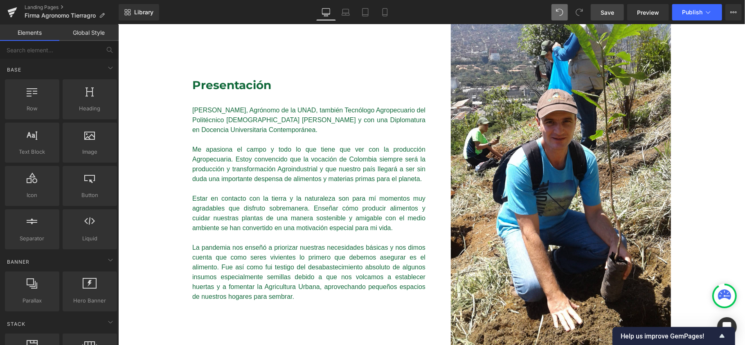
click at [610, 10] on span "Save" at bounding box center [608, 12] width 14 height 9
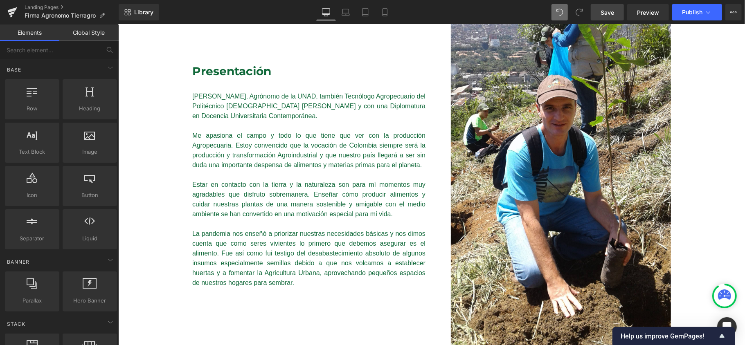
scroll to position [0, 0]
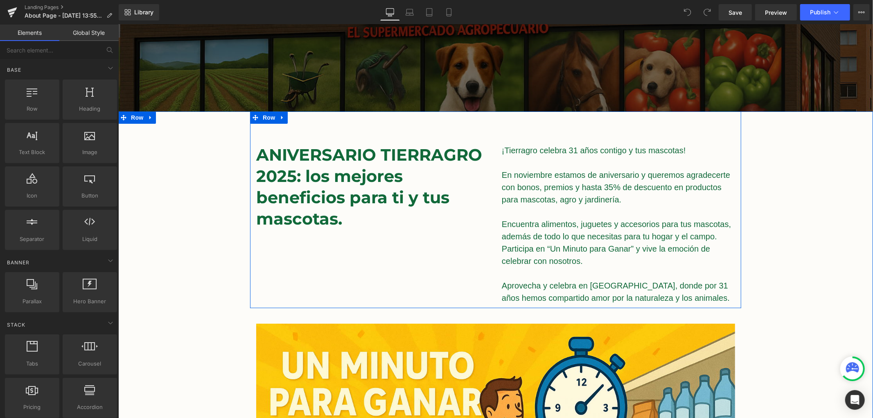
scroll to position [164, 0]
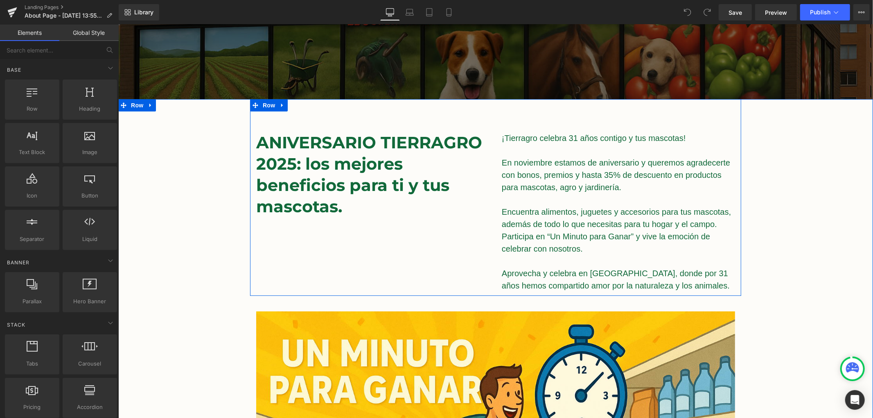
click at [359, 165] on h2 "ANIVERSARIO TIERRAGRO 2025: los mejores beneficios para ti y tus mascotas." at bounding box center [372, 173] width 233 height 85
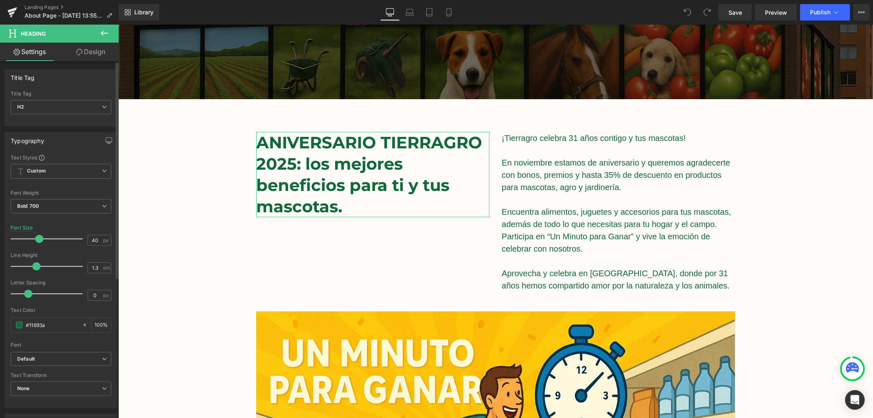
drag, startPoint x: 52, startPoint y: 325, endPoint x: 5, endPoint y: 323, distance: 46.7
click at [5, 323] on div "Text Styles Custom Custom Setup Global Style Custom Setup Global Style Thin 100…" at bounding box center [61, 280] width 112 height 253
click at [70, 74] on div "Title Tag" at bounding box center [61, 78] width 112 height 16
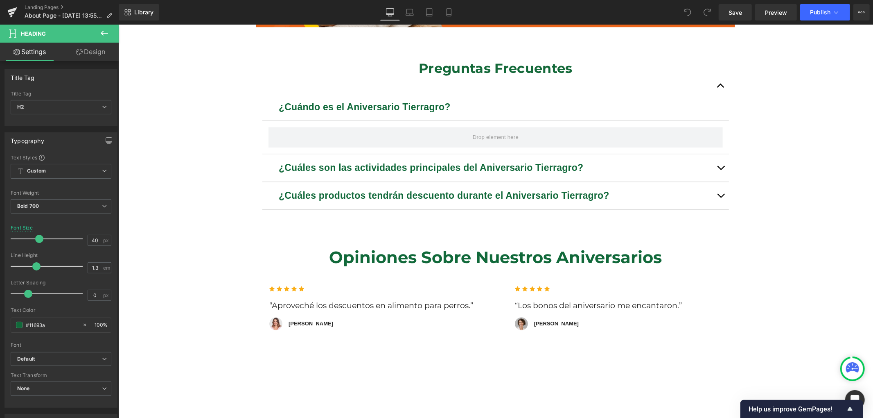
scroll to position [1910, 0]
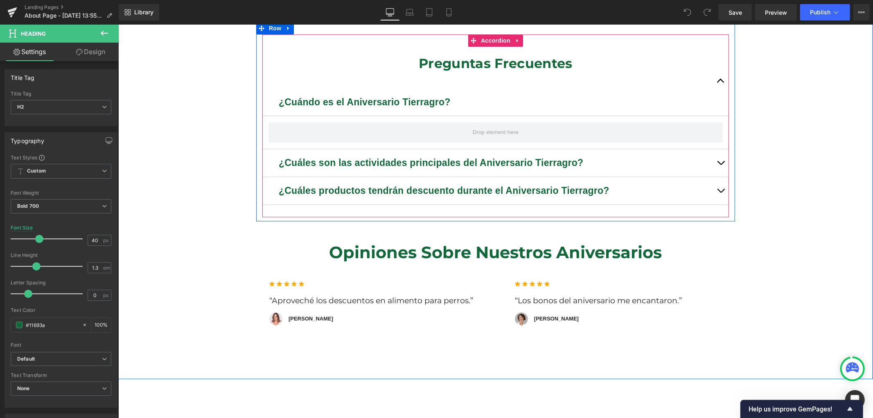
click at [713, 80] on button "button" at bounding box center [720, 80] width 16 height 69
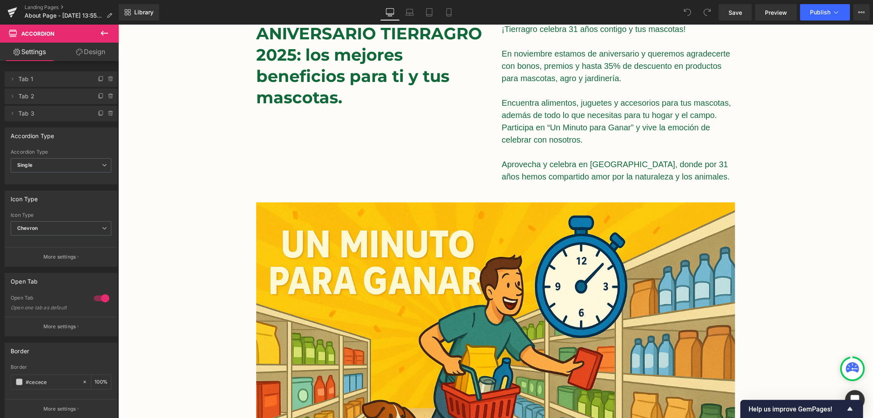
scroll to position [382, 0]
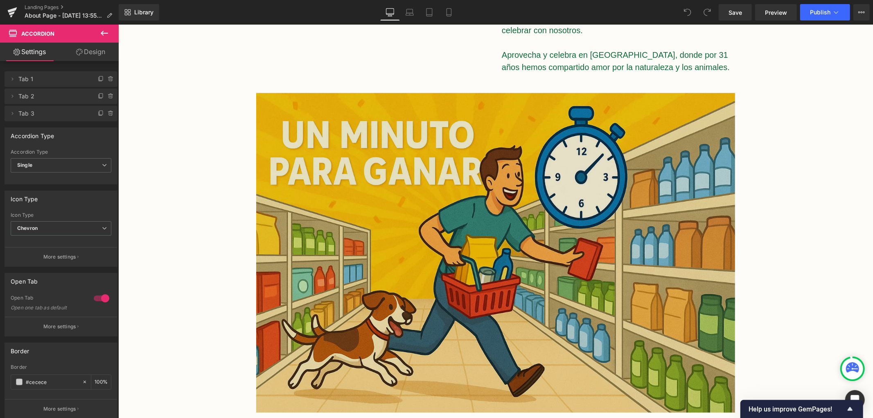
click at [545, 242] on img at bounding box center [495, 252] width 479 height 319
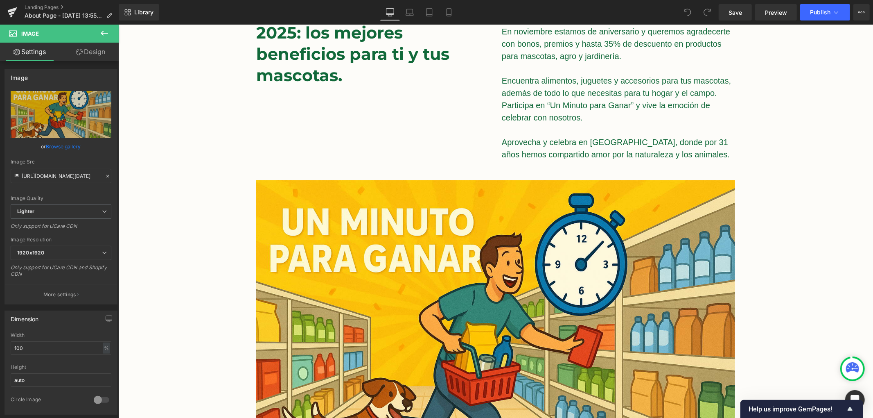
scroll to position [121, 0]
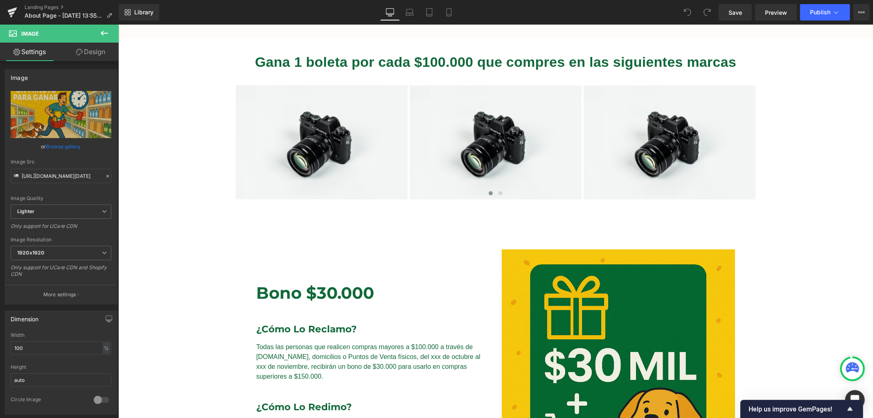
scroll to position [1212, 0]
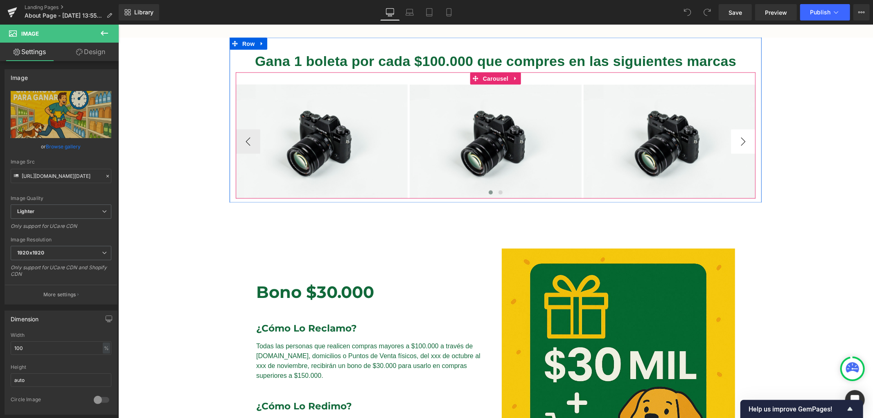
click at [739, 141] on button "›" at bounding box center [743, 141] width 25 height 25
click at [241, 135] on button "‹" at bounding box center [247, 141] width 25 height 25
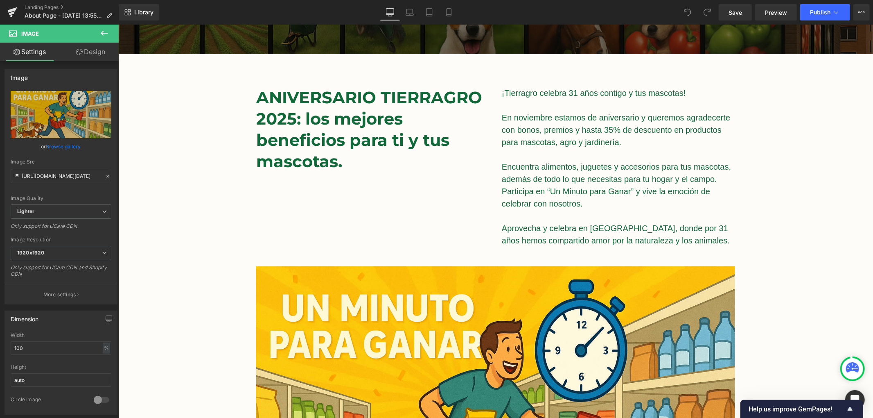
scroll to position [0, 0]
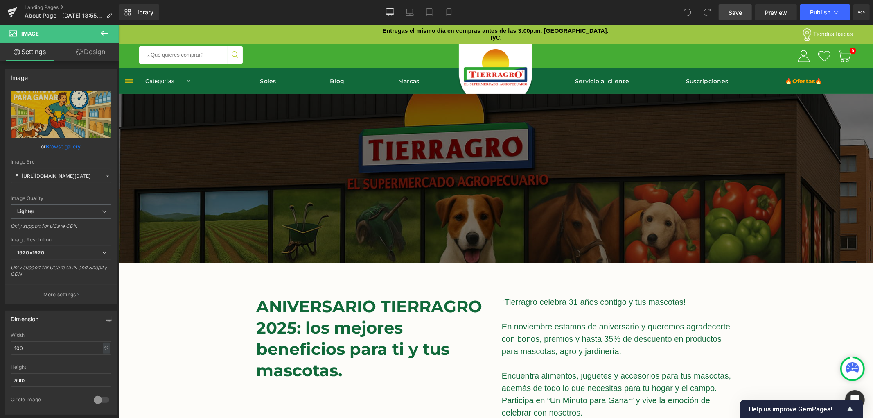
click at [738, 8] on span "Save" at bounding box center [736, 12] width 14 height 9
